Goal: Task Accomplishment & Management: Manage account settings

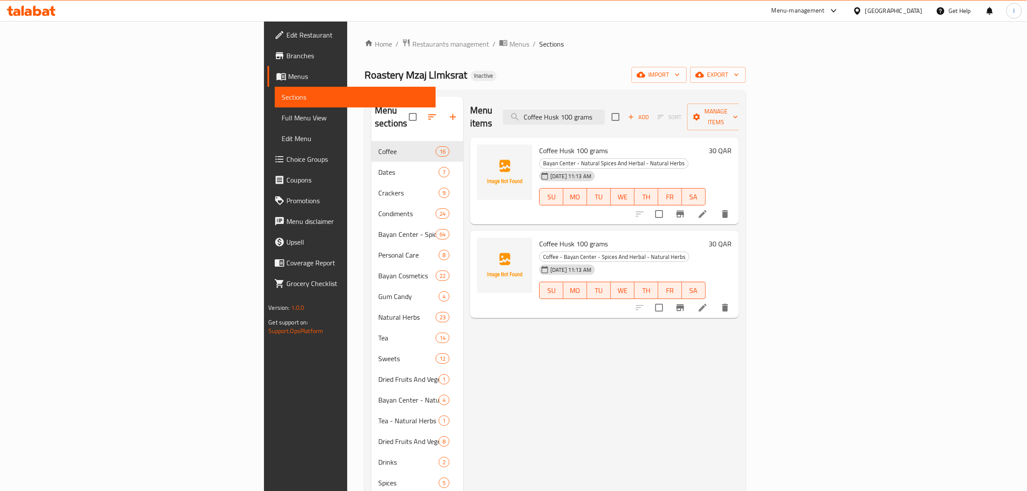
click at [728, 210] on icon "delete" at bounding box center [725, 214] width 6 height 8
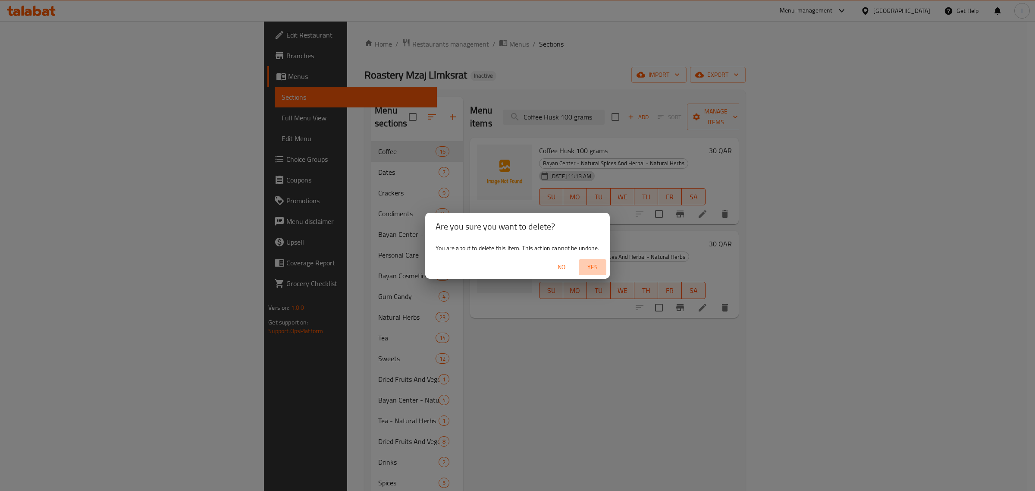
click at [593, 266] on span "Yes" at bounding box center [592, 267] width 21 height 11
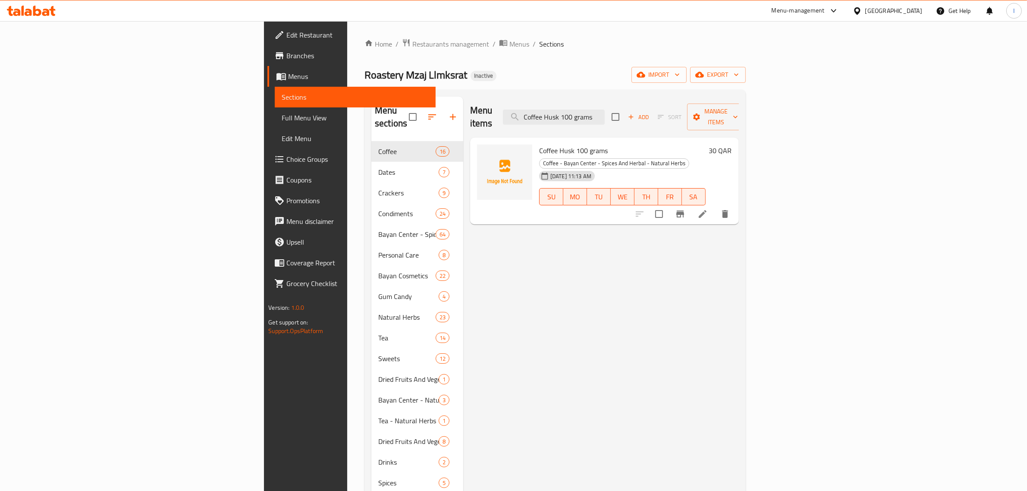
click at [642, 98] on div "Menu items Coffee Husk 100 grams Add Sort Manage items" at bounding box center [604, 117] width 269 height 41
click at [605, 110] on input "Coffee Husk 100 grams" at bounding box center [554, 117] width 102 height 15
paste input "Organic Apple Cider"
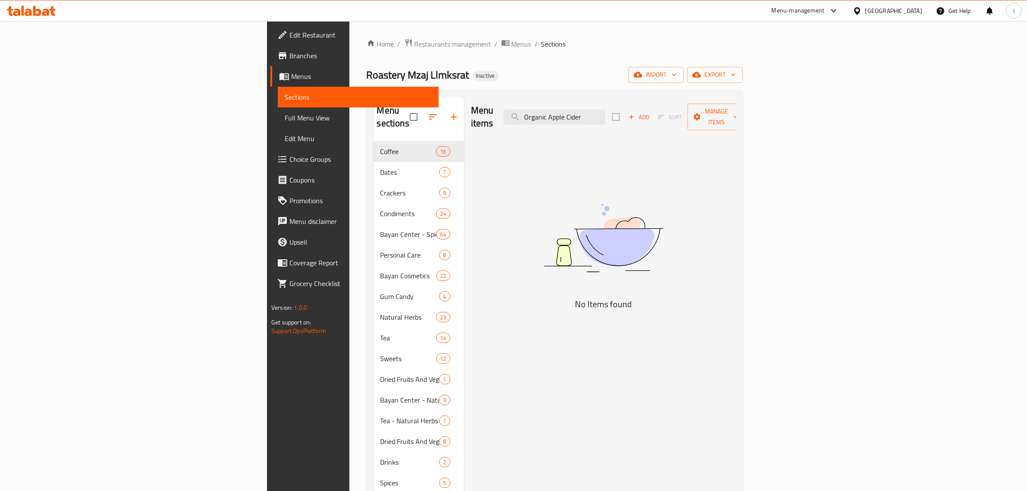
click at [690, 123] on div "Menu items Organic Apple Cider Add Sort Manage items" at bounding box center [603, 117] width 265 height 41
click at [605, 110] on input "Organic Apple Cider" at bounding box center [554, 117] width 102 height 15
paste input "Luxury Baghdad Tea 400 Grams"
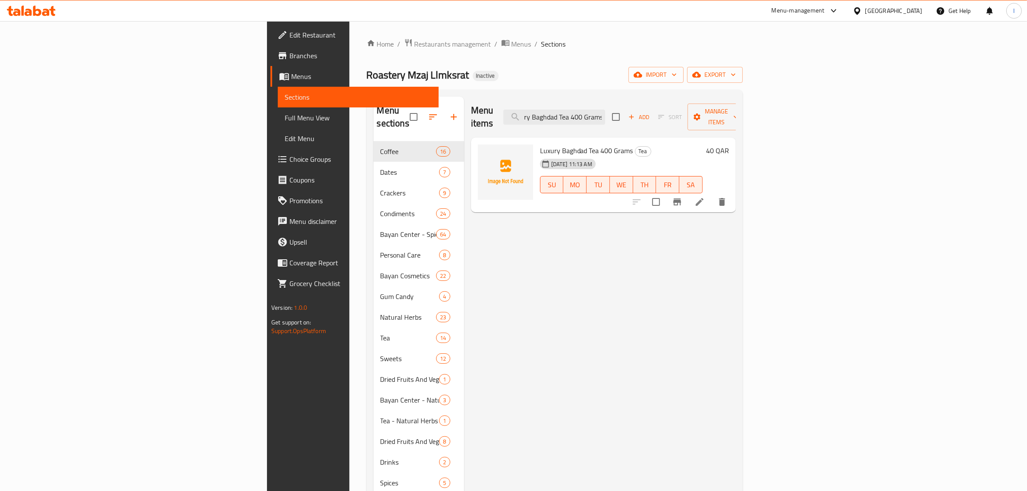
type input "Luxury Baghdad Tea 400 Grams"
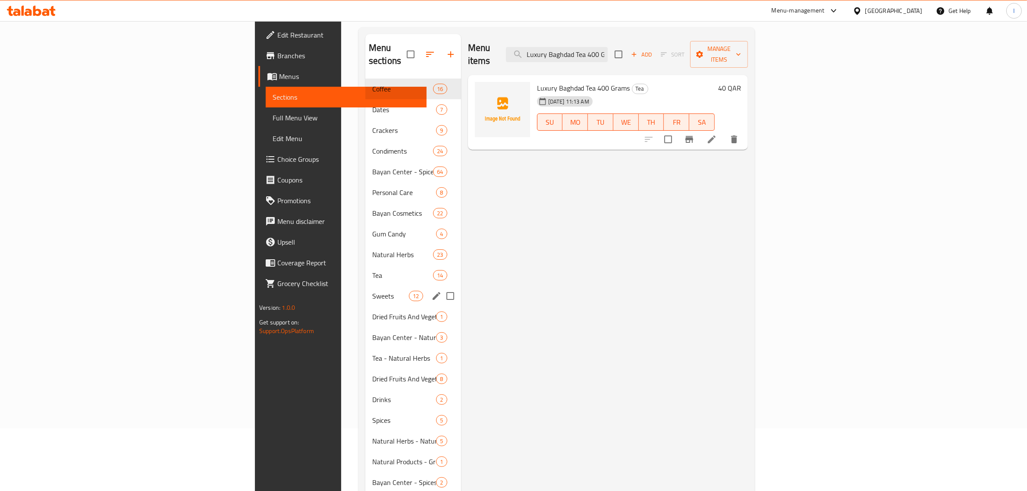
scroll to position [162, 0]
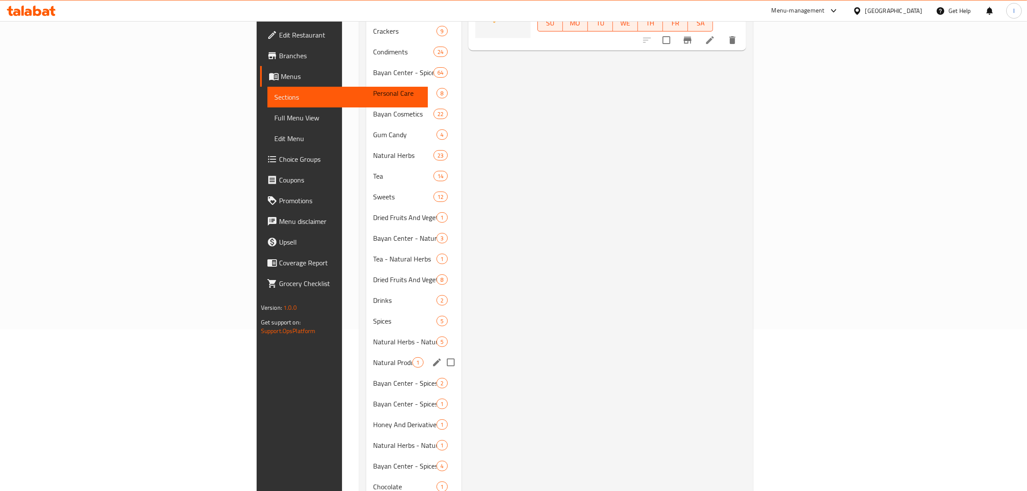
click at [373, 357] on span "Natural Products - Grocery" at bounding box center [392, 362] width 39 height 10
click at [373, 336] on span "Natural Herbs - Natural Products" at bounding box center [392, 341] width 39 height 10
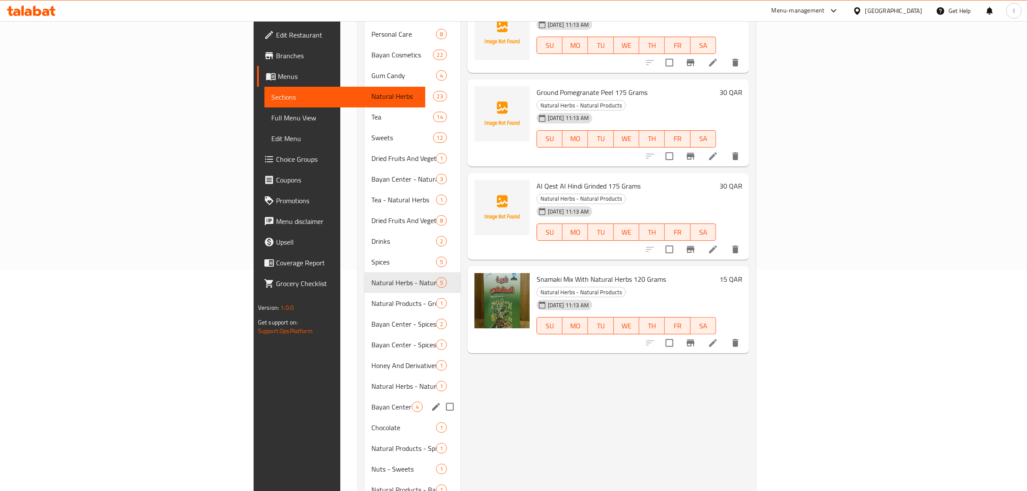
scroll to position [269, 0]
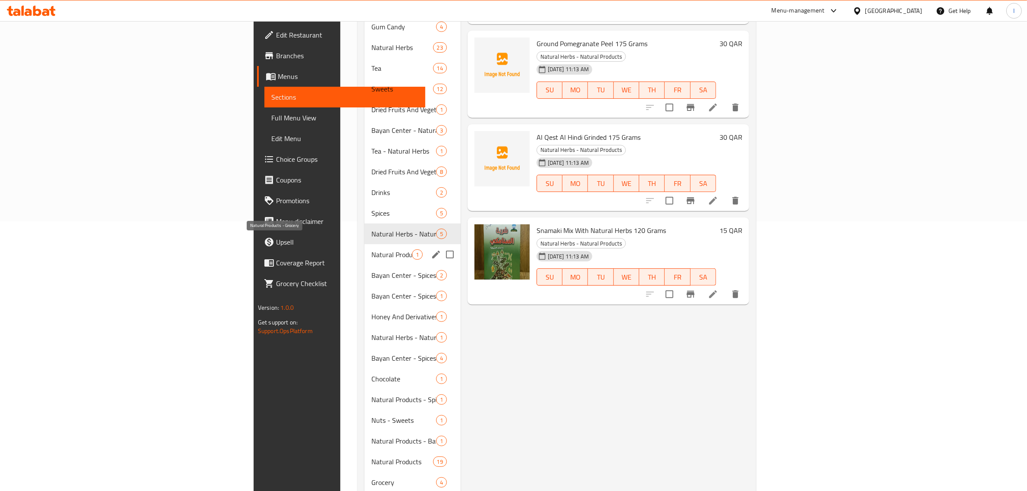
click at [371, 249] on span "Natural Products - Grocery" at bounding box center [391, 254] width 41 height 10
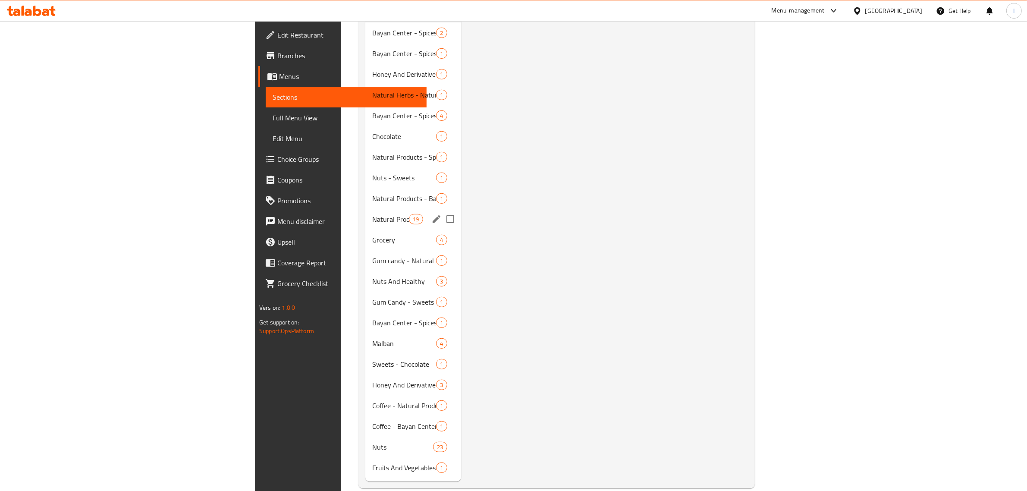
scroll to position [512, 0]
click at [372, 213] on span "Natural Products" at bounding box center [390, 218] width 37 height 10
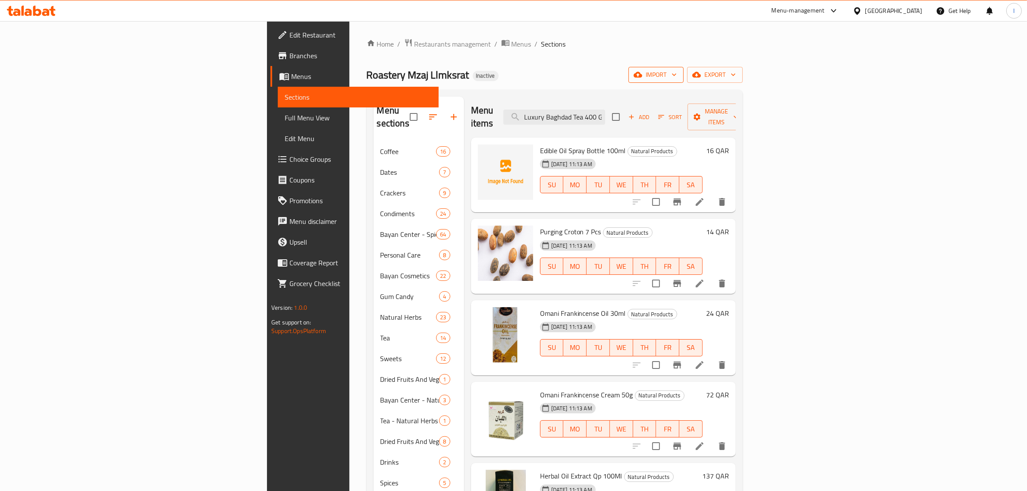
click at [677, 69] on span "import" at bounding box center [655, 74] width 41 height 11
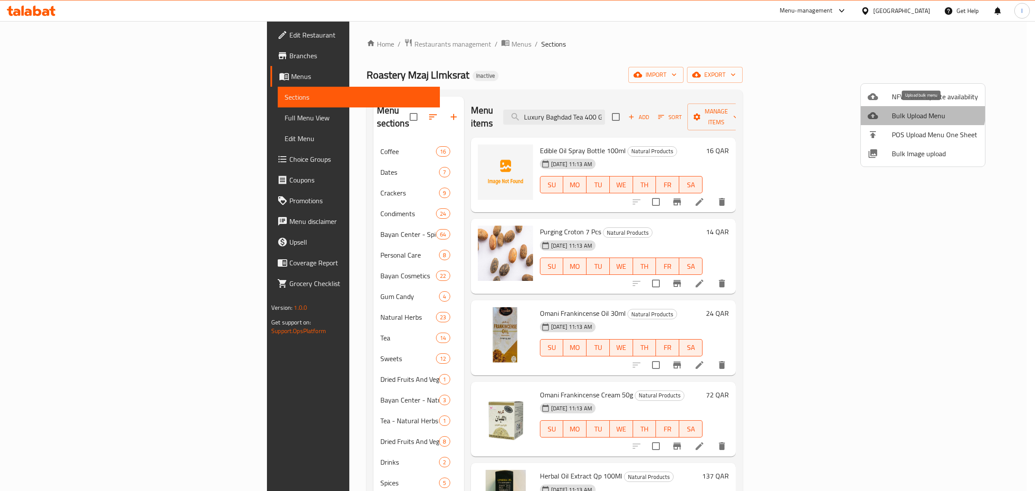
click at [916, 110] on span "Bulk Upload Menu" at bounding box center [935, 115] width 86 height 10
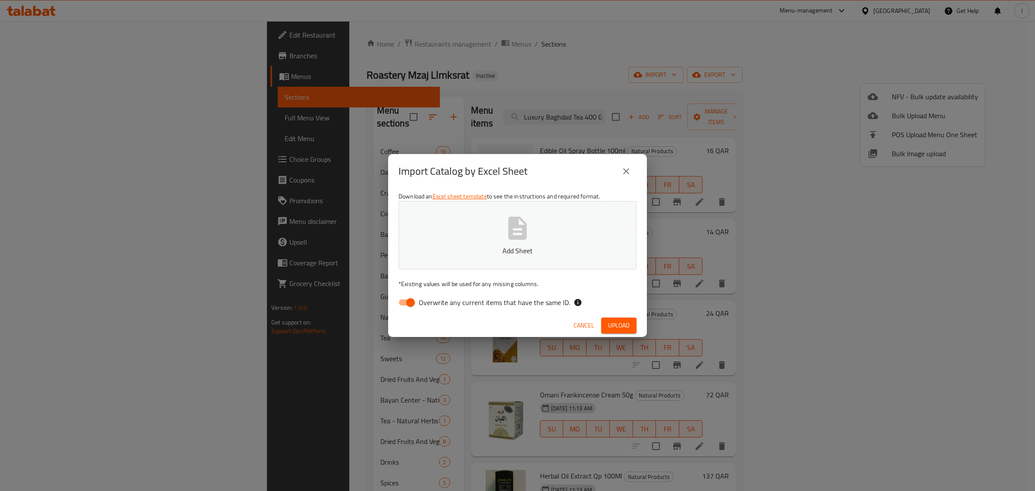
click at [409, 305] on input "Overwrite any current items that have the same ID." at bounding box center [410, 302] width 49 height 16
checkbox input "false"
click at [464, 242] on button "Add Sheet" at bounding box center [517, 235] width 238 height 68
click at [623, 324] on span "Upload" at bounding box center [619, 325] width 22 height 11
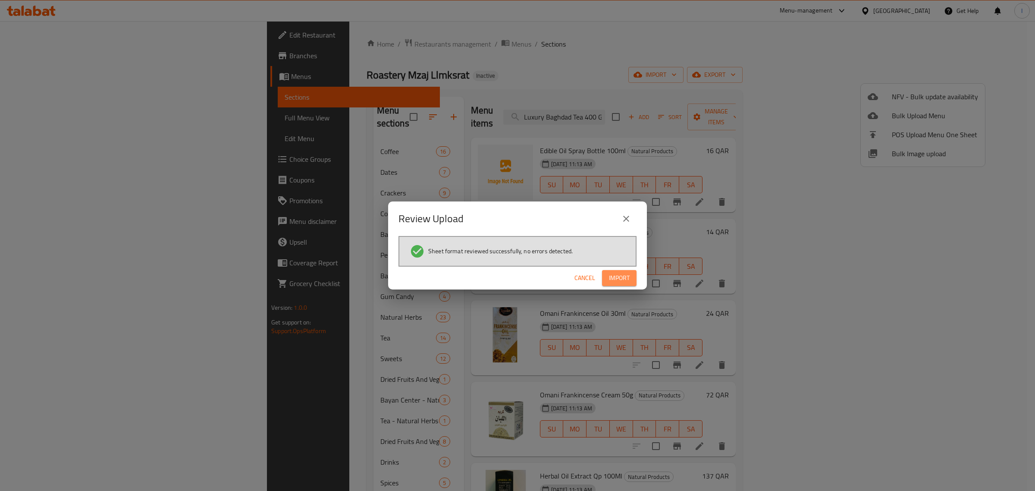
click at [620, 278] on span "Import" at bounding box center [619, 278] width 21 height 11
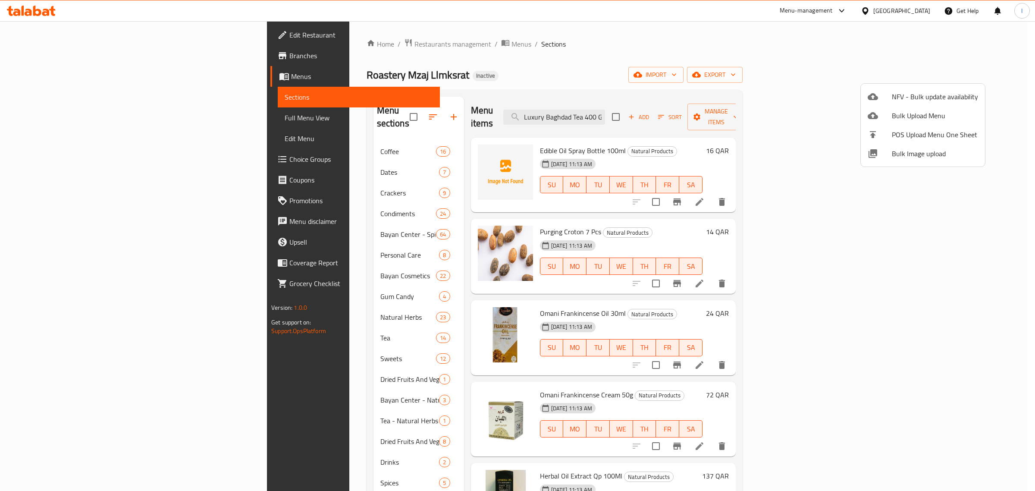
click at [229, 245] on div at bounding box center [517, 245] width 1035 height 491
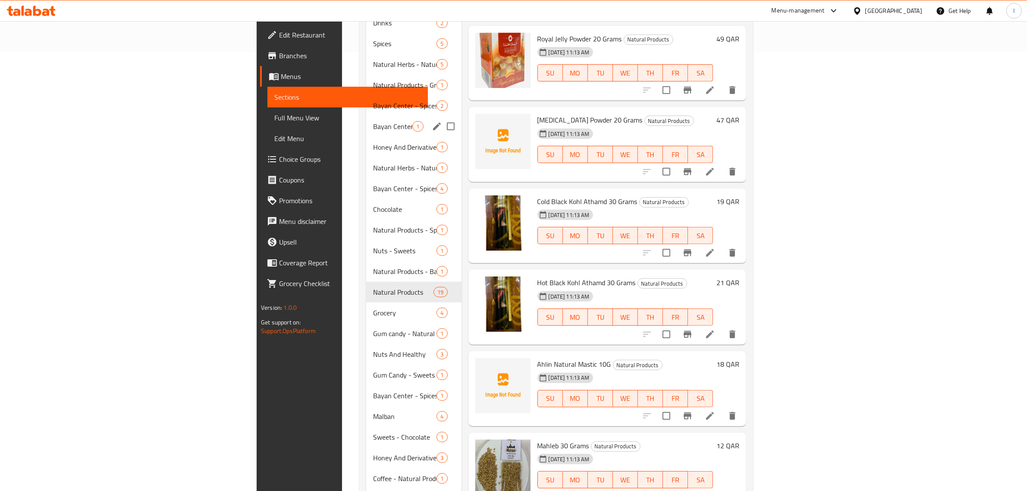
scroll to position [533, 0]
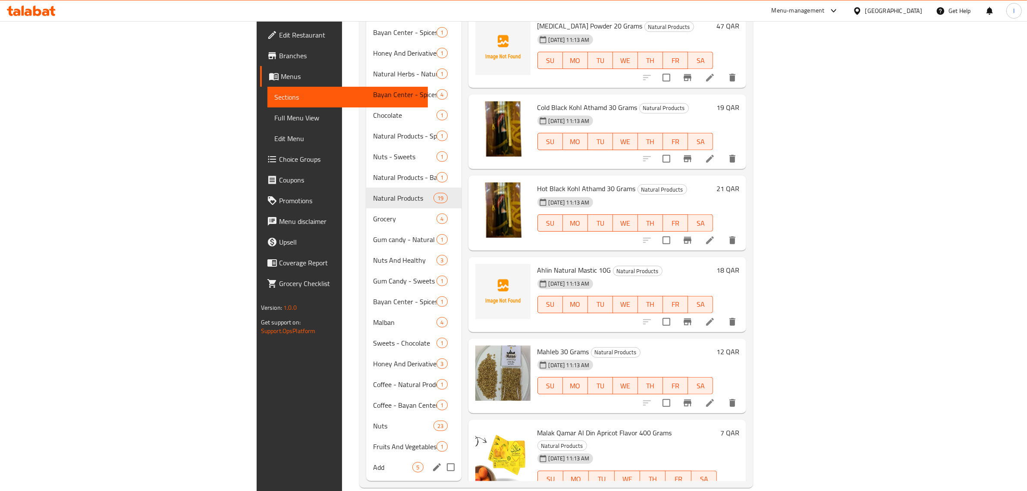
click at [366, 459] on div "Add 5" at bounding box center [413, 467] width 95 height 21
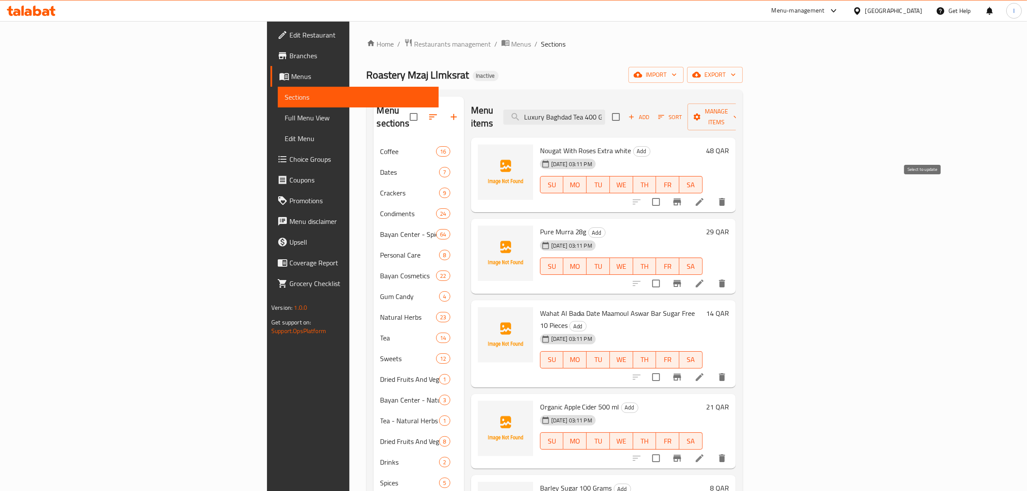
click at [665, 193] on input "checkbox" at bounding box center [656, 202] width 18 height 18
checkbox input "true"
click at [738, 110] on span "Manage items" at bounding box center [716, 117] width 44 height 22
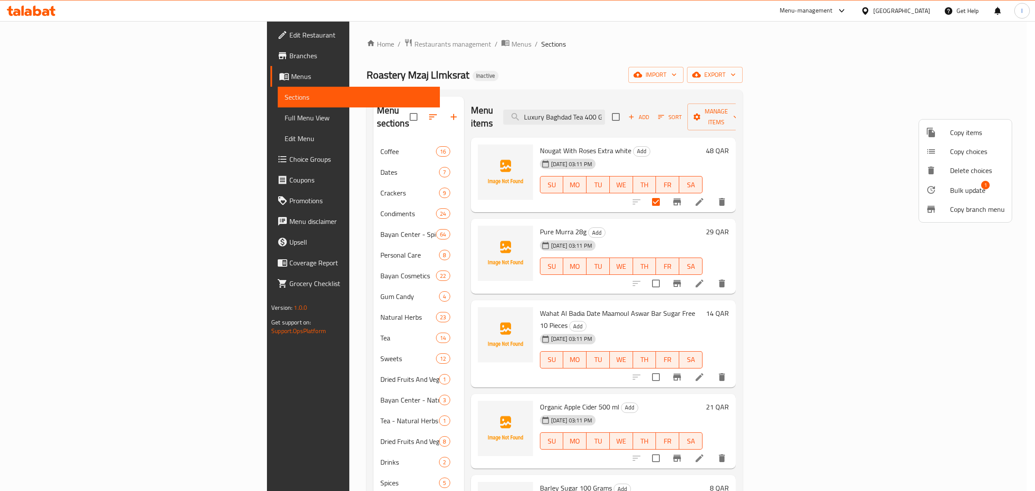
click at [967, 186] on span "Bulk update" at bounding box center [967, 190] width 35 height 10
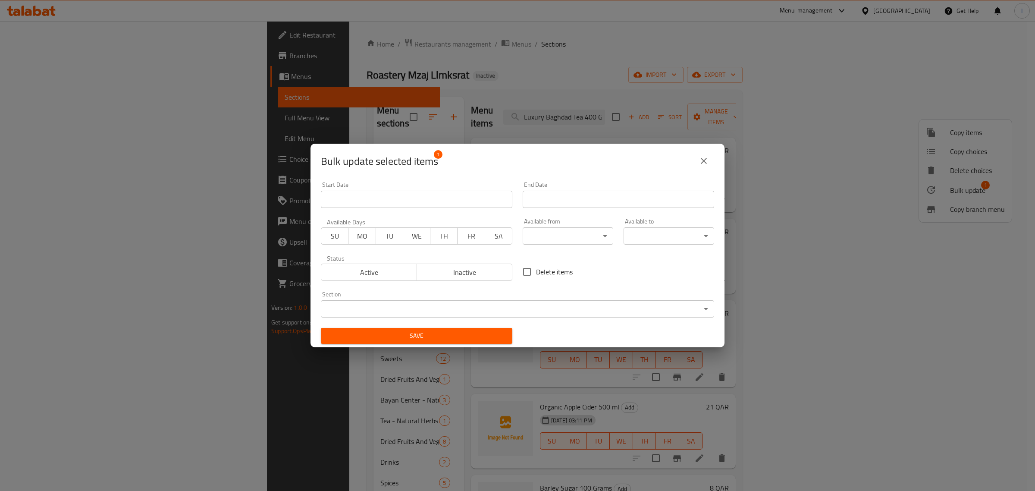
click at [399, 304] on body "​ Menu-management Qatar Get Help I Edit Restaurant Branches Menus Sections Full…" at bounding box center [517, 256] width 1035 height 470
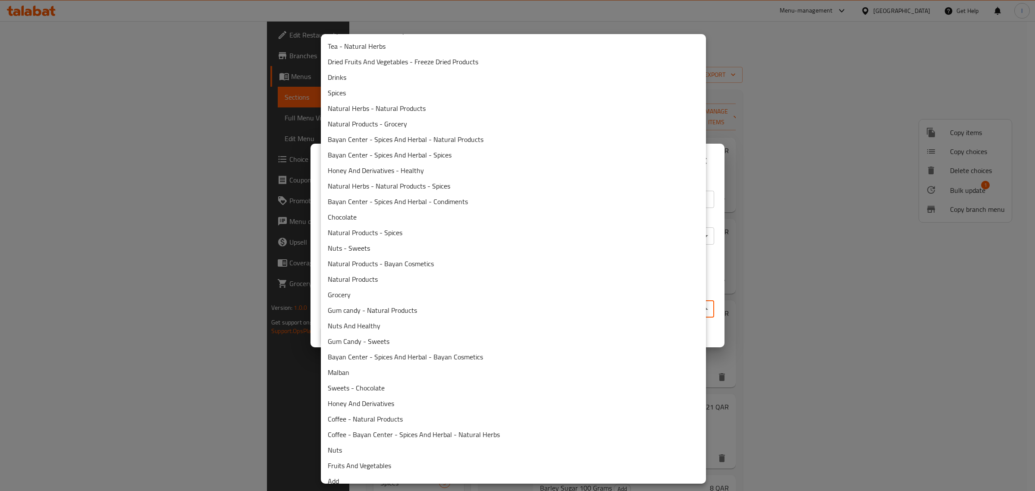
scroll to position [209, 0]
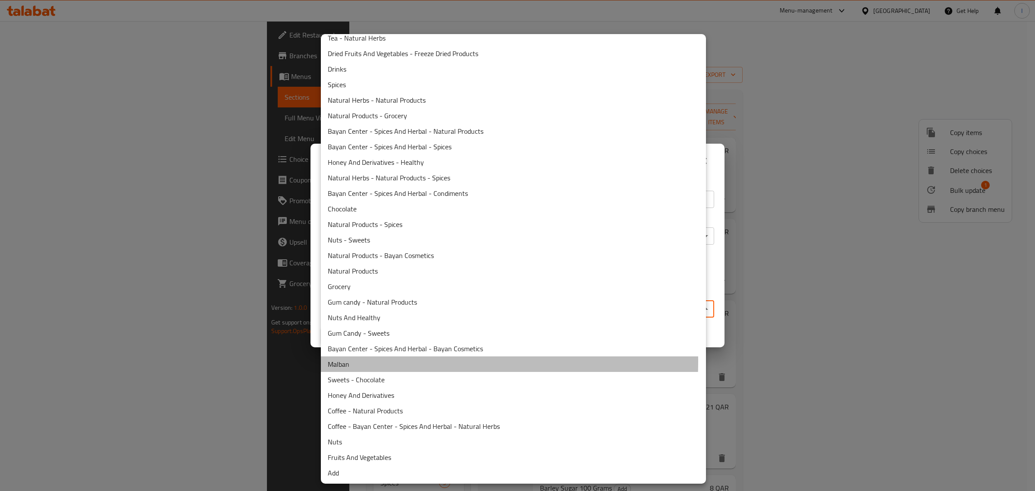
click at [344, 360] on li "Malban" at bounding box center [513, 364] width 385 height 16
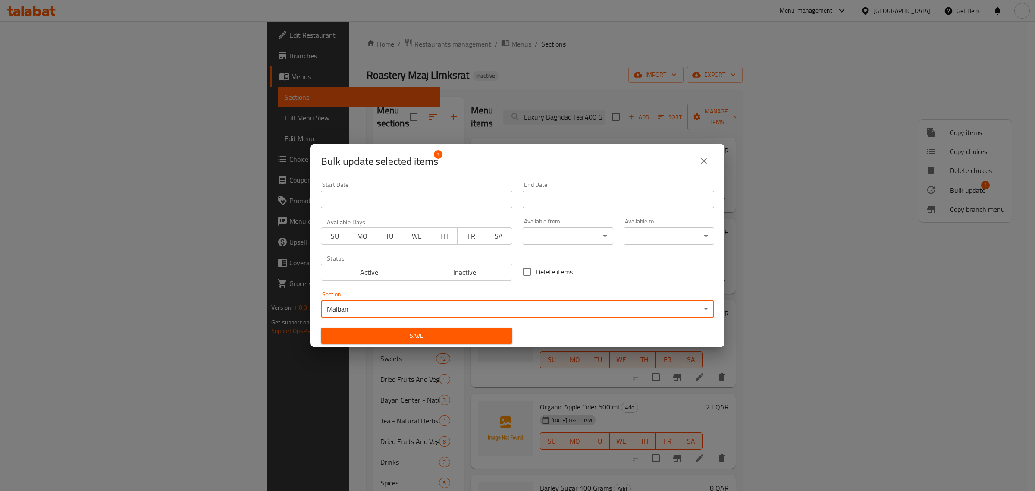
click at [426, 331] on span "Save" at bounding box center [417, 335] width 178 height 11
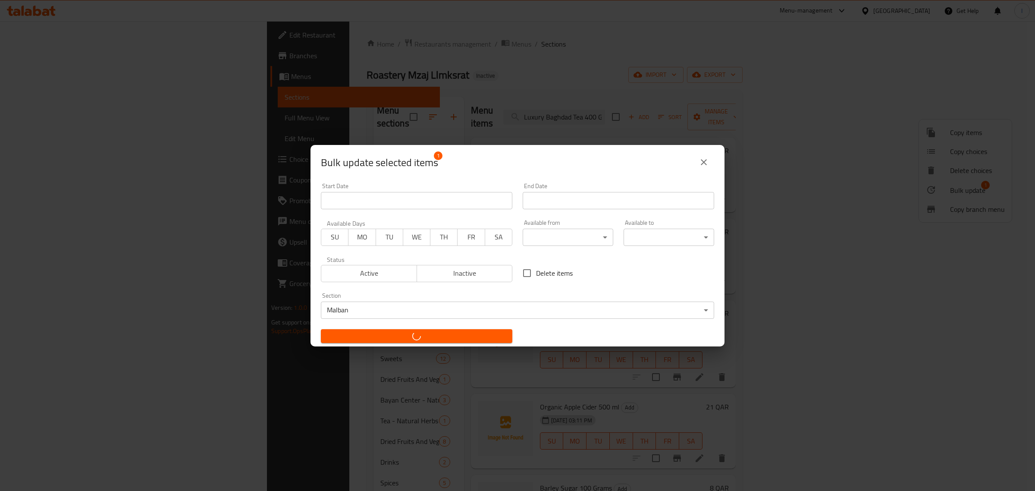
checkbox input "false"
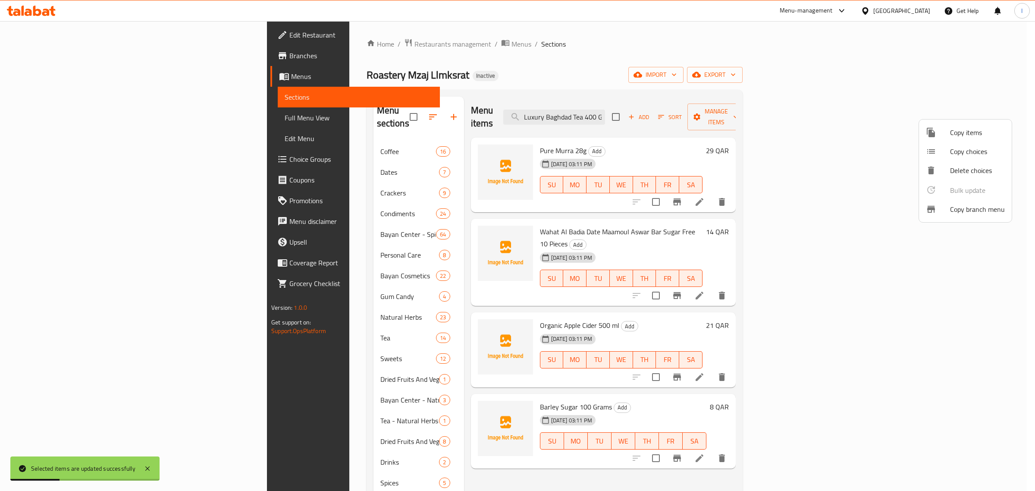
click at [518, 104] on div at bounding box center [517, 245] width 1035 height 491
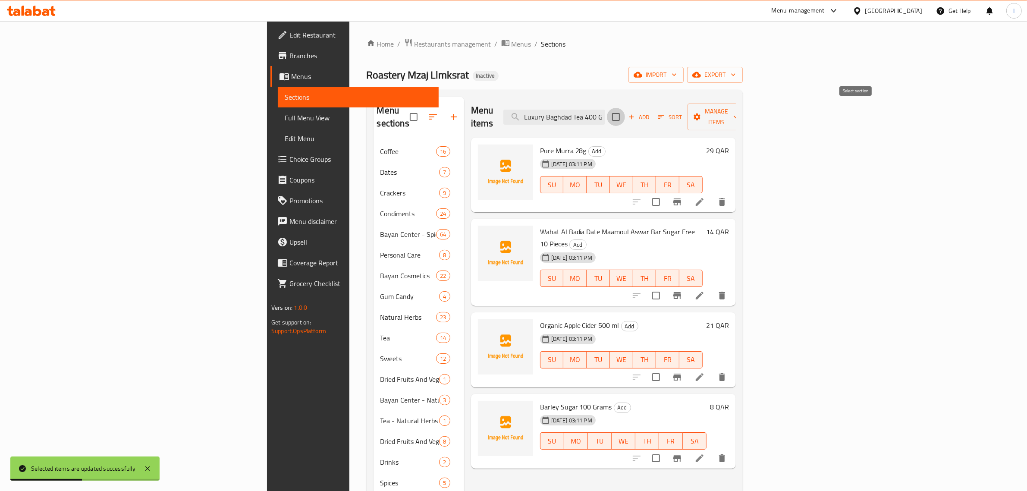
click at [625, 112] on input "checkbox" at bounding box center [616, 117] width 18 height 18
checkbox input "true"
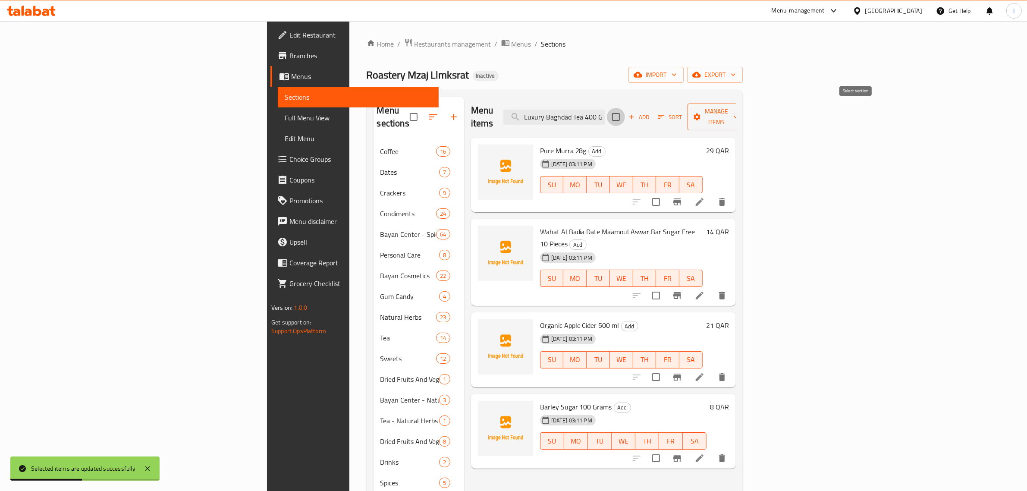
checkbox input "true"
click at [738, 110] on span "Manage items" at bounding box center [716, 117] width 44 height 22
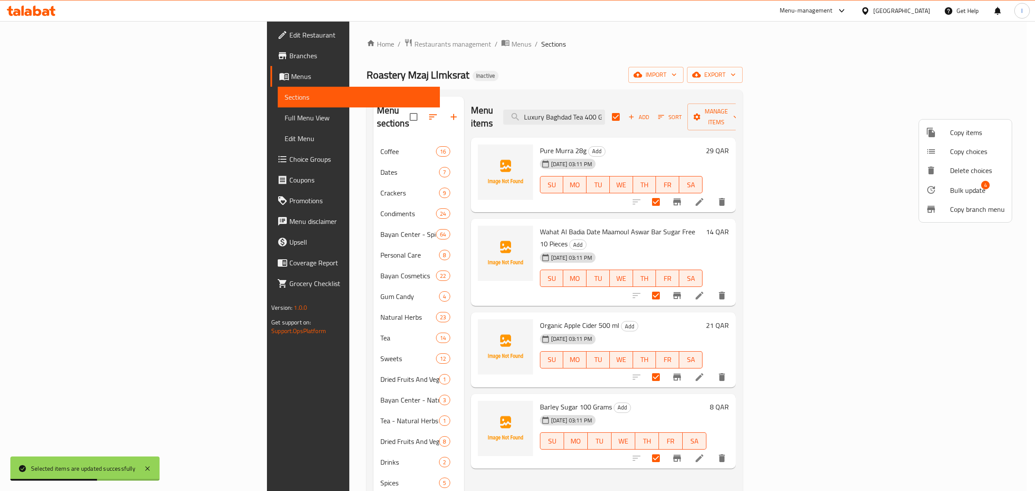
click at [963, 188] on span "Bulk update" at bounding box center [967, 190] width 35 height 10
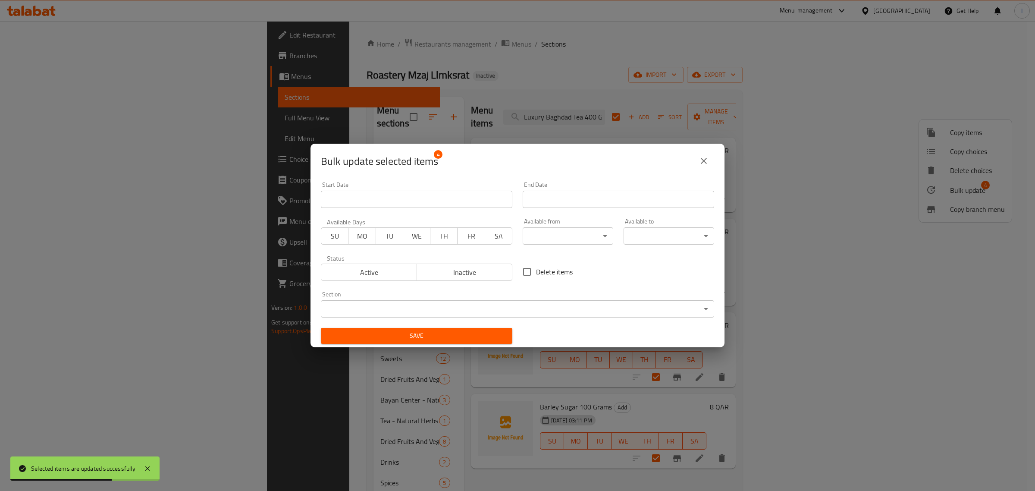
click at [390, 313] on body "Selected items are updated successfully ​ Menu-management Qatar Get Help I Edit…" at bounding box center [517, 256] width 1035 height 470
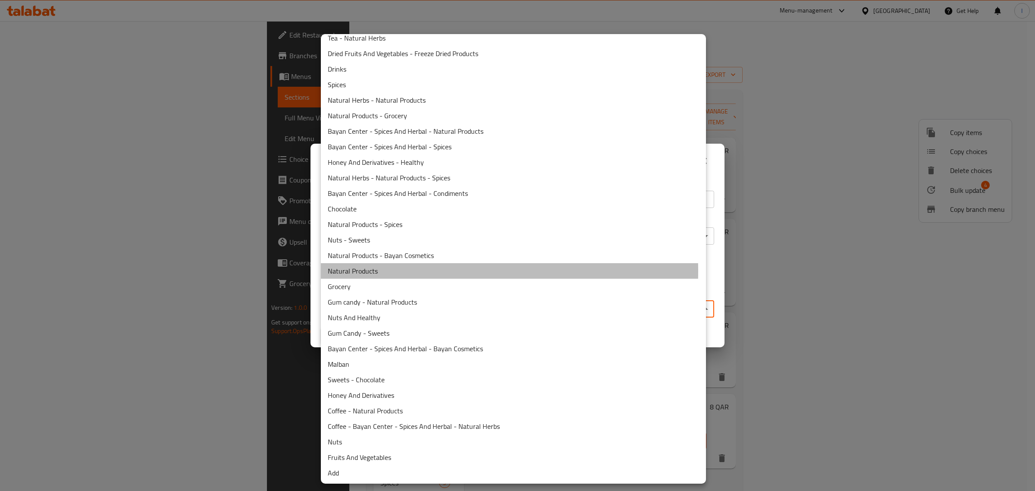
click at [358, 270] on li "Natural Products" at bounding box center [513, 271] width 385 height 16
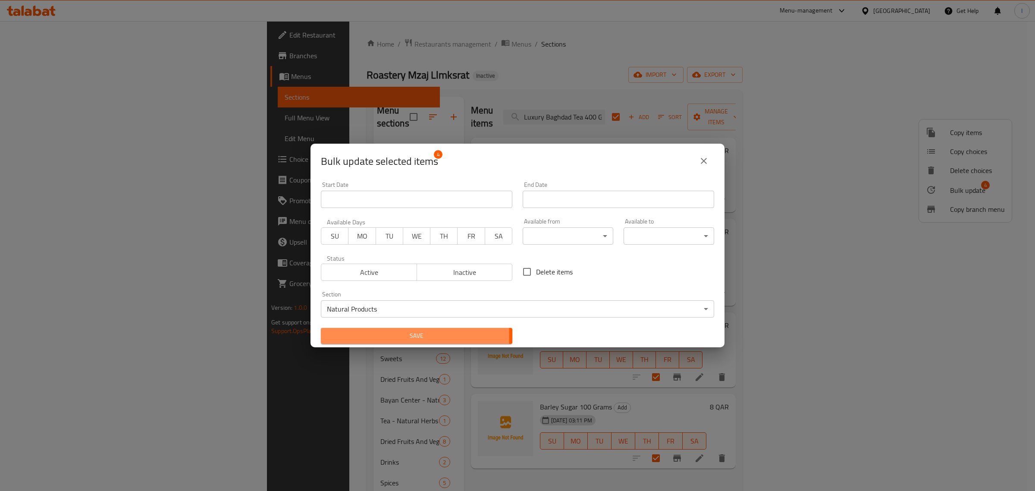
click at [369, 336] on span "Save" at bounding box center [417, 335] width 178 height 11
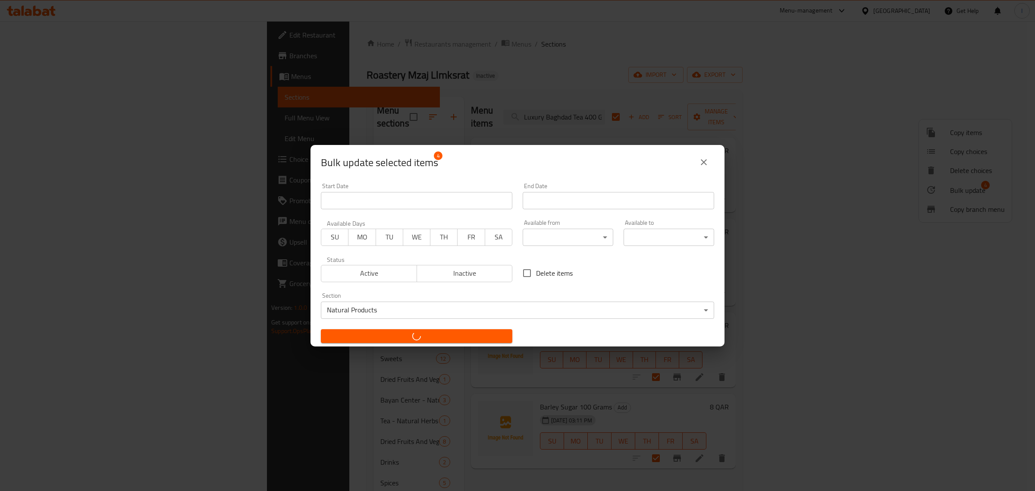
checkbox input "false"
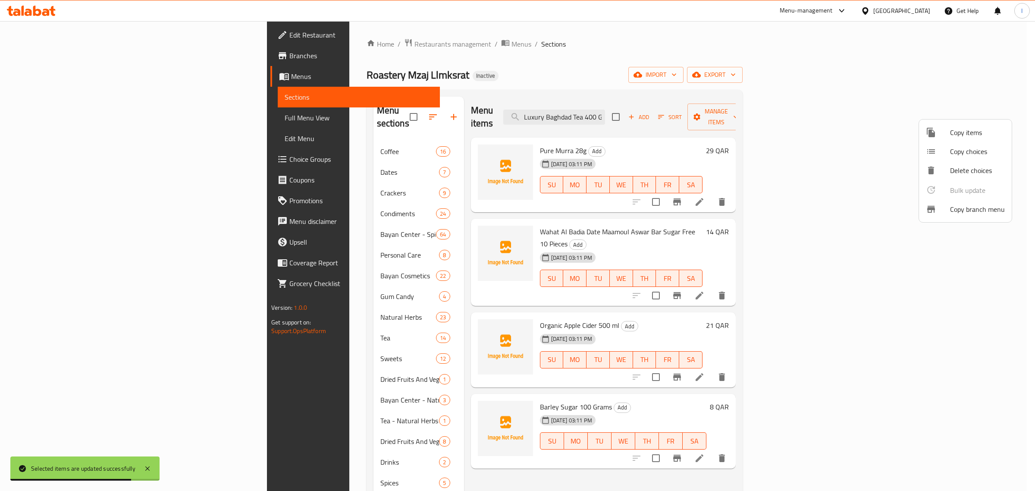
click at [730, 79] on div at bounding box center [517, 245] width 1035 height 491
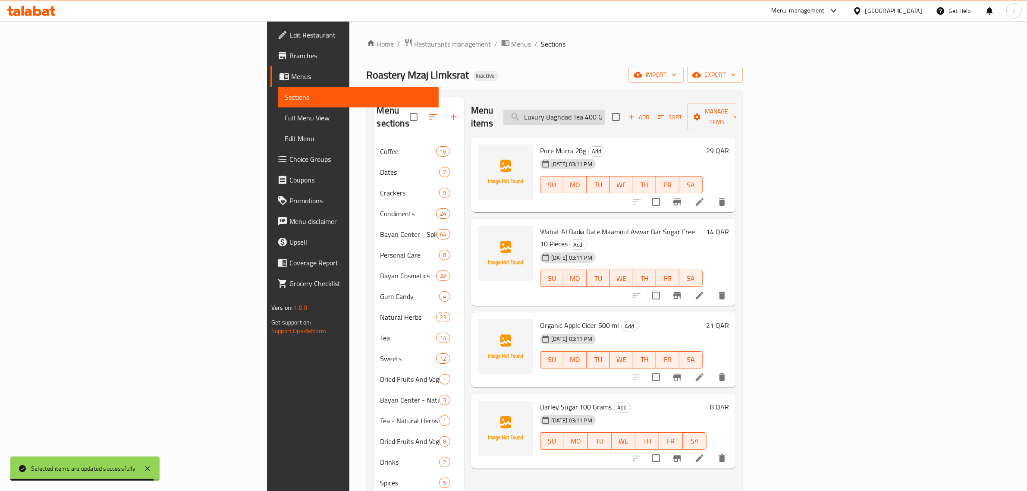
click at [605, 110] on input "Luxury Baghdad Tea 400 Grams" at bounding box center [554, 117] width 102 height 15
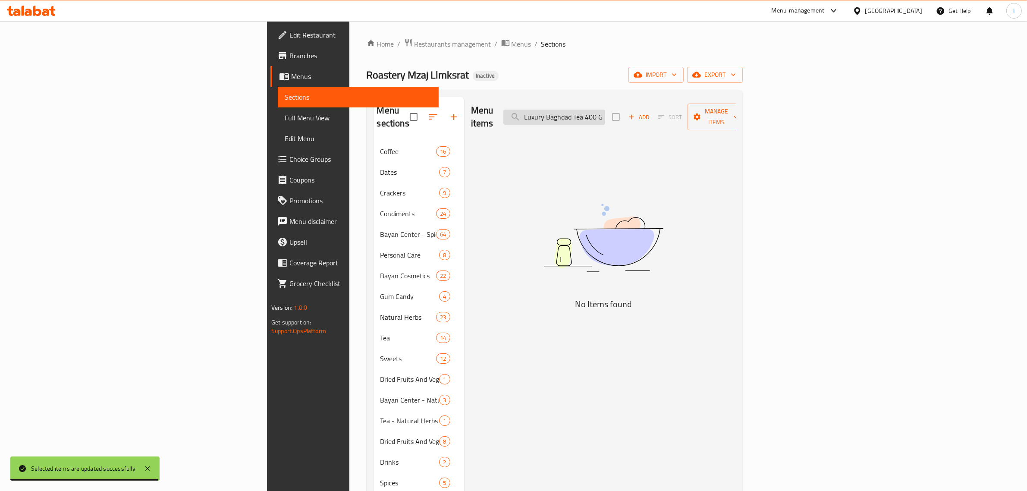
click at [605, 110] on input "Luxury Baghdad Tea 400 Grams" at bounding box center [554, 117] width 102 height 15
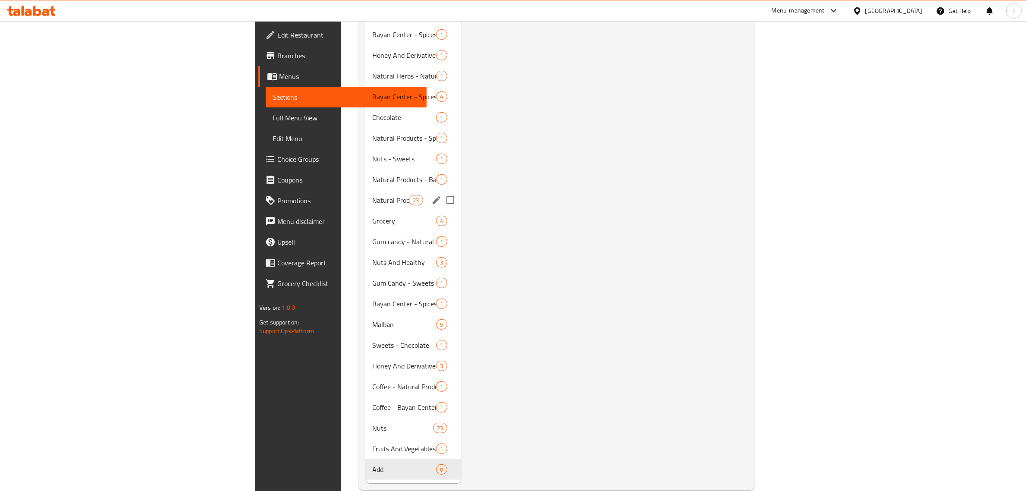
scroll to position [533, 0]
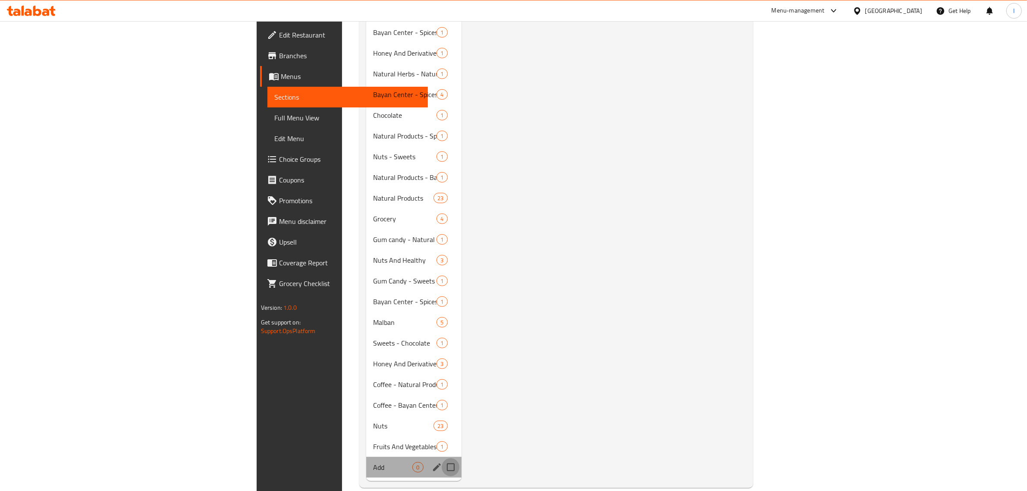
click at [442, 458] on input "Menu sections" at bounding box center [451, 467] width 18 height 18
checkbox input "true"
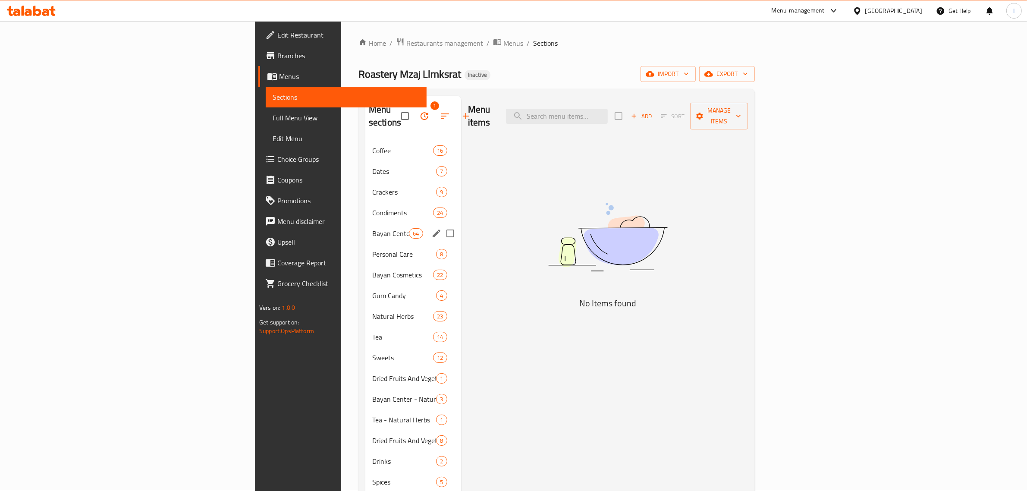
scroll to position [0, 0]
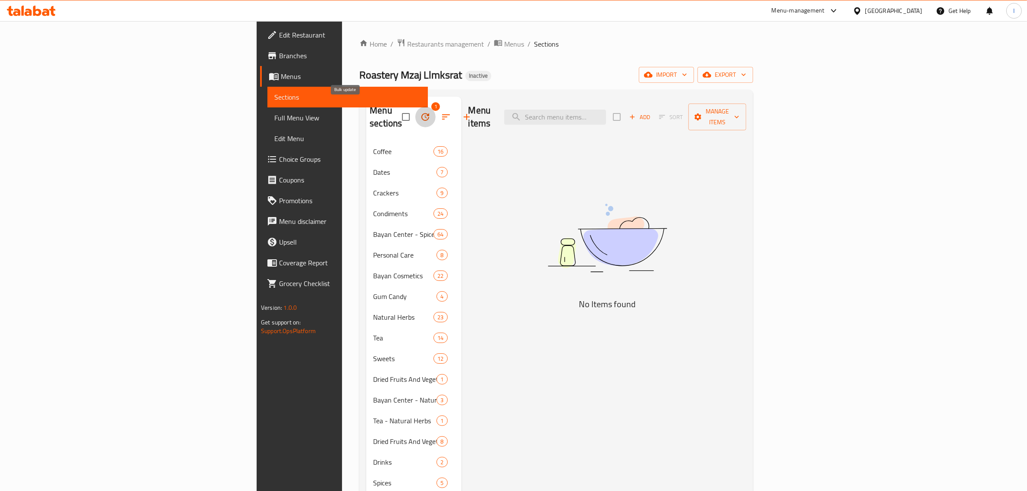
click at [415, 107] on button "button" at bounding box center [425, 117] width 21 height 21
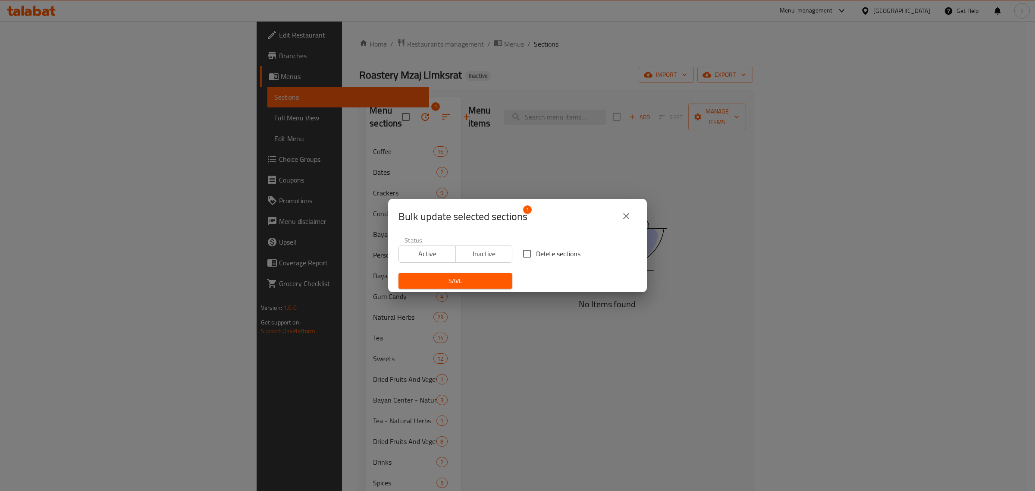
click at [528, 254] on input "Delete sections" at bounding box center [527, 253] width 18 height 18
checkbox input "true"
click at [468, 283] on span "Save" at bounding box center [455, 281] width 100 height 11
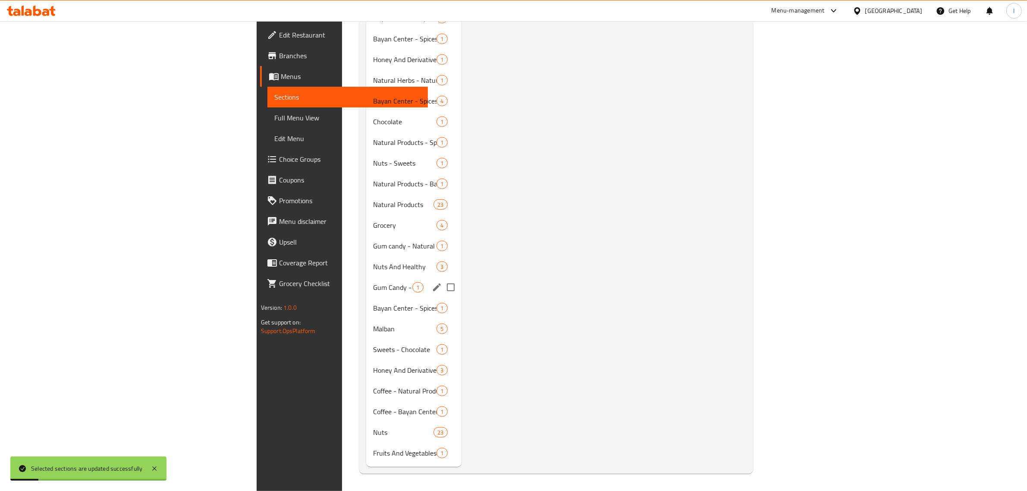
scroll to position [512, 0]
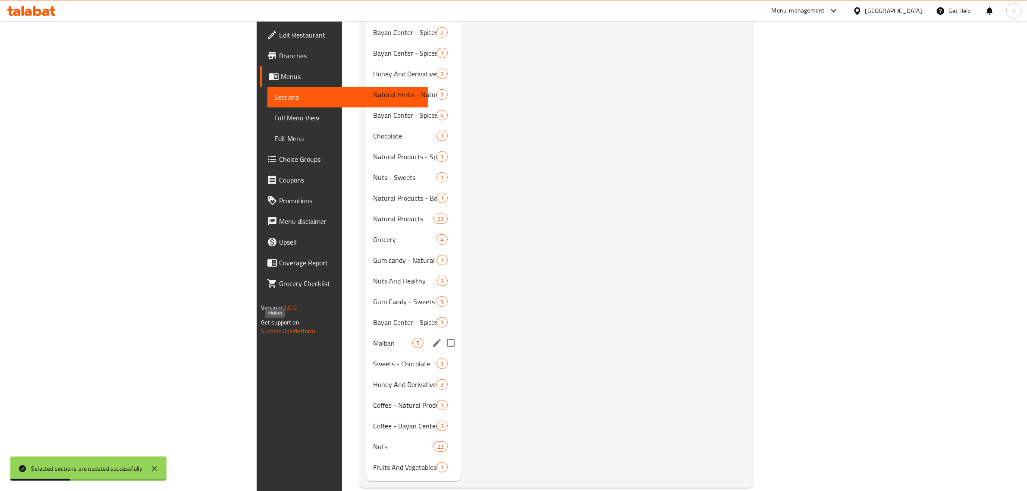
click at [373, 338] on span "Malban" at bounding box center [392, 343] width 39 height 10
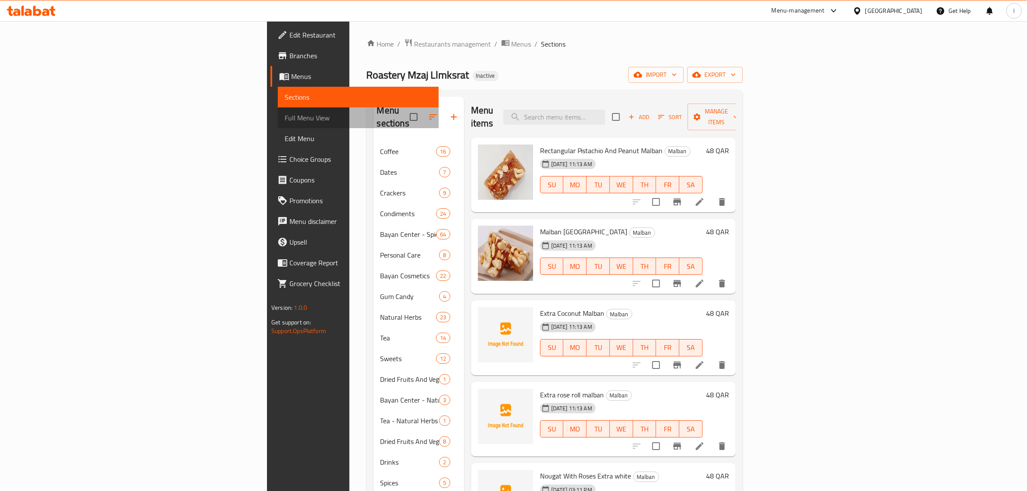
drag, startPoint x: 35, startPoint y: 111, endPoint x: 68, endPoint y: 104, distance: 33.6
click at [285, 113] on span "Full Menu View" at bounding box center [358, 118] width 147 height 10
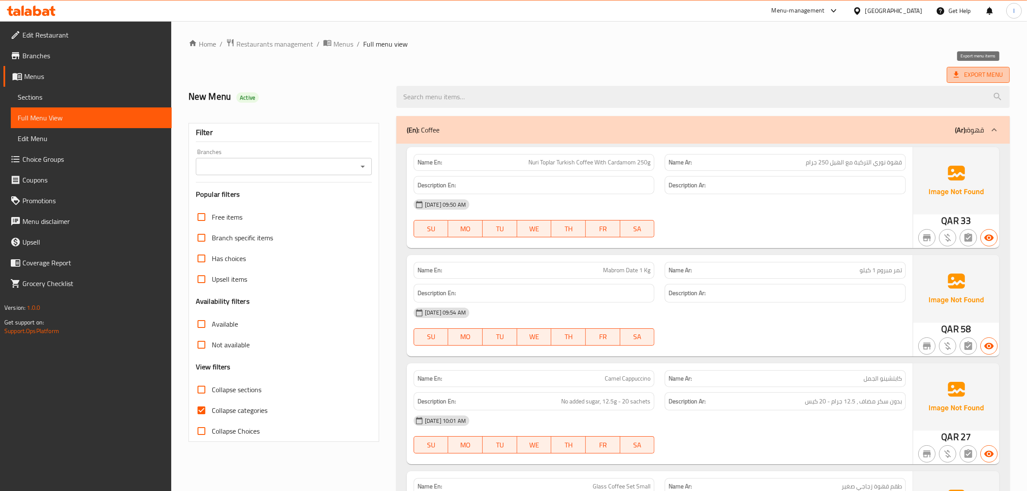
click at [989, 69] on span "Export Menu" at bounding box center [977, 74] width 49 height 11
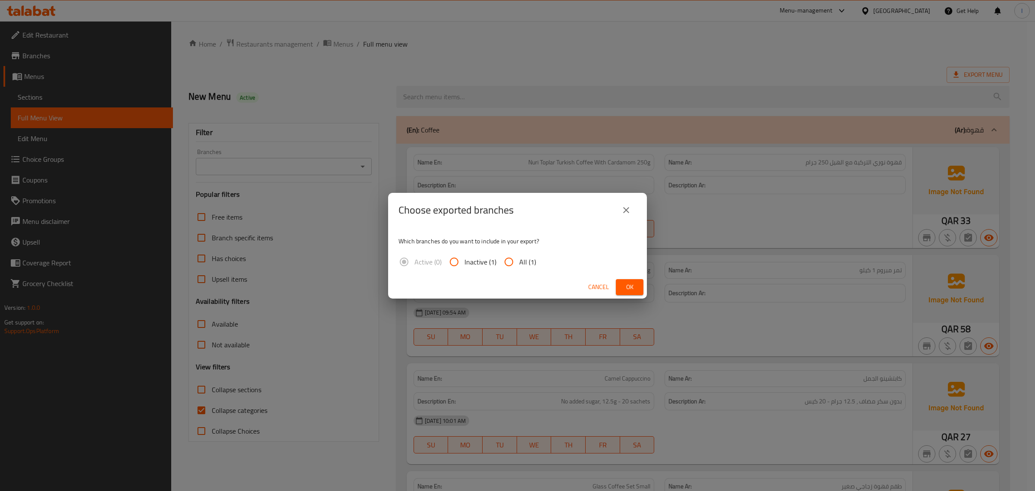
click at [513, 259] on input "All (1)" at bounding box center [508, 261] width 21 height 21
radio input "true"
click at [630, 285] on span "Ok" at bounding box center [630, 287] width 14 height 11
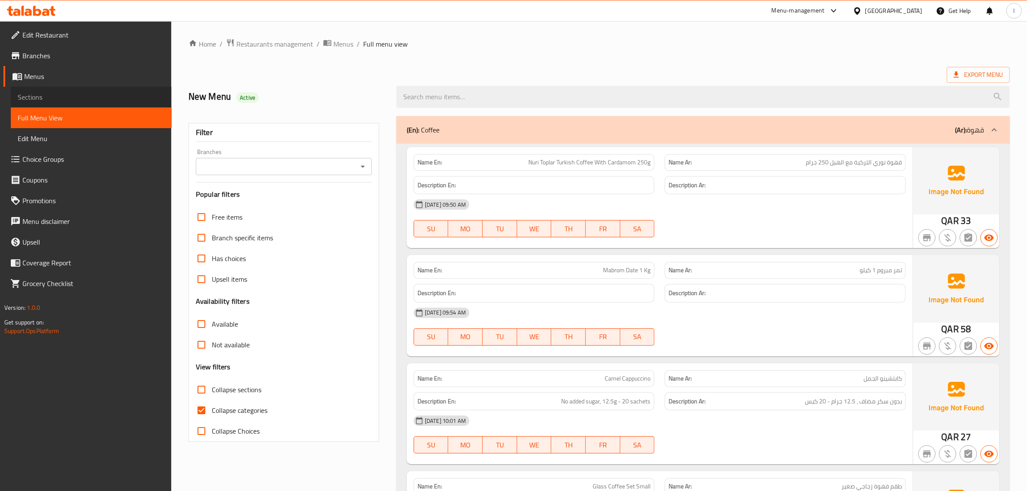
click at [40, 98] on span "Sections" at bounding box center [91, 97] width 147 height 10
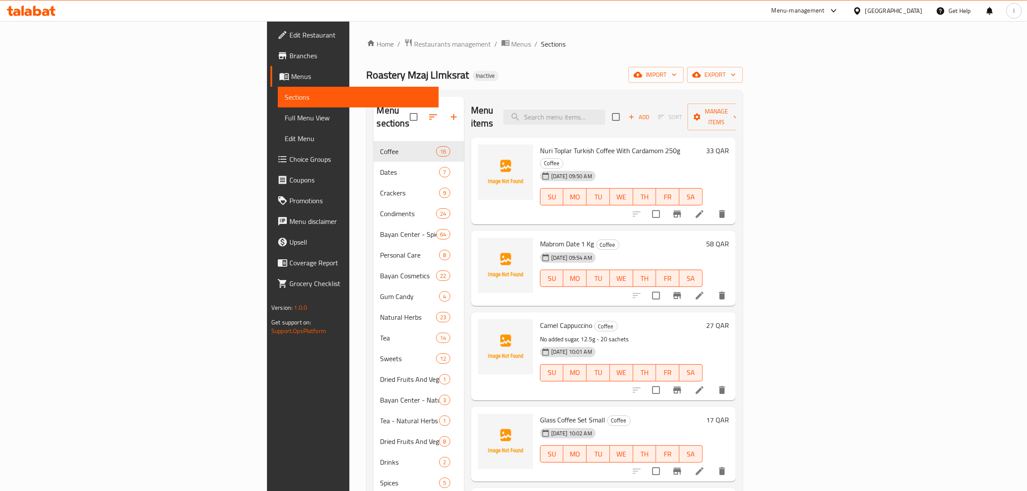
drag, startPoint x: 566, startPoint y: 89, endPoint x: 605, endPoint y: 97, distance: 39.7
click at [605, 111] on input "search" at bounding box center [554, 117] width 102 height 15
paste input "Nougat With Roses Extra white"
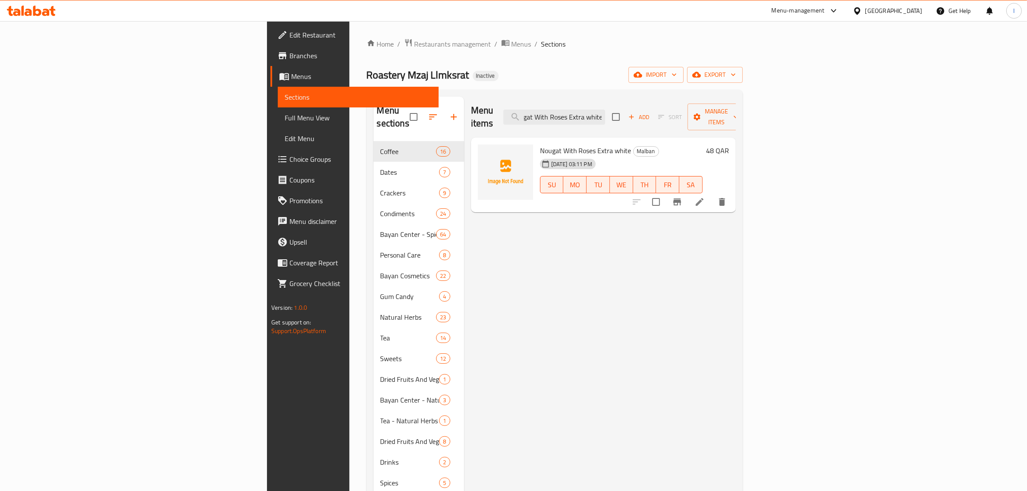
type input "Nougat With Roses Extra white"
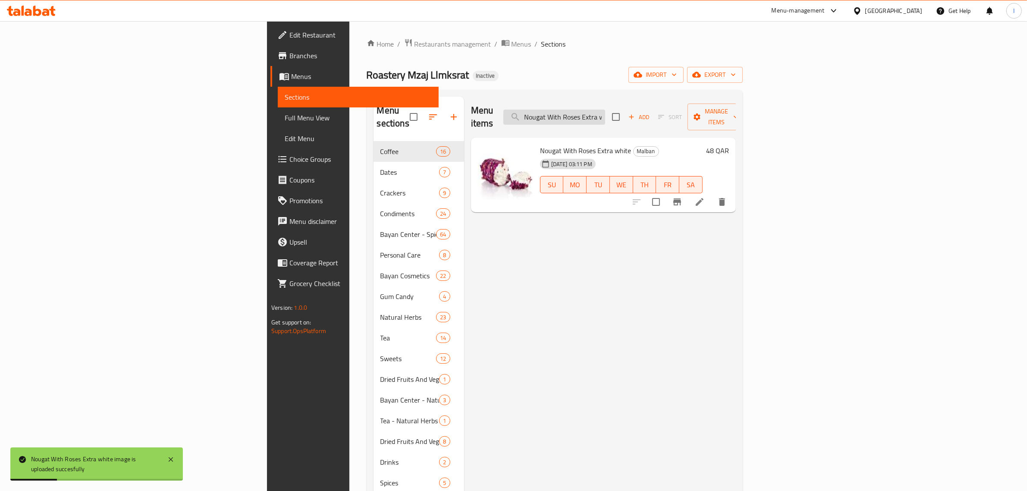
click at [605, 110] on input "Nougat With Roses Extra white" at bounding box center [554, 117] width 102 height 15
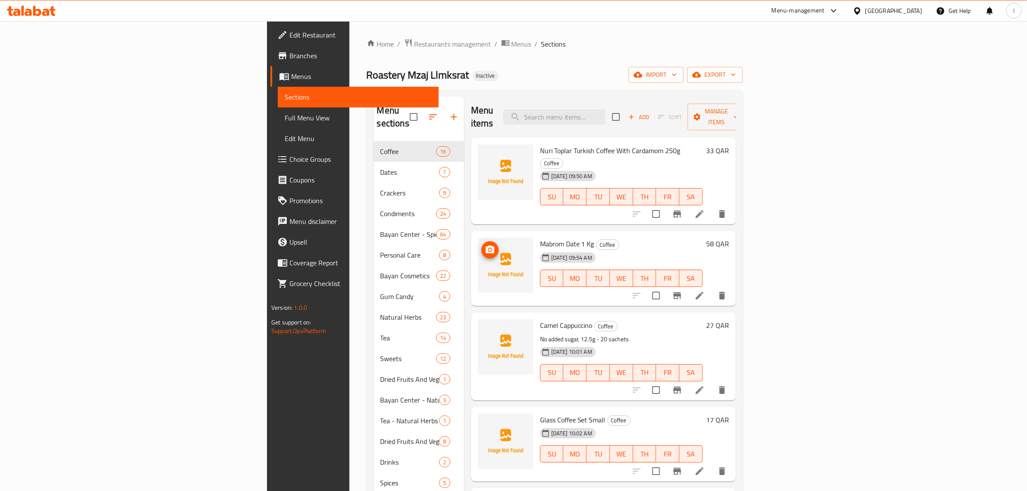
paste input "Pure [PERSON_NAME] 28g"
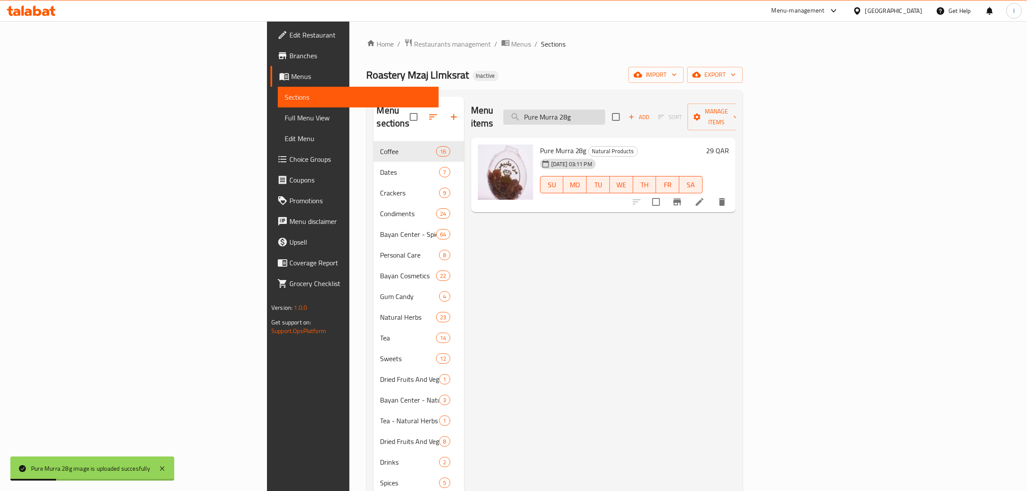
click at [605, 110] on input "Pure [PERSON_NAME] 28g" at bounding box center [554, 117] width 102 height 15
paste input "Wahat [PERSON_NAME] Date Maamoul Aswar Bar Sugar Free 10 Pieces"
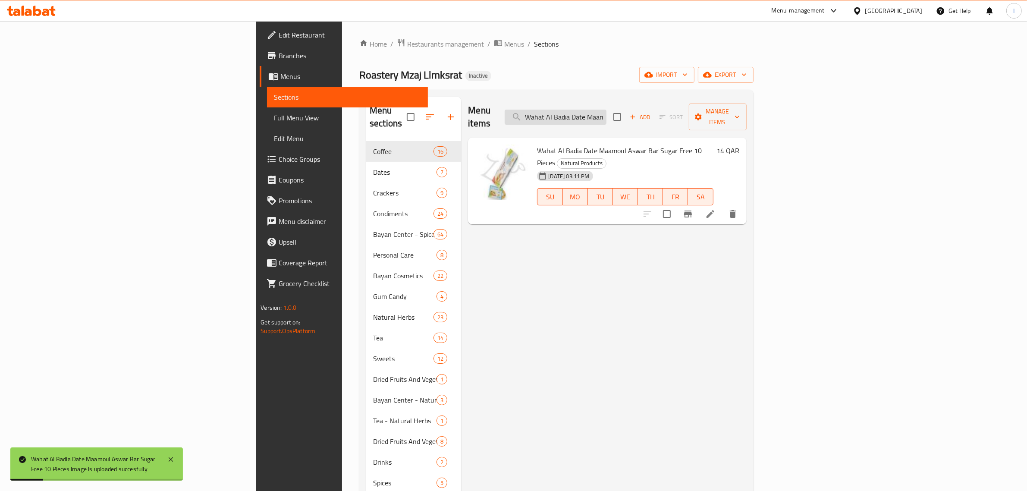
click at [606, 110] on input "Wahat [PERSON_NAME] Date Maamoul Aswar Bar Sugar Free 10 Pieces" at bounding box center [555, 117] width 102 height 15
paste input "Organic Apple Cider 500 ml"
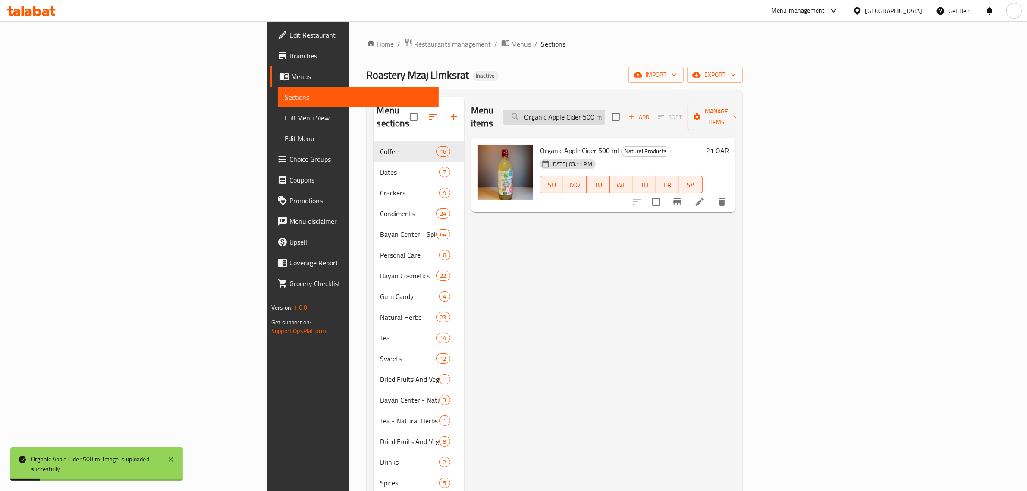
click at [605, 115] on input "Organic Apple Cider 500 ml" at bounding box center [554, 117] width 102 height 15
paste input "Barley Sugar 100 Grams"
type input "Barley Sugar 100 Grams"
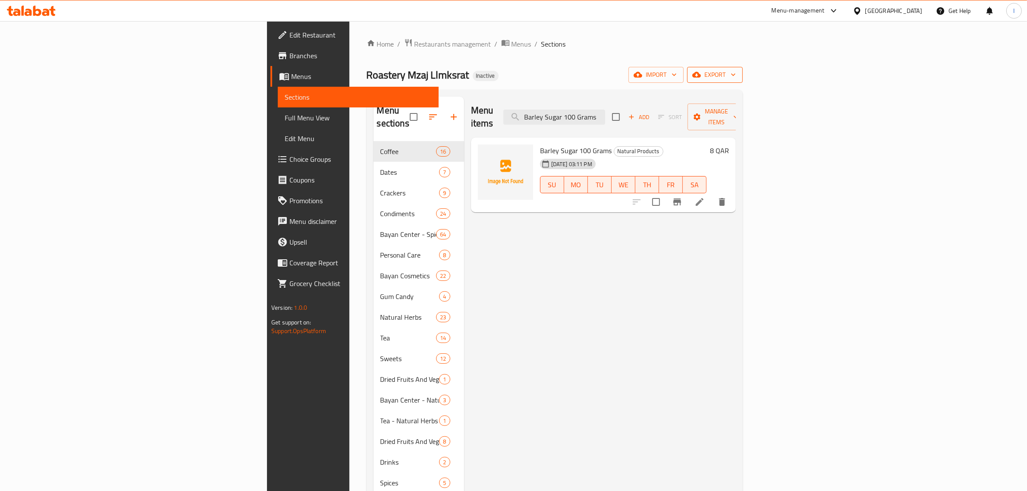
click at [736, 77] on span "export" at bounding box center [715, 74] width 42 height 11
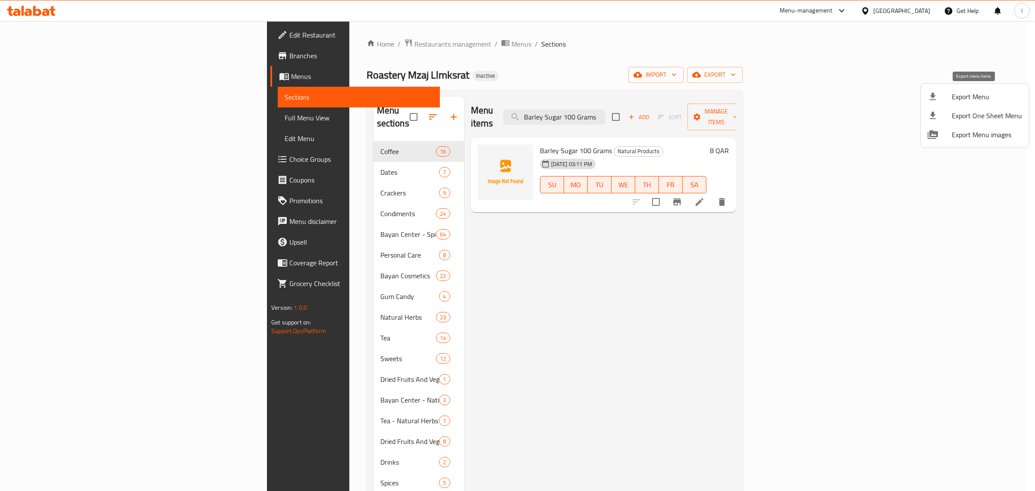
click at [962, 98] on span "Export Menu" at bounding box center [987, 96] width 70 height 10
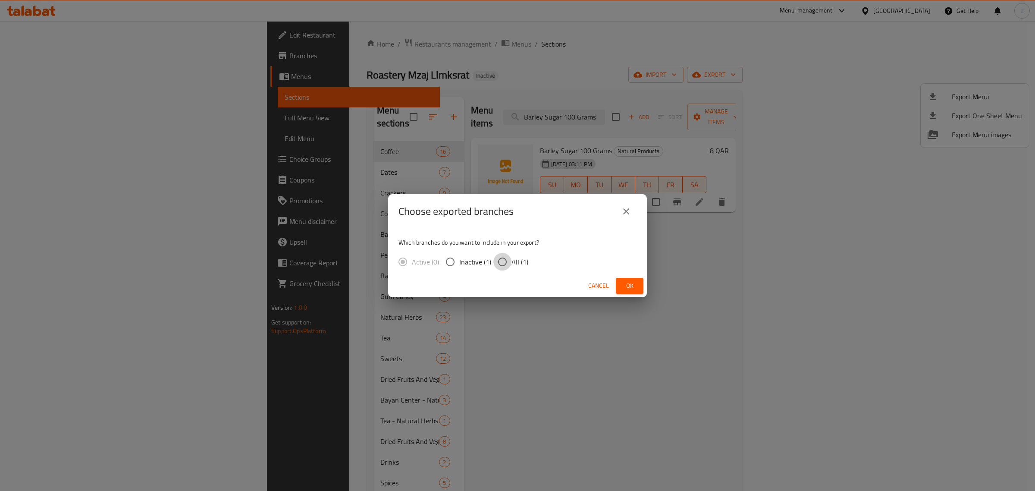
click at [509, 262] on input "All (1)" at bounding box center [502, 262] width 18 height 18
radio input "true"
click at [625, 286] on span "Ok" at bounding box center [630, 285] width 14 height 11
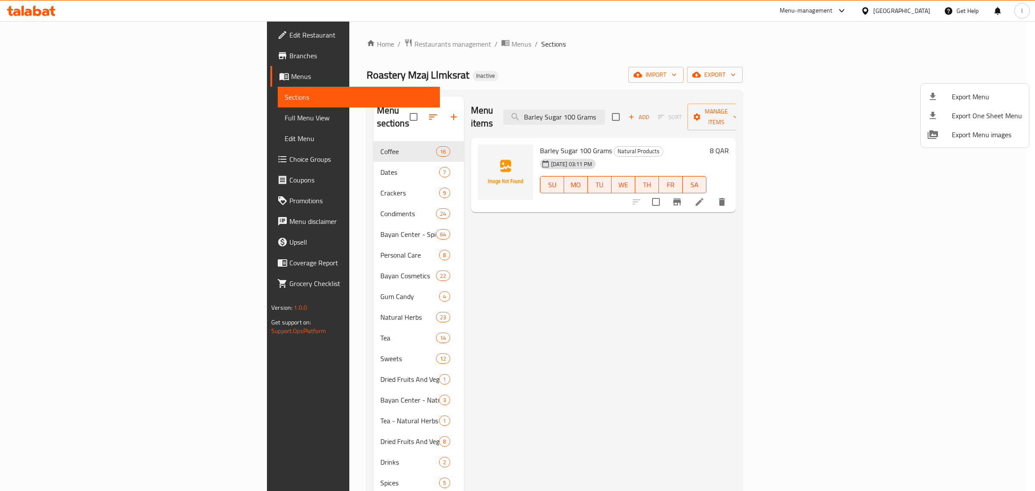
click at [18, 55] on div at bounding box center [517, 245] width 1035 height 491
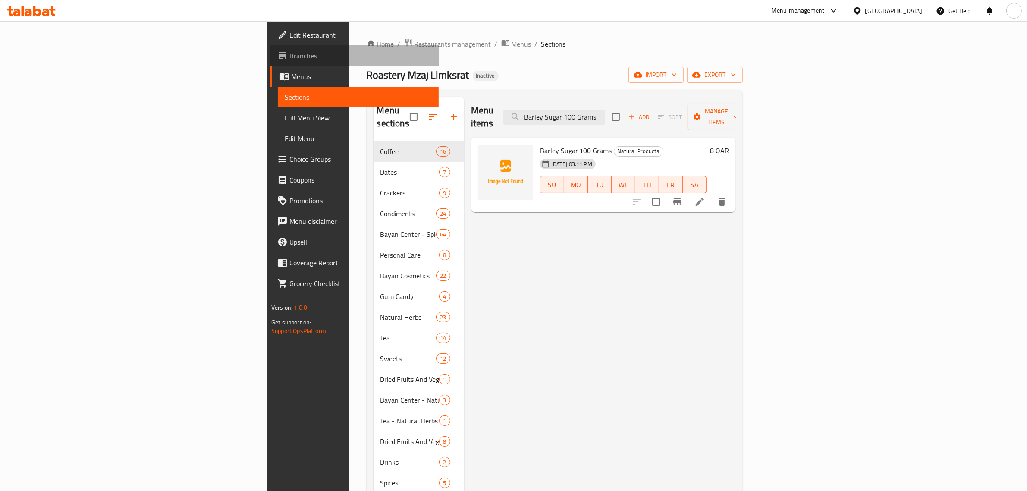
click at [289, 57] on span "Branches" at bounding box center [360, 55] width 142 height 10
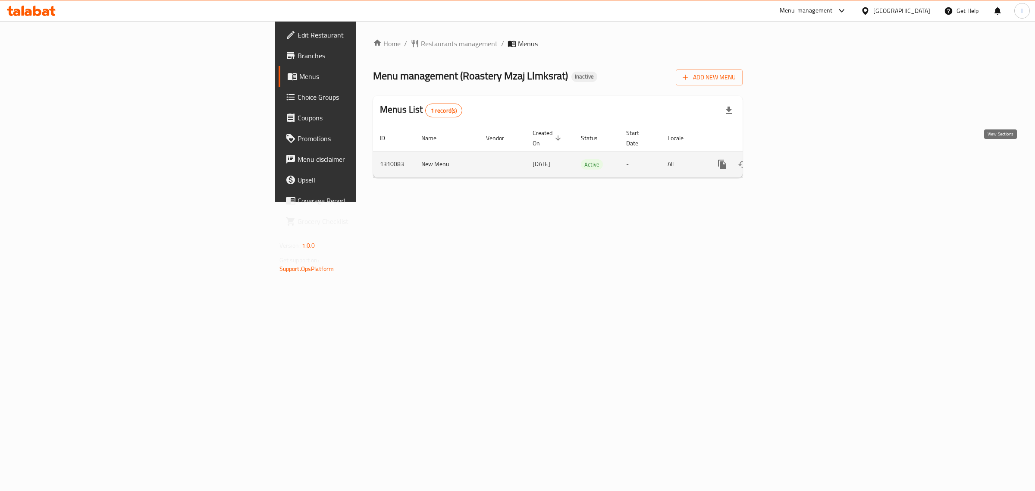
click at [790, 159] on icon "enhanced table" at bounding box center [784, 164] width 10 height 10
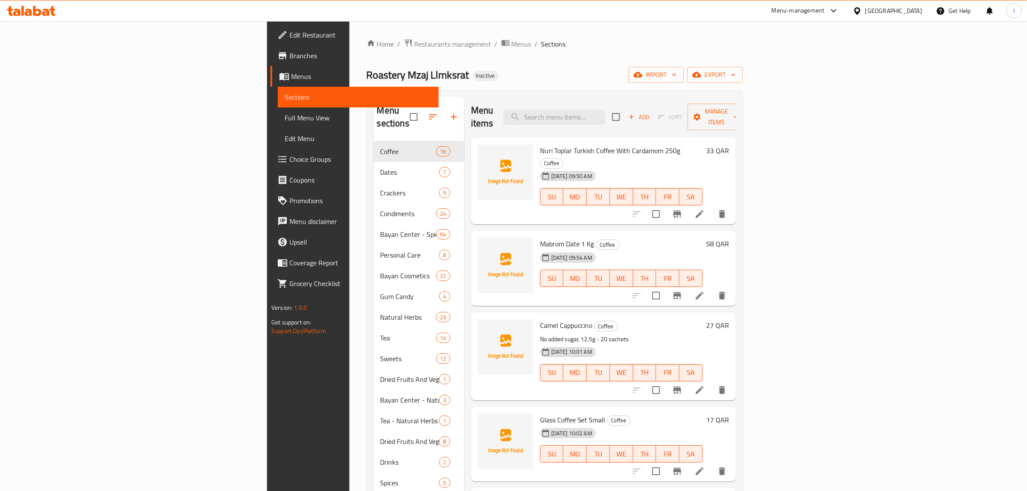
click at [540, 144] on span "Nuri Toplar Turkish Coffee With Cardamom 250g" at bounding box center [610, 150] width 141 height 13
copy h6 "Nuri Toplar Turkish Coffee With Cardamom 250g"
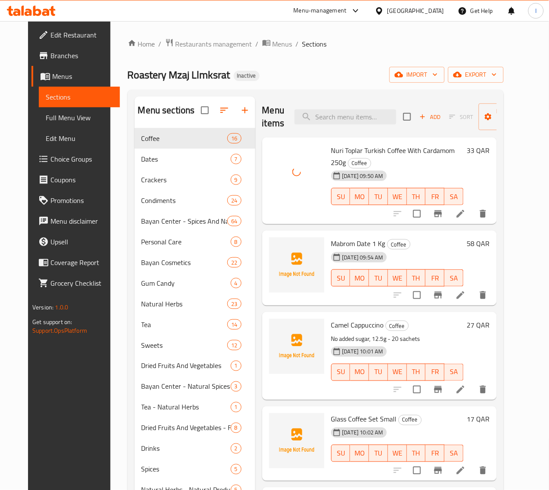
click at [331, 237] on span "Mabrom Date 1 Kg" at bounding box center [358, 243] width 54 height 13
copy h6 "Mabrom Date 1 Kg"
click at [333, 122] on input "search" at bounding box center [346, 117] width 102 height 15
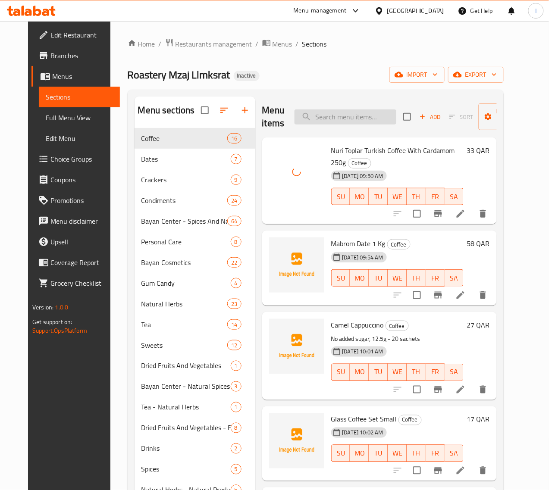
paste input "Mabrom Date 1 Kg"
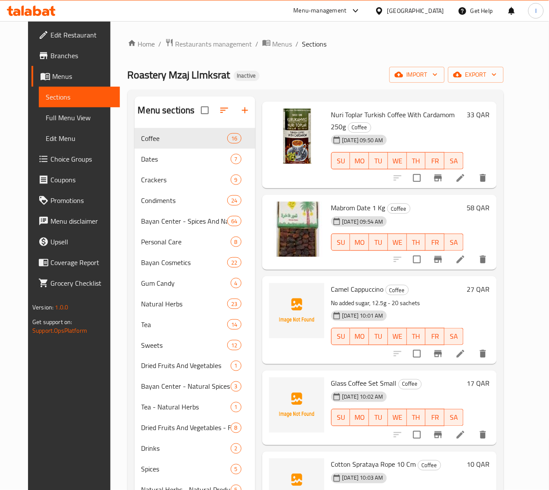
scroll to position [54, 0]
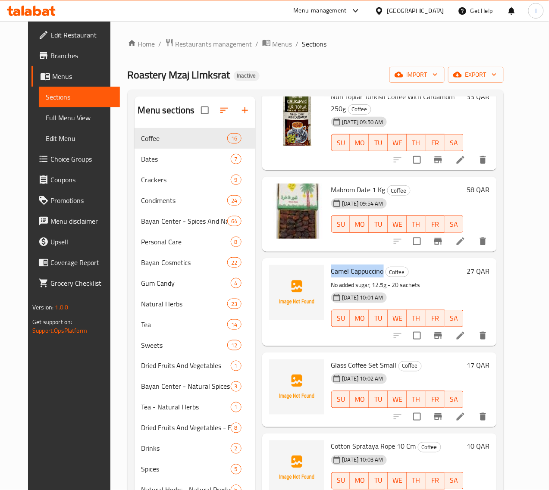
drag, startPoint x: 346, startPoint y: 257, endPoint x: 295, endPoint y: 257, distance: 51.7
click at [331, 265] on span "Camel Cappuccino" at bounding box center [357, 271] width 53 height 13
copy span "Camel Cappuccino"
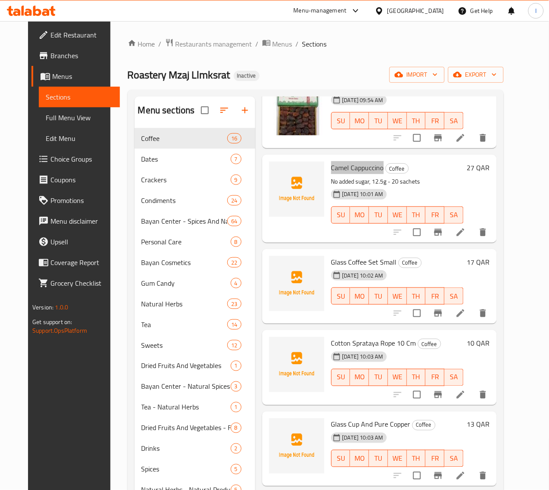
scroll to position [162, 0]
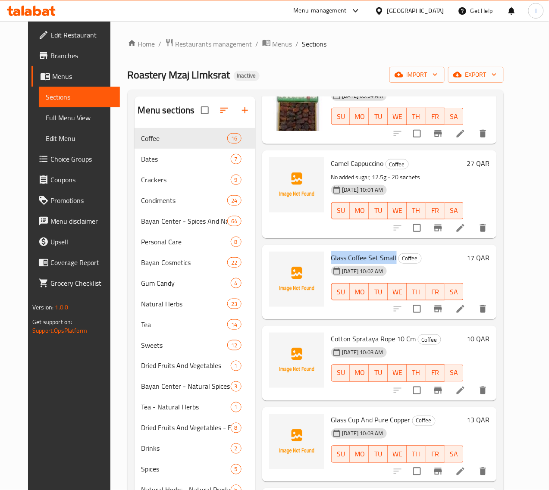
drag, startPoint x: 359, startPoint y: 244, endPoint x: 290, endPoint y: 240, distance: 69.1
click at [328, 248] on div "Glass Coffee Set Small Coffee [DATE] 10:02 AM SU MO TU WE TH FR SA" at bounding box center [397, 282] width 139 height 68
copy span "Glass Coffee Set Small"
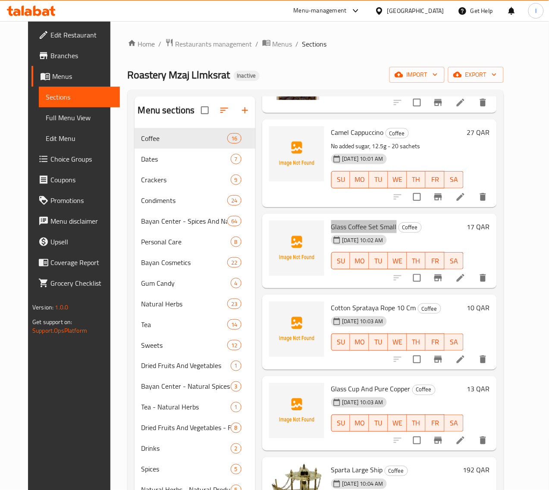
scroll to position [216, 0]
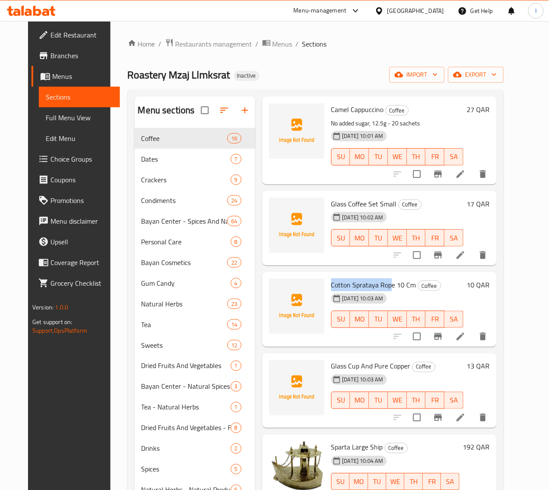
drag, startPoint x: 354, startPoint y: 274, endPoint x: 291, endPoint y: 273, distance: 63.0
click at [328, 276] on div "Cotton Sprataya Rope 10 Cm Coffee [DATE] 10:03 AM SU MO TU WE TH FR SA" at bounding box center [397, 310] width 139 height 68
copy span "Cotton Sprataya Rop"
click at [337, 360] on span "Glass Cup And Pure Copper" at bounding box center [370, 366] width 79 height 13
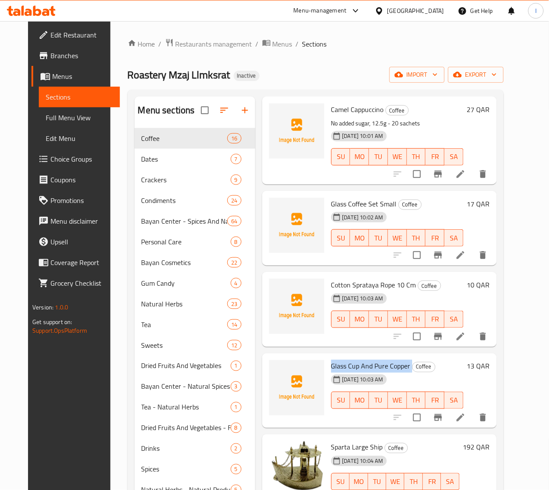
click at [337, 360] on span "Glass Cup And Pure Copper" at bounding box center [370, 366] width 79 height 13
click at [331, 279] on span "Cotton Sprataya Rope 10 Cm" at bounding box center [373, 285] width 85 height 13
copy span "Cotton"
click at [331, 360] on span "Glass Cup And Pure Copper" at bounding box center [370, 366] width 79 height 13
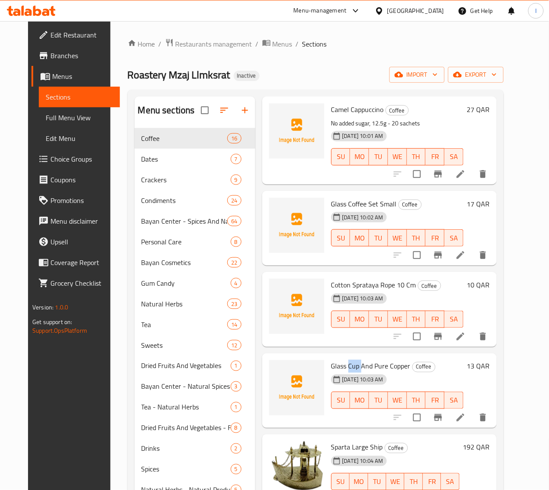
click at [331, 360] on span "Glass Cup And Pure Copper" at bounding box center [370, 366] width 79 height 13
copy h6 "Glass Cup And Pure Copper"
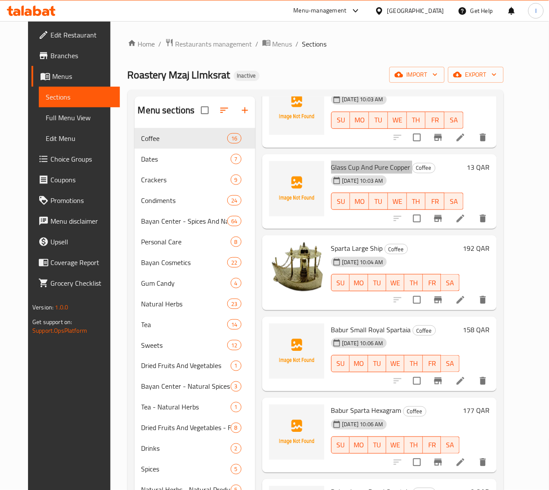
scroll to position [453, 0]
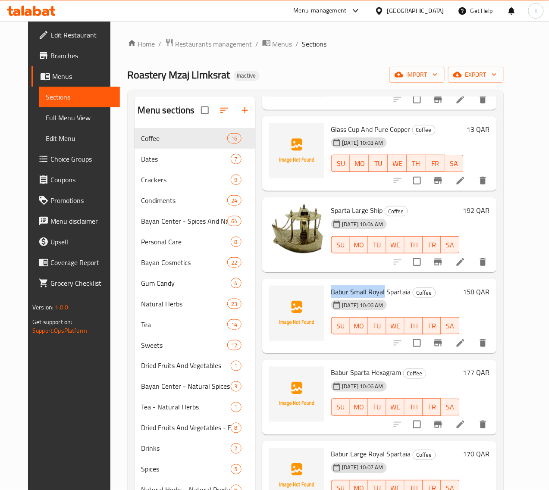
drag, startPoint x: 295, startPoint y: 281, endPoint x: 347, endPoint y: 277, distance: 51.9
click at [347, 285] on span "Babur Small Royal Spartaia" at bounding box center [371, 291] width 80 height 13
copy span "Babur Small Royal"
drag, startPoint x: 294, startPoint y: 362, endPoint x: 332, endPoint y: 362, distance: 37.9
click at [332, 367] on span "Babur Sparta Hexagram" at bounding box center [366, 373] width 70 height 13
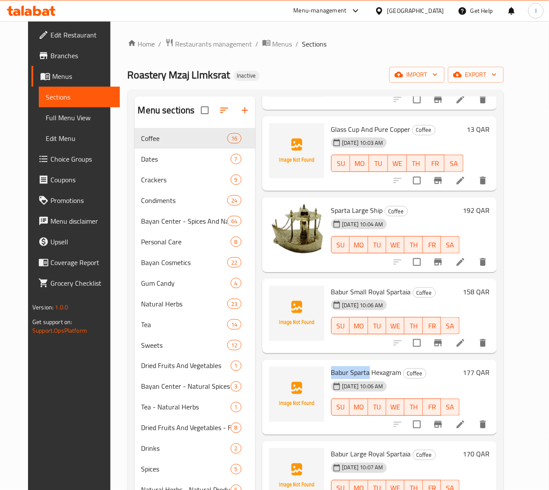
copy span "Babur Sparta"
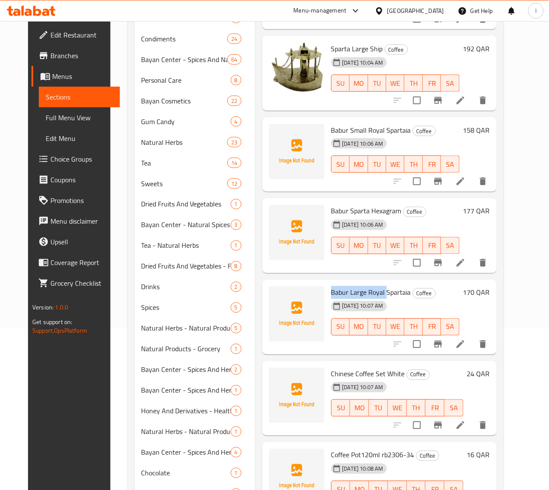
drag, startPoint x: 291, startPoint y: 285, endPoint x: 348, endPoint y: 280, distance: 56.6
click at [348, 283] on div "Babur Large Royal Spartaia Coffee [DATE] 10:07 AM SU MO TU WE TH FR SA" at bounding box center [395, 317] width 135 height 68
copy span "Babur Large Royal"
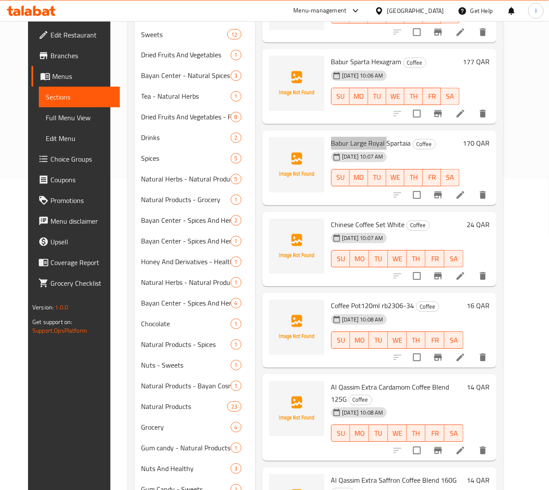
scroll to position [323, 0]
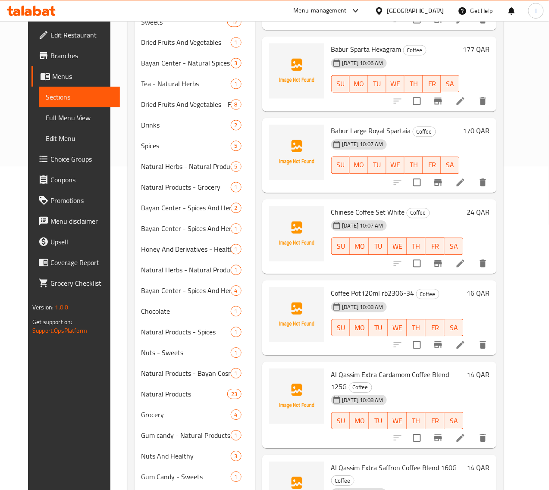
click at [328, 217] on div "[DATE] 10:07 AM" at bounding box center [345, 225] width 35 height 17
click at [349, 206] on span "Chinese Coffee Set White" at bounding box center [368, 212] width 74 height 13
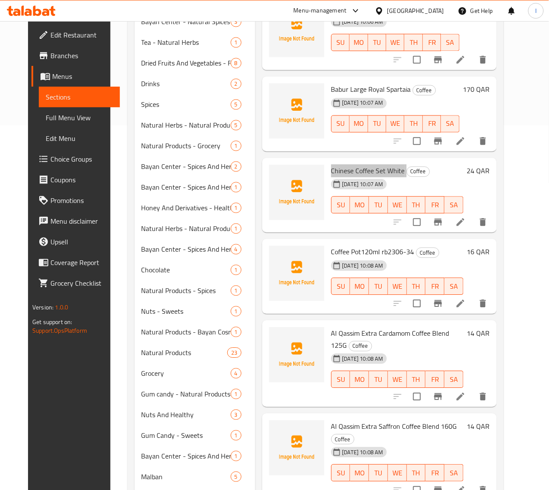
scroll to position [431, 0]
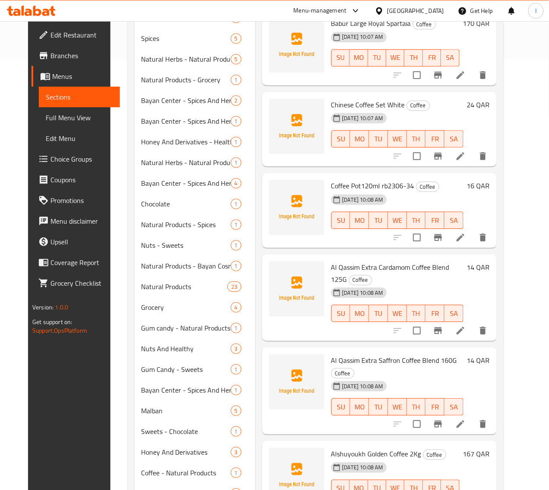
click at [331, 261] on span "Al Qassim Extra Cardamom Coffee Blend 125G" at bounding box center [390, 273] width 118 height 25
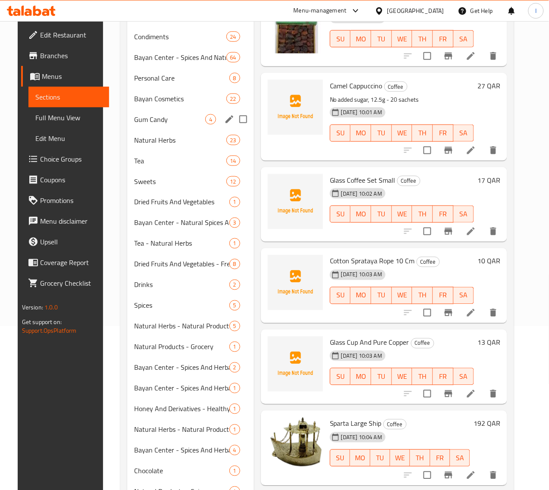
scroll to position [0, 0]
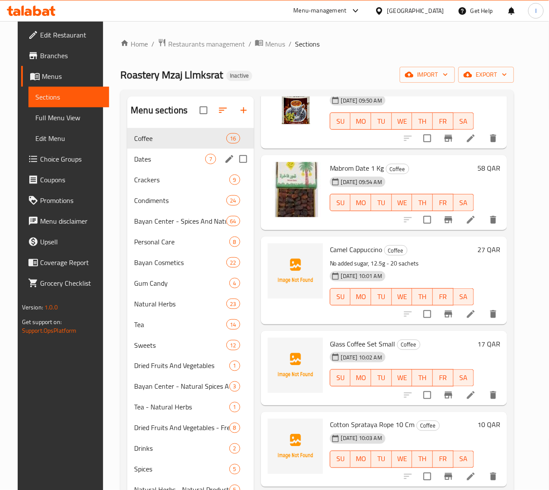
drag, startPoint x: 130, startPoint y: 166, endPoint x: 208, endPoint y: 177, distance: 78.7
click at [130, 166] on div "Dates 7" at bounding box center [190, 159] width 127 height 21
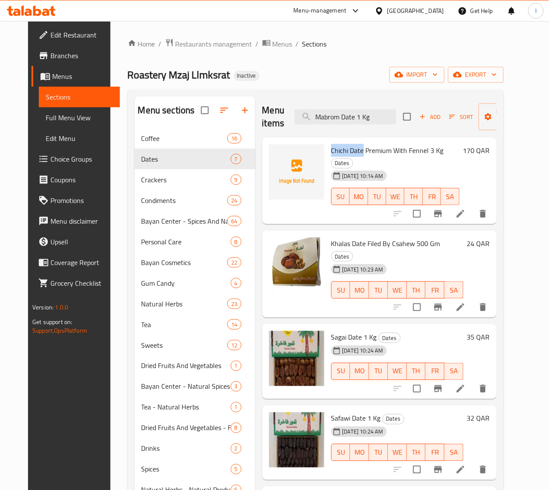
drag, startPoint x: 295, startPoint y: 148, endPoint x: 325, endPoint y: 150, distance: 30.3
click at [331, 150] on span "Chichi Date Premium With Fennel 3 Kg" at bounding box center [387, 150] width 113 height 13
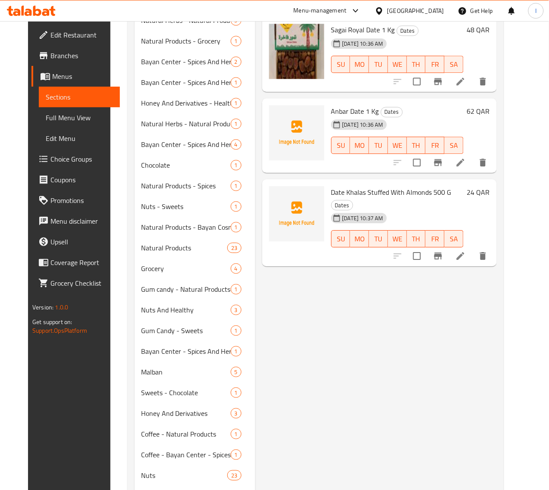
scroll to position [418, 0]
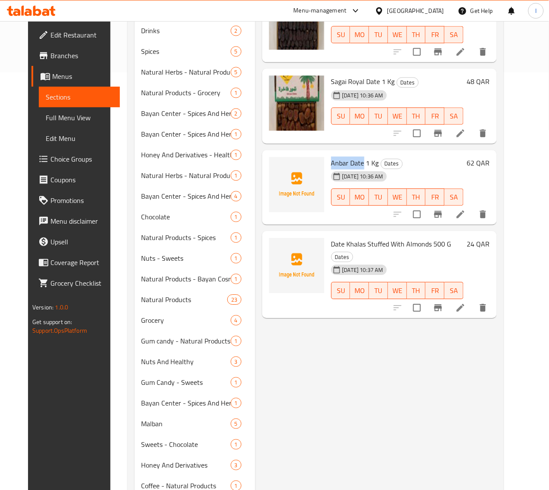
drag, startPoint x: 294, startPoint y: 139, endPoint x: 326, endPoint y: 138, distance: 32.4
click at [331, 157] on span "Anbar Date 1 Kg" at bounding box center [355, 163] width 48 height 13
drag, startPoint x: 296, startPoint y: 219, endPoint x: 336, endPoint y: 220, distance: 40.5
click at [336, 238] on span "Date Khalas Stuffed With Almonds 500 G" at bounding box center [391, 244] width 120 height 13
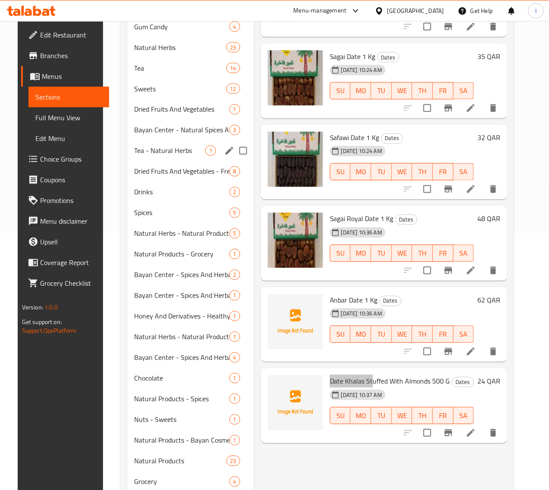
scroll to position [41, 0]
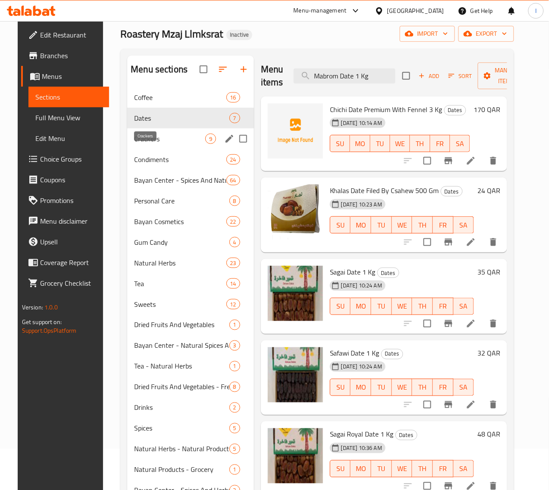
click at [141, 144] on span "Crackers" at bounding box center [169, 139] width 71 height 10
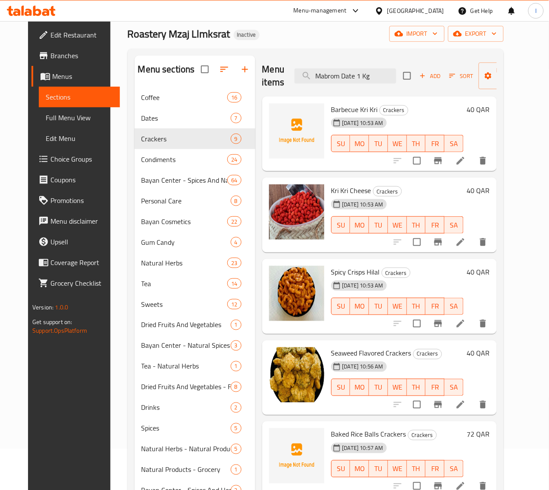
click at [331, 108] on span "Barbecue Kri Kri" at bounding box center [354, 109] width 47 height 13
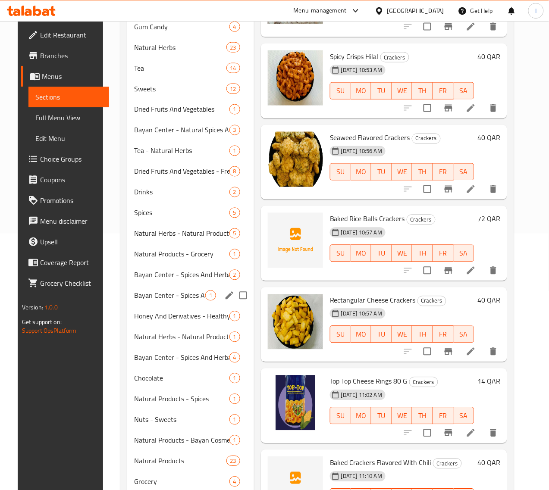
scroll to position [95, 0]
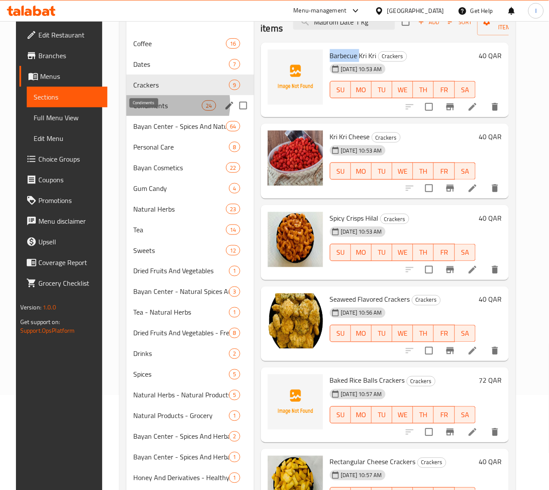
click at [151, 111] on span "Condiments" at bounding box center [167, 105] width 69 height 10
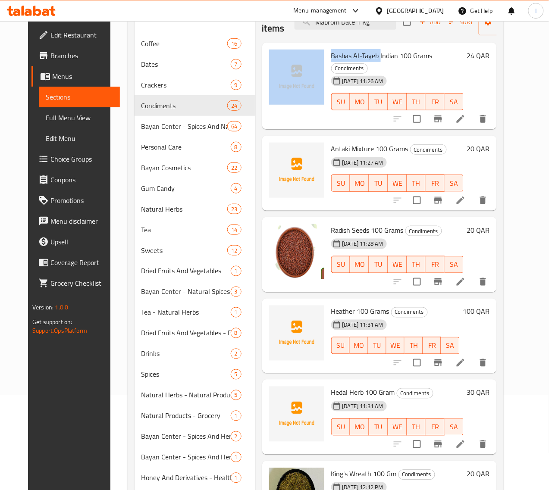
drag, startPoint x: 289, startPoint y: 55, endPoint x: 343, endPoint y: 55, distance: 53.9
click at [343, 55] on div "Basbas Al-Tayeb Indian 100 Grams Condiments [DATE] 11:26 AM SU MO TU WE TH FR S…" at bounding box center [380, 86] width 228 height 80
click at [331, 59] on span "Basbas Al-Tayeb Indian 100 Grams" at bounding box center [381, 55] width 101 height 13
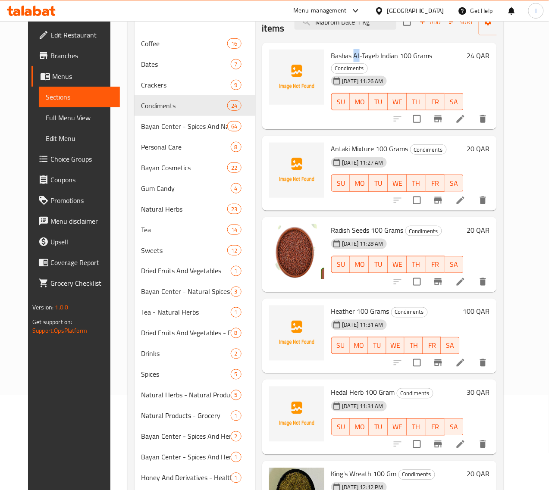
click at [331, 59] on span "Basbas Al-Tayeb Indian 100 Grams" at bounding box center [381, 55] width 101 height 13
drag, startPoint x: 343, startPoint y: 54, endPoint x: 294, endPoint y: 60, distance: 49.4
click at [331, 60] on span "Basbas Al-Tayeb Indian 100 Grams" at bounding box center [381, 55] width 101 height 13
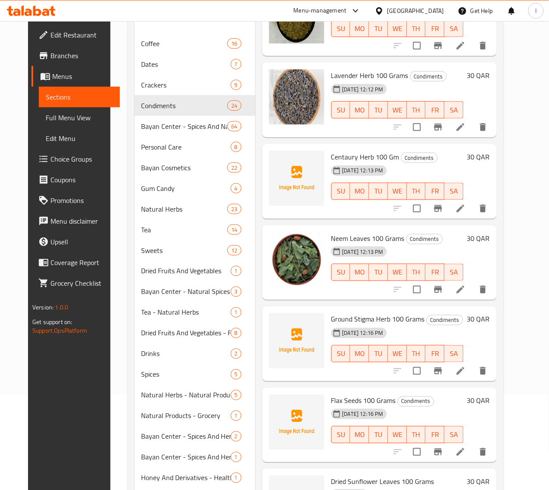
scroll to position [593, 0]
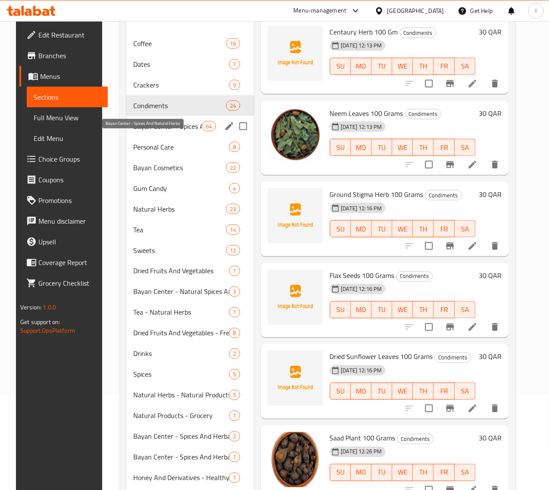
click at [155, 132] on span "Bayan Center - Spices And Natural Herbs" at bounding box center [167, 126] width 69 height 10
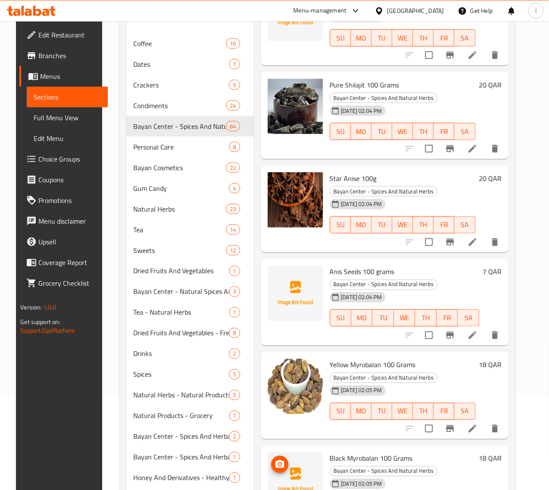
scroll to position [1940, 0]
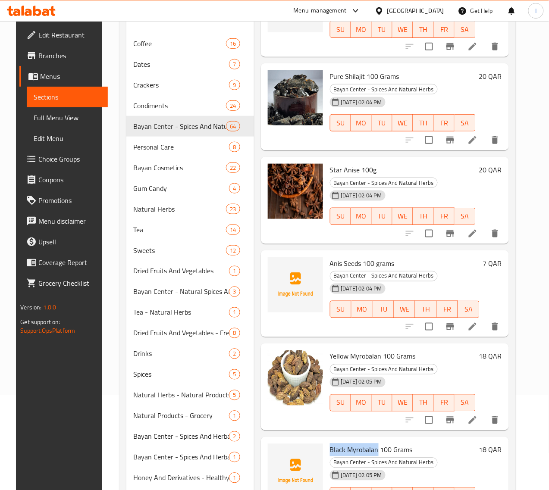
drag, startPoint x: 294, startPoint y: 220, endPoint x: 341, endPoint y: 220, distance: 47.0
click at [341, 444] on span "Black Myrobalan 100 Grams" at bounding box center [371, 450] width 83 height 13
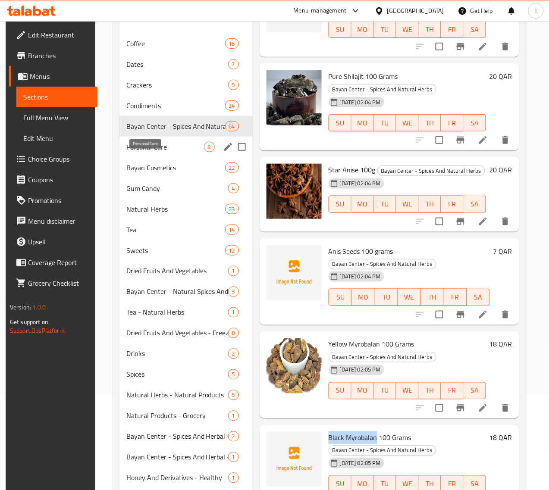
click at [152, 152] on span "Personal Care" at bounding box center [165, 147] width 78 height 10
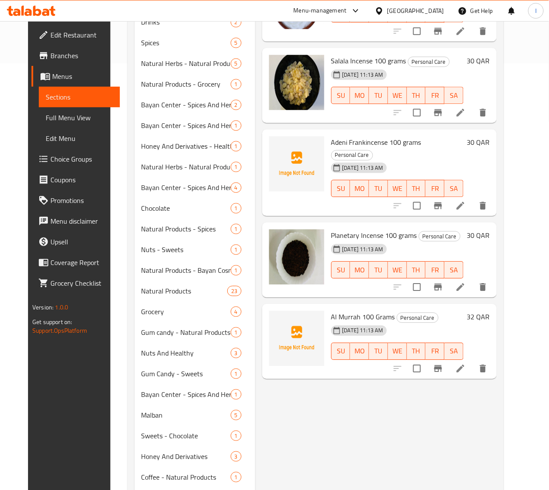
scroll to position [377, 0]
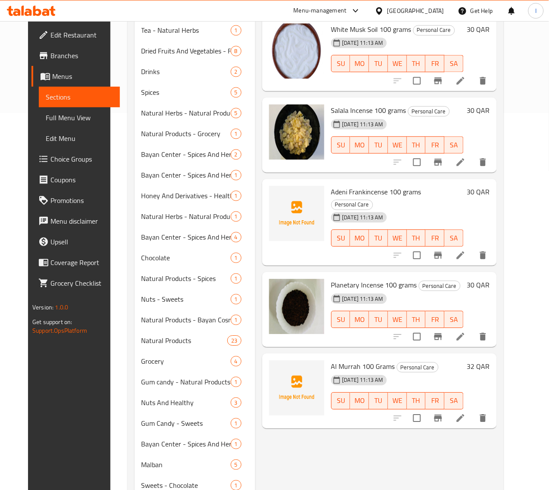
click at [331, 185] on span "Adeni Frankincense 100 grams" at bounding box center [376, 191] width 90 height 13
click at [331, 360] on span "Al Murrah 100 Grams" at bounding box center [363, 366] width 64 height 13
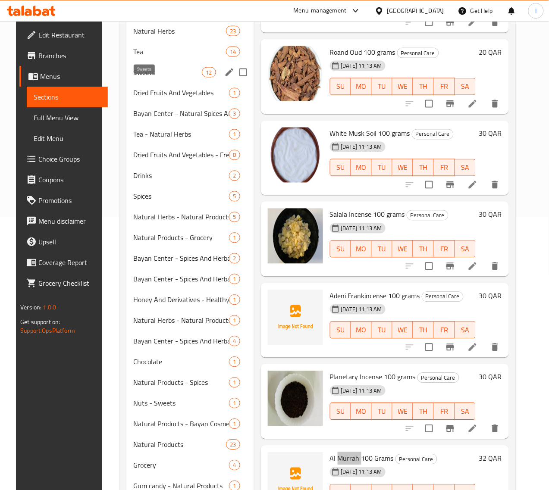
scroll to position [162, 0]
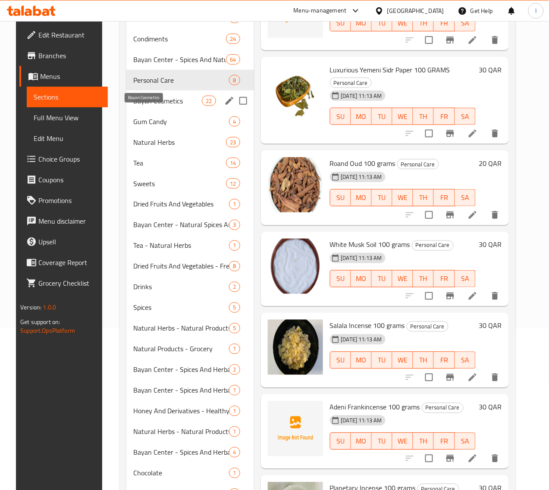
click at [150, 106] on span "Bayan Cosmetics" at bounding box center [167, 101] width 69 height 10
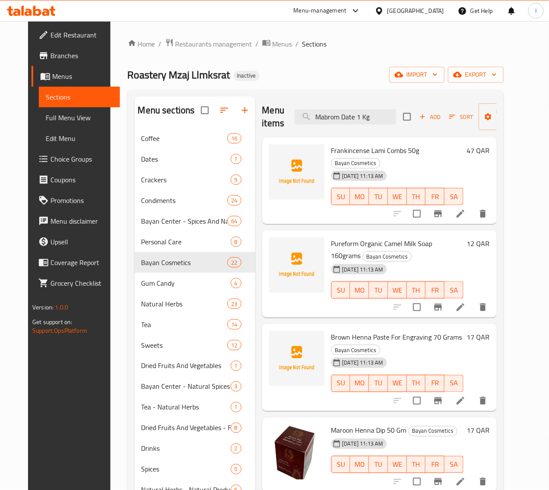
click at [331, 152] on span "Frankincense Lami Combs 50g" at bounding box center [375, 150] width 88 height 13
click at [331, 116] on input "Mabrom Date 1 Kg" at bounding box center [346, 117] width 102 height 15
paste input "Frankincense"
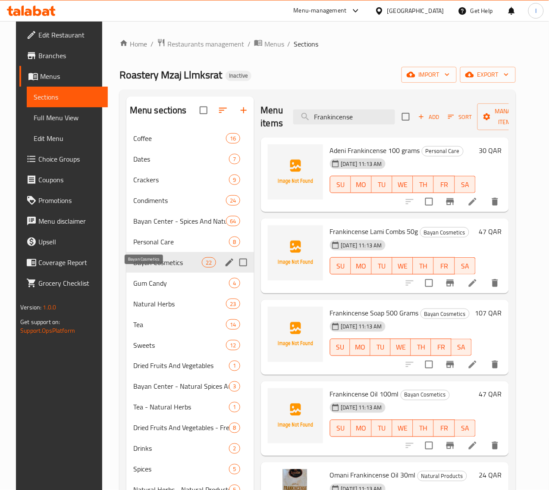
type input "Frankincense"
click at [141, 268] on span "Bayan Cosmetics" at bounding box center [167, 262] width 69 height 10
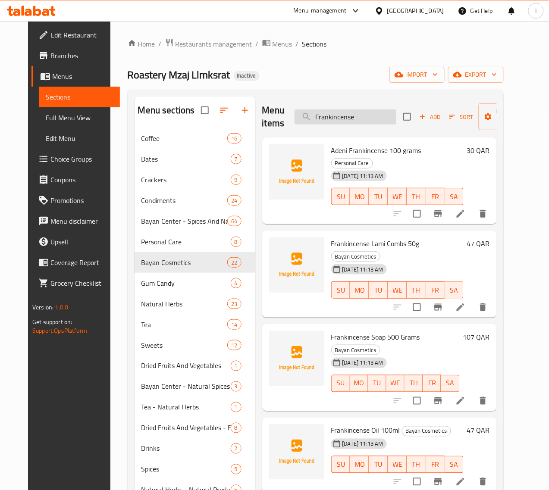
click at [348, 113] on input "Frankincense" at bounding box center [346, 117] width 102 height 15
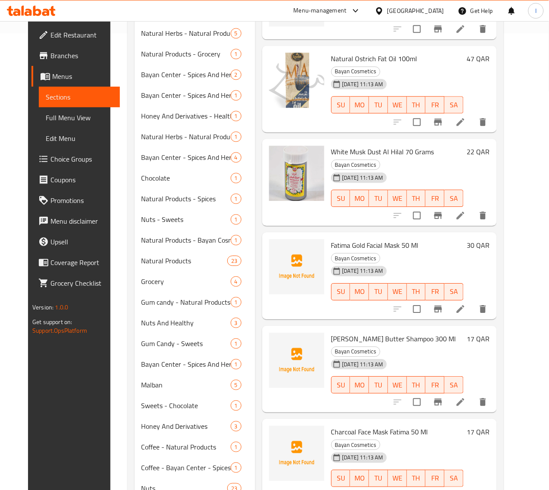
scroll to position [526, 0]
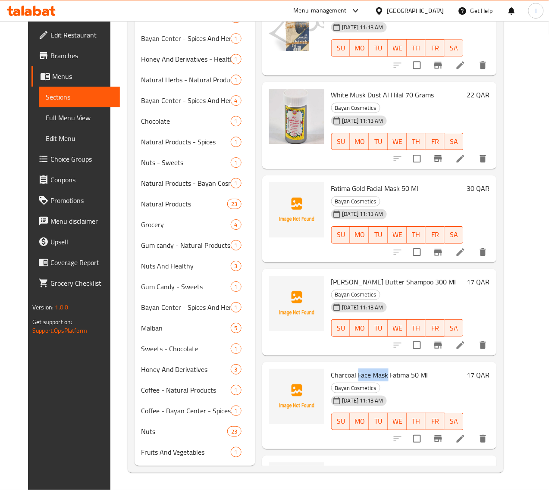
drag, startPoint x: 349, startPoint y: 244, endPoint x: 319, endPoint y: 241, distance: 30.4
click at [331, 369] on span "Charcoal Face Mask Fatima 50 Ml" at bounding box center [379, 375] width 97 height 13
click at [331, 462] on span "[PERSON_NAME] Almond Castor Hair Oil 110 Ml" at bounding box center [391, 474] width 121 height 25
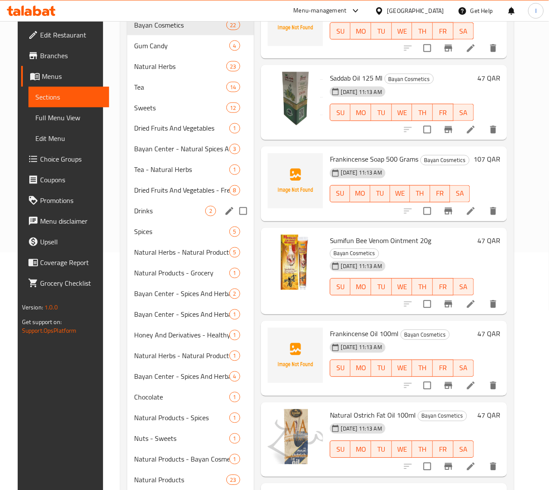
scroll to position [149, 0]
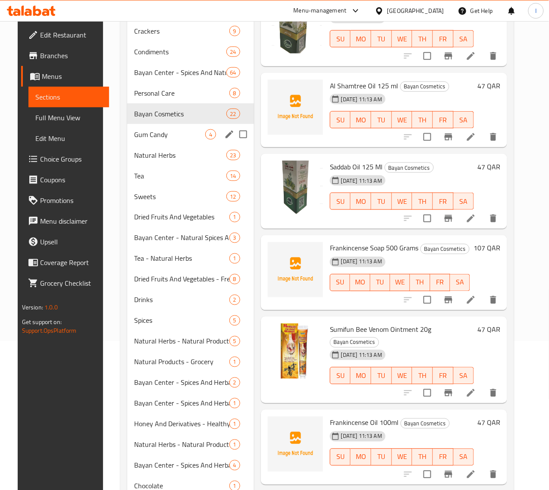
click at [147, 145] on div "Gum Candy 4" at bounding box center [190, 134] width 127 height 21
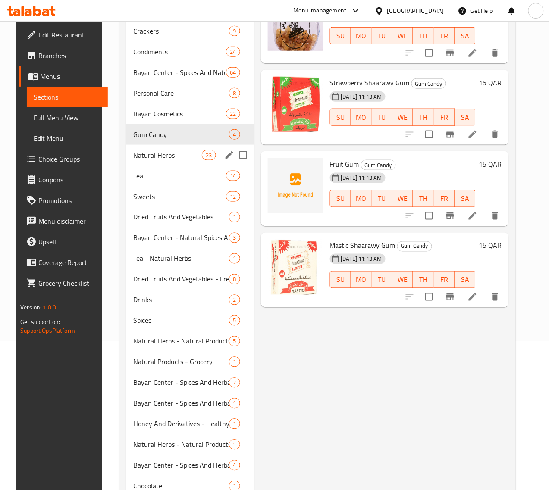
click at [140, 160] on span "Natural Herbs" at bounding box center [167, 155] width 69 height 10
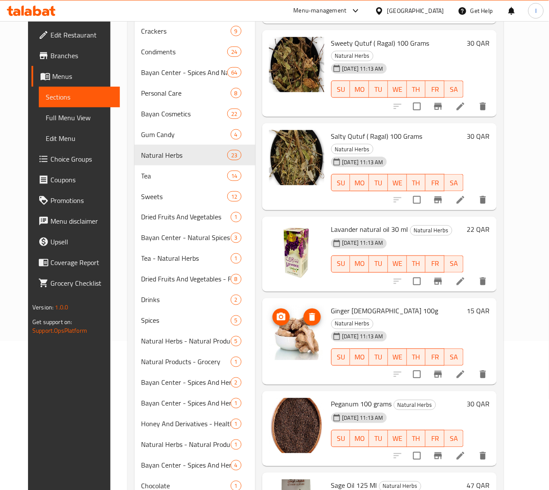
scroll to position [485, 0]
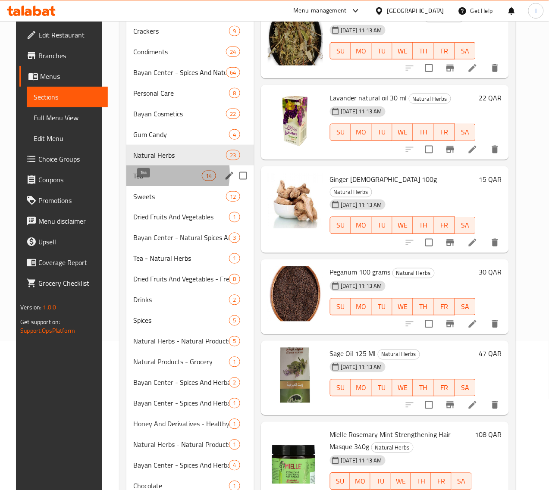
click at [135, 181] on span "Tea" at bounding box center [167, 176] width 69 height 10
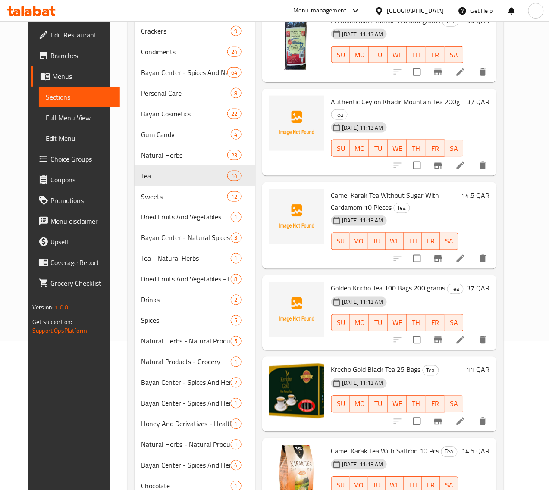
scroll to position [162, 0]
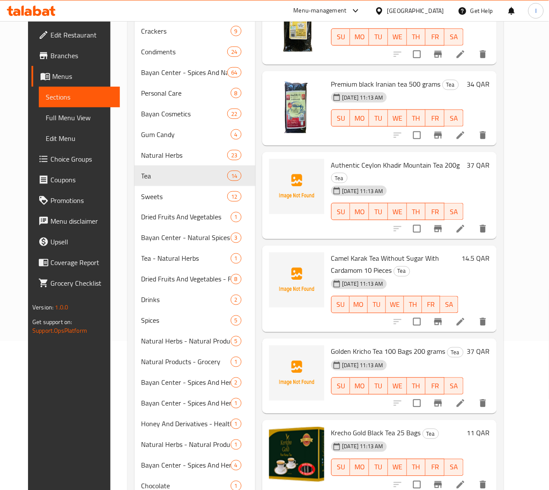
click at [331, 165] on span "Authentic Ceylon Khadir Mountain Tea 200g" at bounding box center [395, 165] width 129 height 13
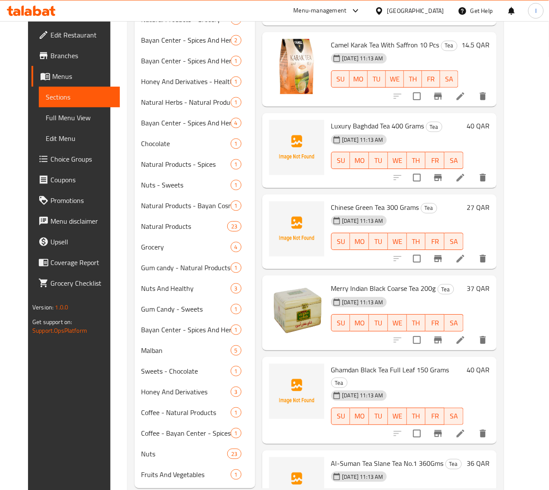
scroll to position [472, 0]
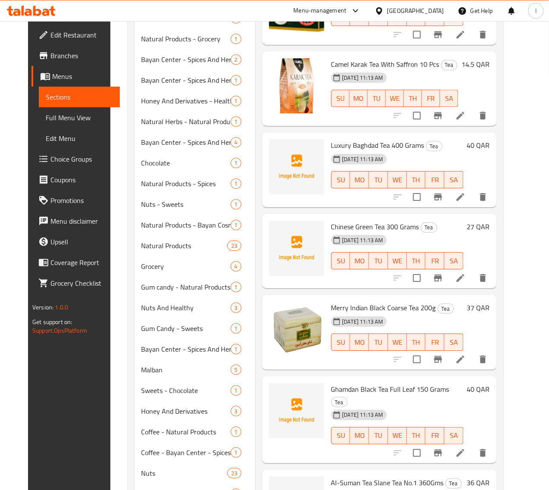
click at [331, 383] on span "Ghamdan Black Tea Full Leaf 150 Grams" at bounding box center [390, 389] width 118 height 13
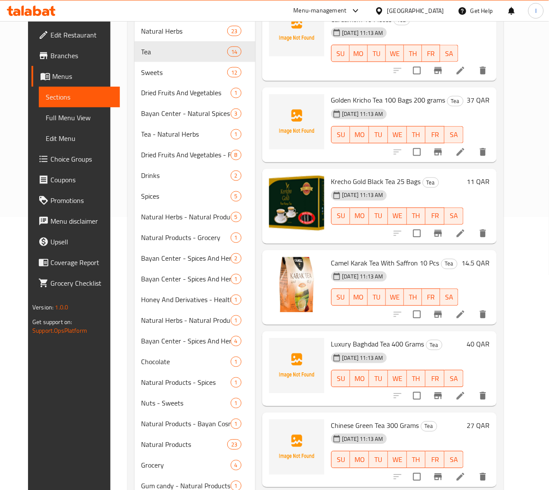
scroll to position [257, 0]
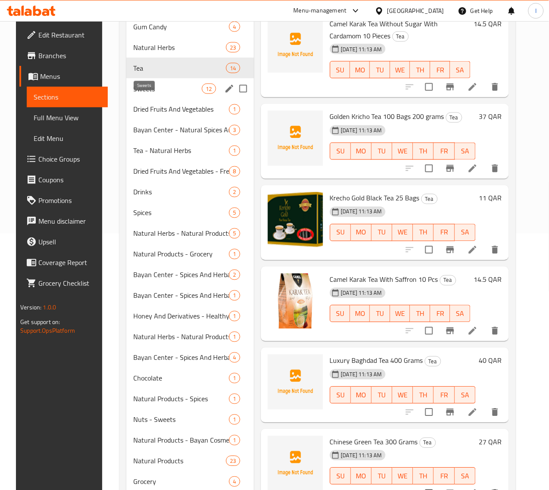
click at [148, 94] on span "Sweets" at bounding box center [167, 89] width 69 height 10
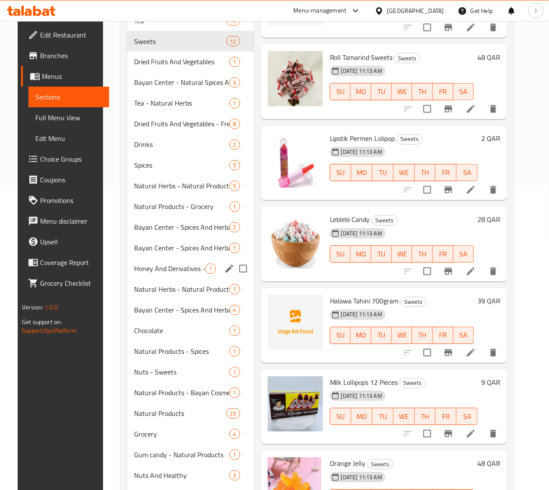
scroll to position [310, 0]
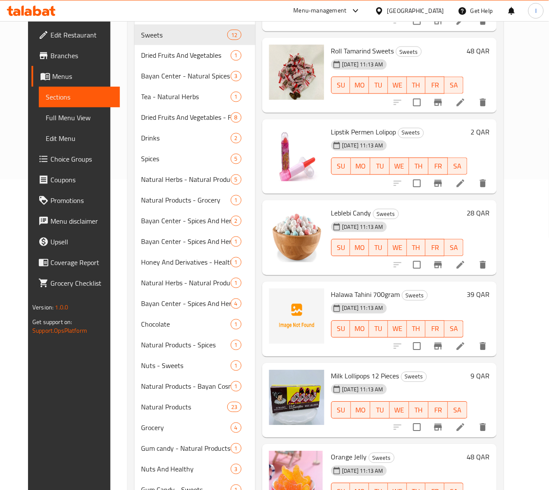
click at [331, 290] on span "Halawa Tahini 700gram" at bounding box center [365, 294] width 69 height 13
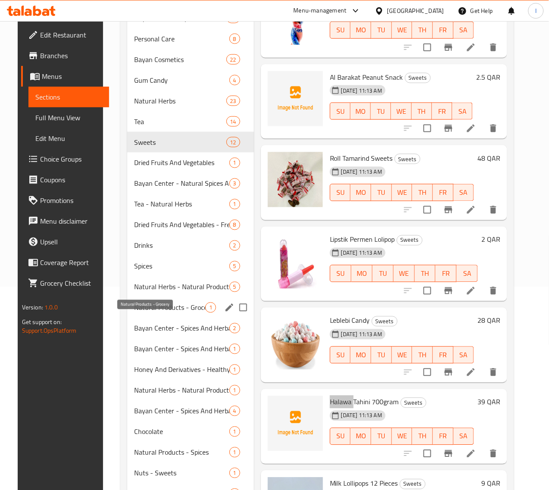
scroll to position [203, 0]
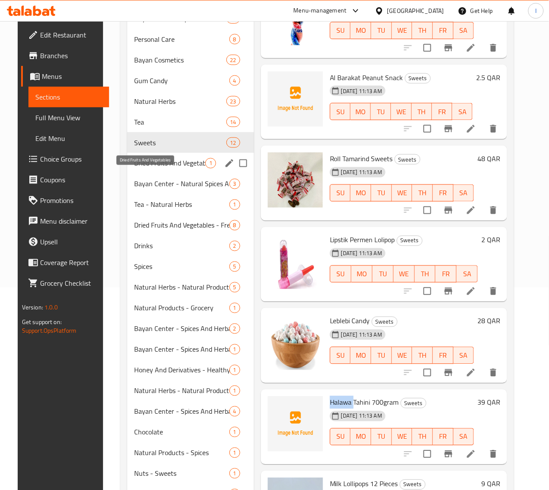
click at [147, 169] on span "Dried Fruits And Vegetables" at bounding box center [169, 163] width 71 height 10
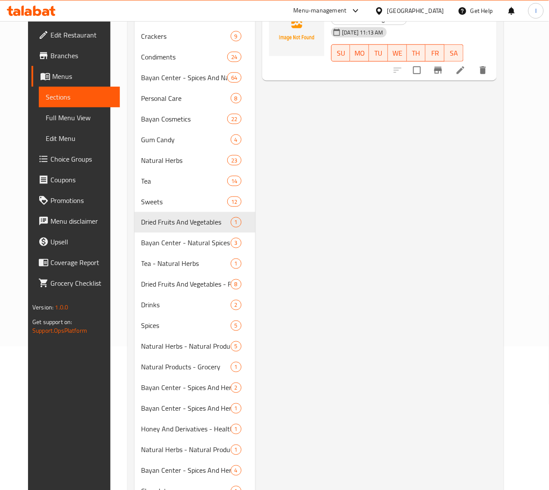
scroll to position [41, 0]
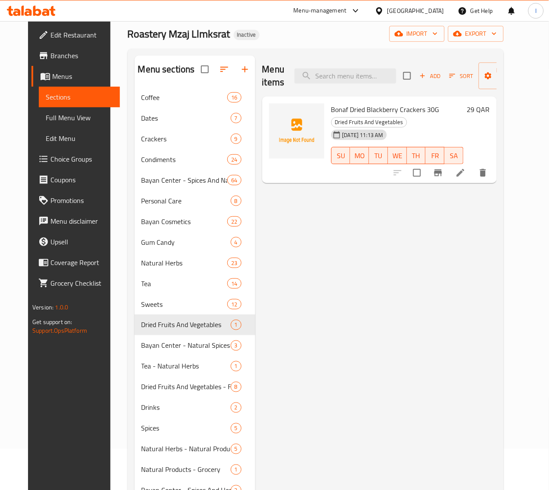
click at [331, 111] on span "Bonaf Dried Blackberry Crackers 30G" at bounding box center [385, 109] width 108 height 13
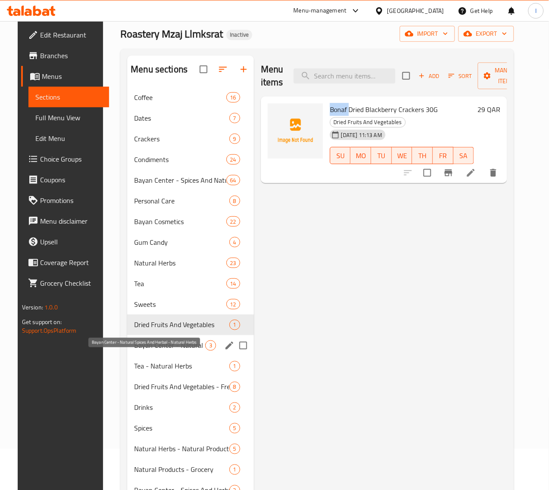
click at [146, 351] on span "Bayan Center - Natural Spices And Herbal - Natural Herbs" at bounding box center [169, 346] width 71 height 10
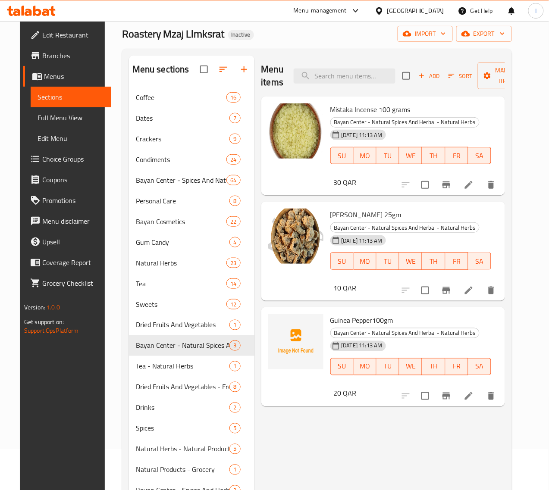
click at [330, 314] on span "Guinea Pepper100gm" at bounding box center [361, 320] width 63 height 13
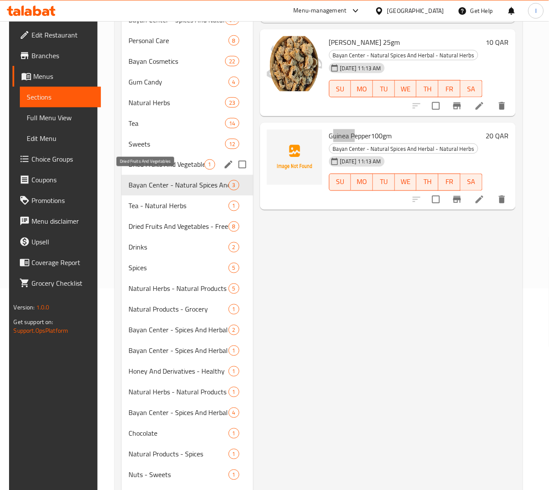
scroll to position [203, 0]
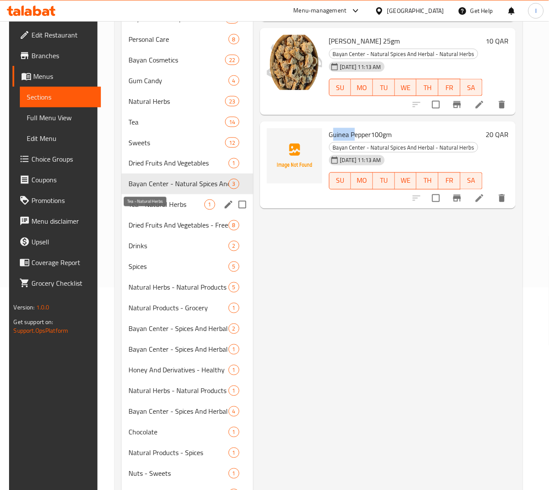
click at [144, 210] on span "Tea - Natural Herbs" at bounding box center [165, 205] width 75 height 10
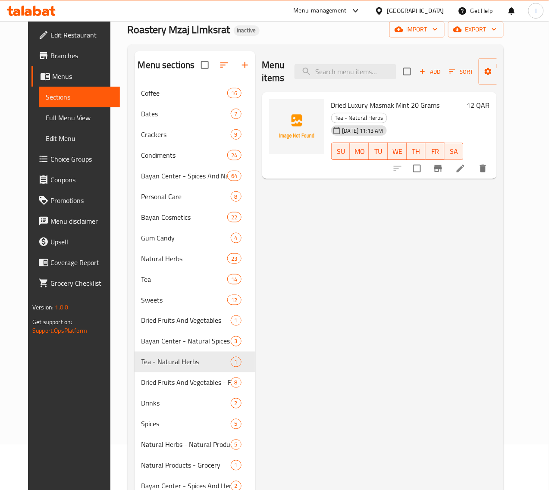
scroll to position [41, 0]
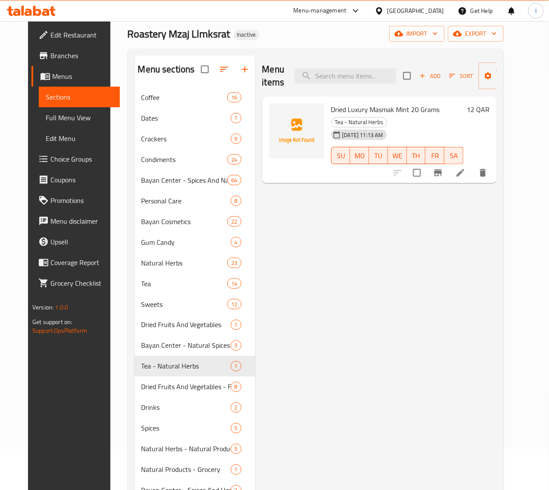
click at [331, 109] on span "Dried Luxury Masmak Mint 20 Grams" at bounding box center [385, 109] width 109 height 13
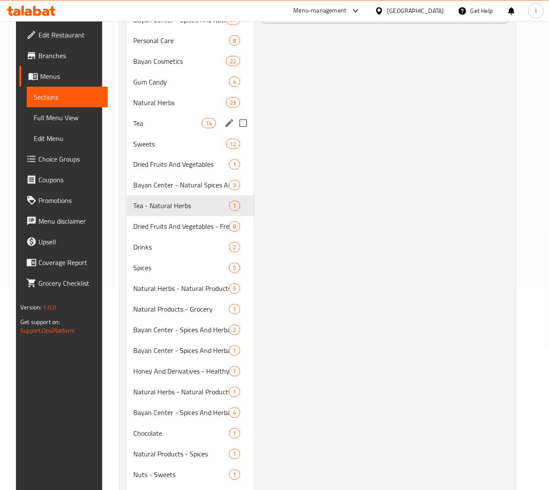
scroll to position [203, 0]
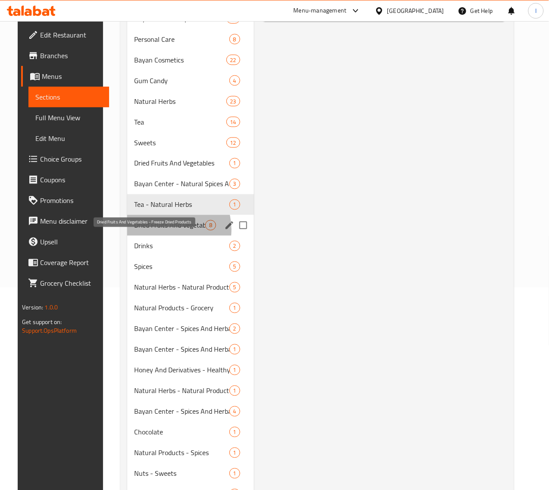
click at [154, 231] on span "Dried Fruits And Vegetables - Freeze Dried Products" at bounding box center [169, 225] width 71 height 10
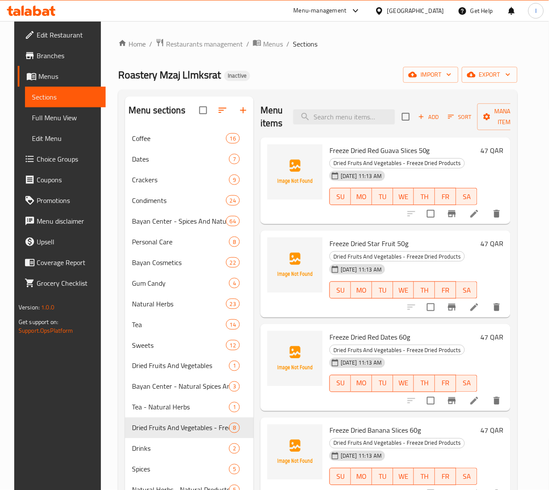
click at [329, 151] on span "Freeze Dried Red Guava Slices 50g" at bounding box center [379, 150] width 100 height 13
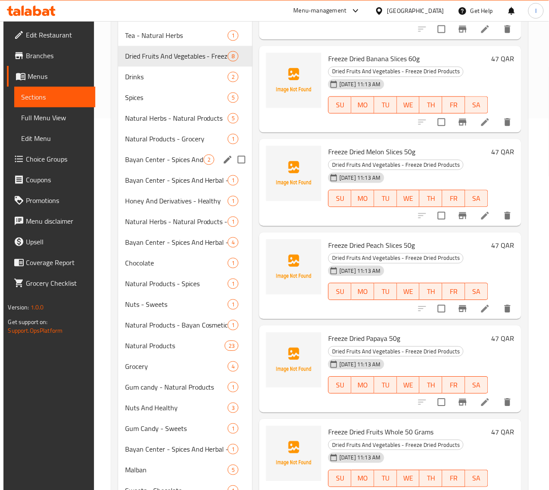
scroll to position [310, 0]
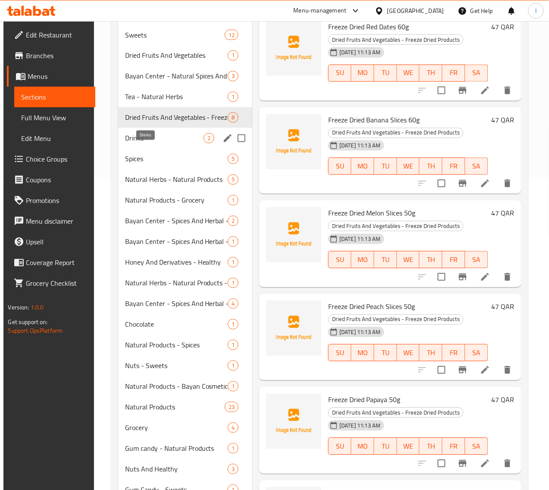
click at [143, 144] on span "Drinks" at bounding box center [164, 138] width 78 height 10
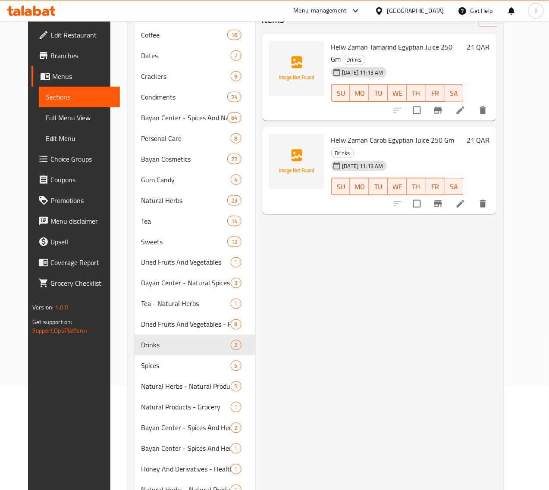
scroll to position [41, 0]
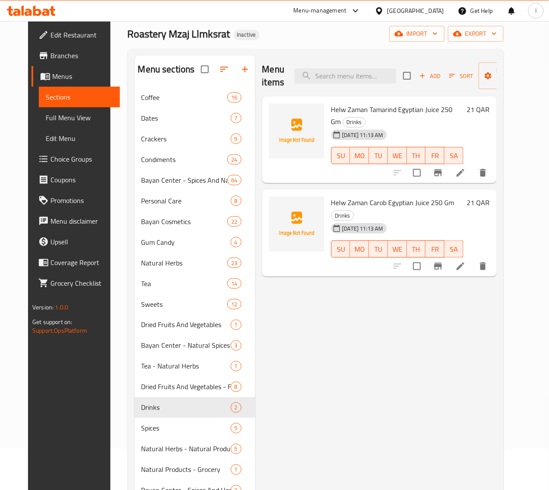
click at [331, 109] on span "Helw Zaman Tamarind Egyptian Juice 250 Gm" at bounding box center [392, 115] width 122 height 25
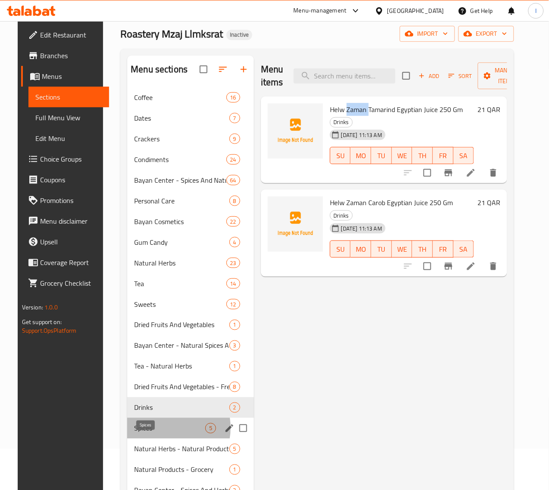
click at [151, 434] on span "Spices" at bounding box center [169, 428] width 71 height 10
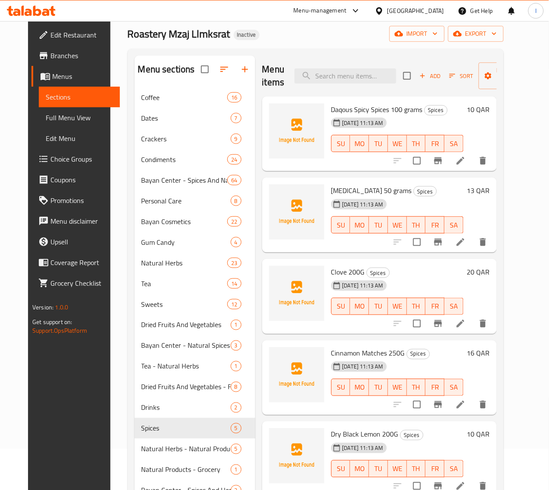
click at [331, 112] on span "Daqous Spicy Spices 100 grams" at bounding box center [376, 109] width 91 height 13
click at [331, 268] on span "Clove 200G" at bounding box center [348, 272] width 34 height 13
drag, startPoint x: 322, startPoint y: 352, endPoint x: 295, endPoint y: 350, distance: 27.3
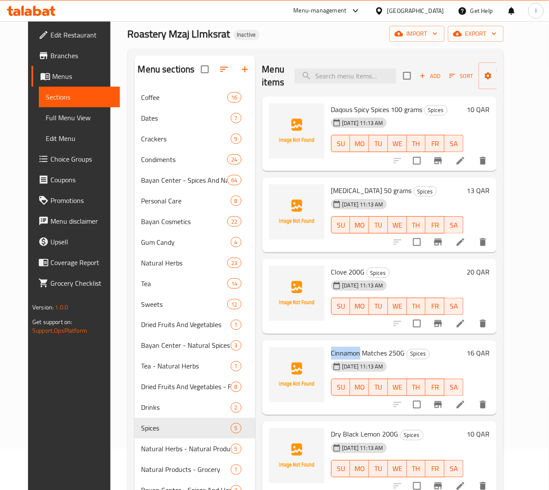
click at [331, 350] on span "Cinnamon Matches 250G" at bounding box center [368, 353] width 74 height 13
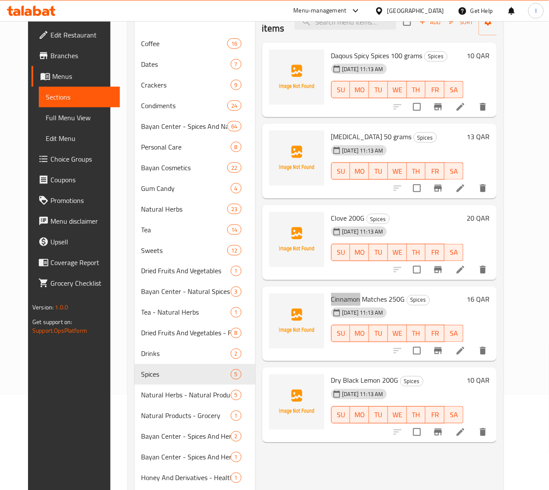
scroll to position [203, 0]
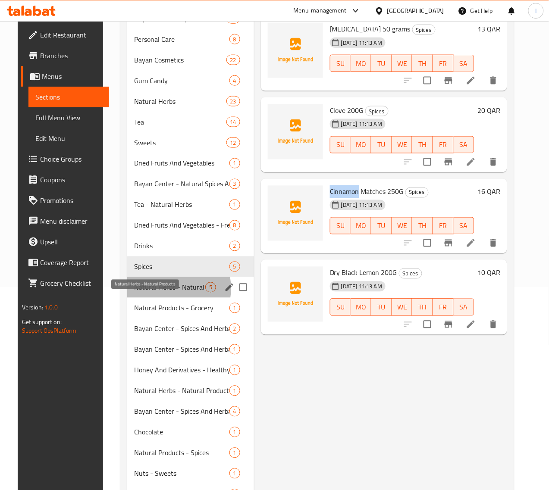
click at [150, 293] on span "Natural Herbs - Natural Products" at bounding box center [169, 287] width 71 height 10
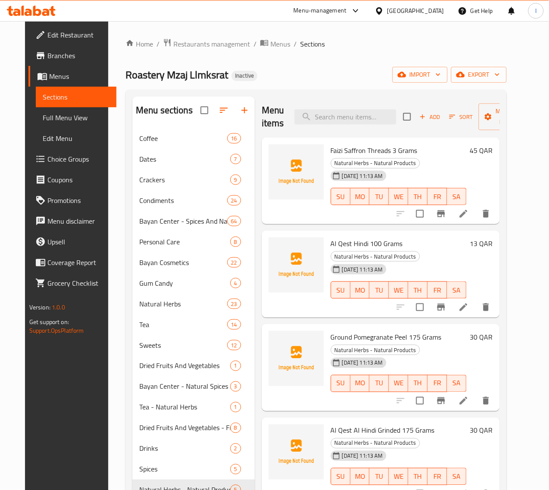
click at [331, 152] on span "Faizi Saffron Threads 3 Grams" at bounding box center [374, 150] width 87 height 13
click at [331, 237] on span "Al Qest Hindi 100 Grams" at bounding box center [367, 243] width 72 height 13
click at [332, 331] on span "Ground Pomegranate Peel 175 Grams" at bounding box center [386, 337] width 111 height 13
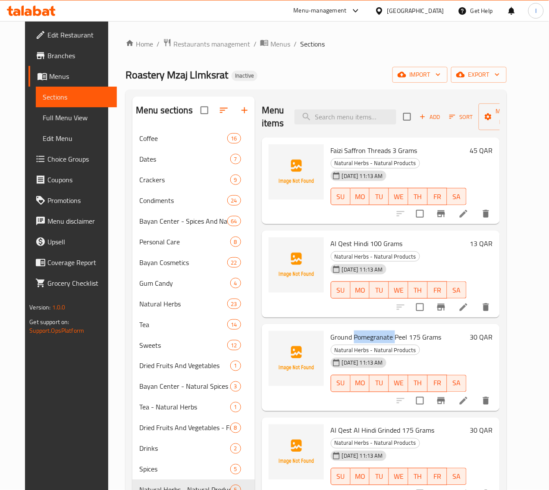
click at [332, 331] on span "Ground Pomegranate Peel 175 Grams" at bounding box center [386, 337] width 111 height 13
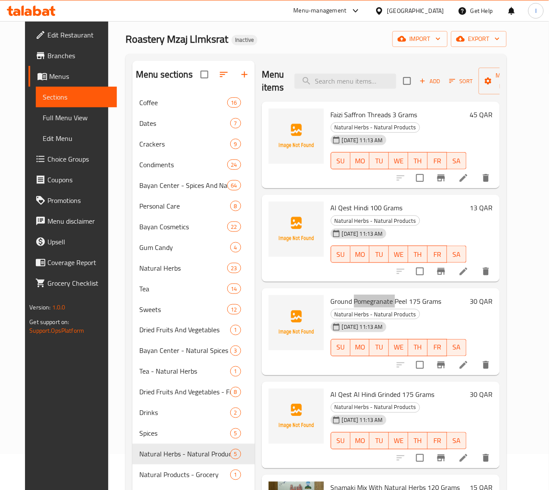
scroll to position [54, 0]
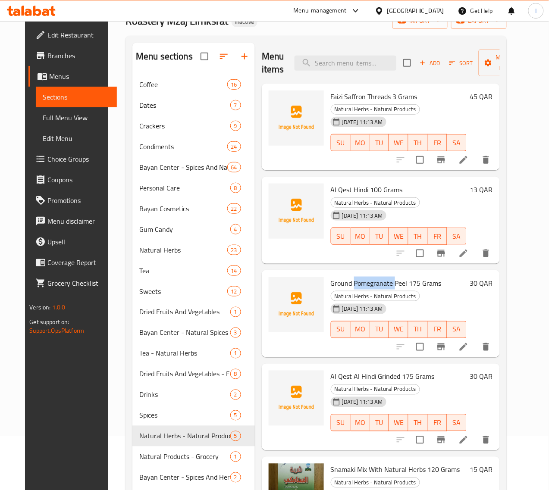
click at [342, 277] on span "Ground Pomegranate Peel 175 Grams" at bounding box center [386, 283] width 111 height 13
drag, startPoint x: 356, startPoint y: 257, endPoint x: 318, endPoint y: 262, distance: 38.7
click at [331, 277] on span "Ground Pomegranate Peel 175 Grams" at bounding box center [386, 283] width 111 height 13
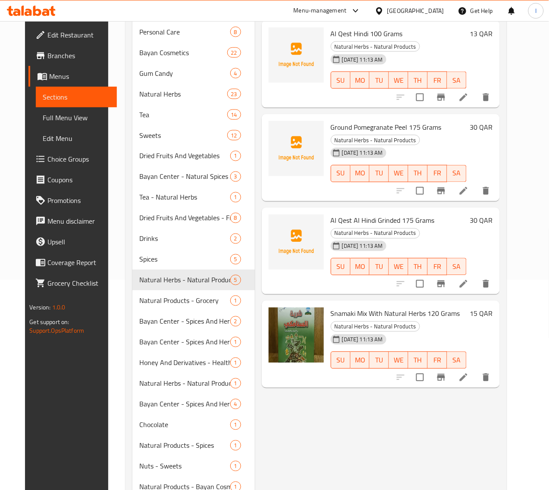
scroll to position [216, 0]
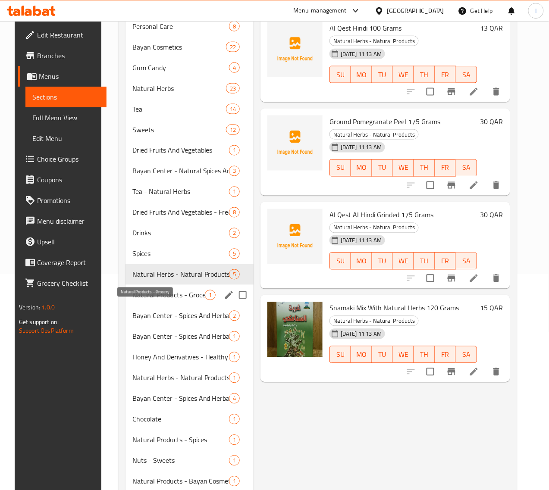
click at [162, 301] on span "Natural Products - Grocery" at bounding box center [168, 295] width 72 height 10
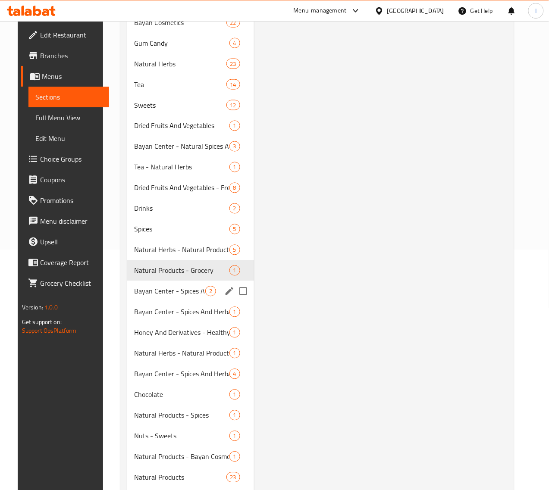
scroll to position [269, 0]
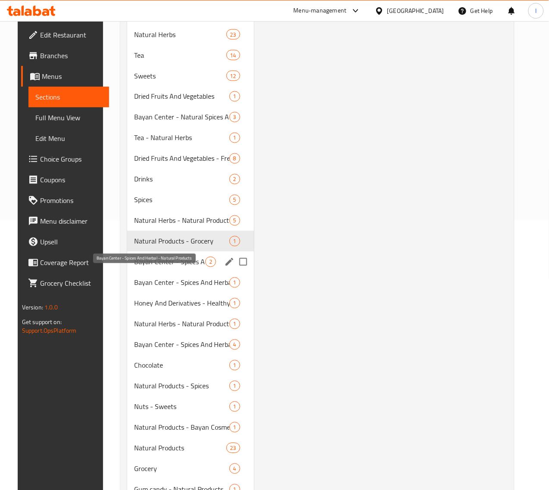
click at [149, 267] on span "Bayan Center - Spices And Herbal - Natural Products" at bounding box center [169, 262] width 71 height 10
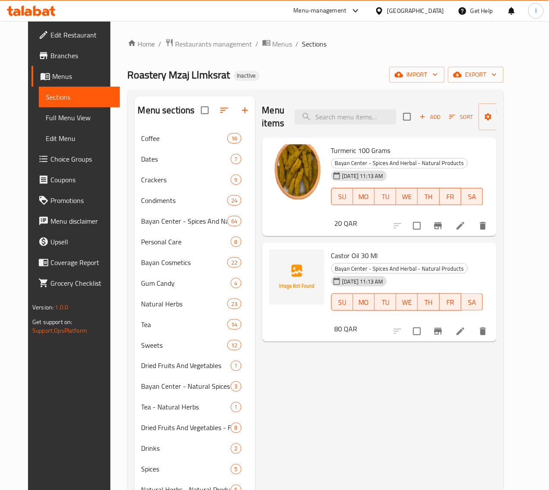
click at [331, 249] on span "Castor Oil 30 Ml" at bounding box center [354, 255] width 47 height 13
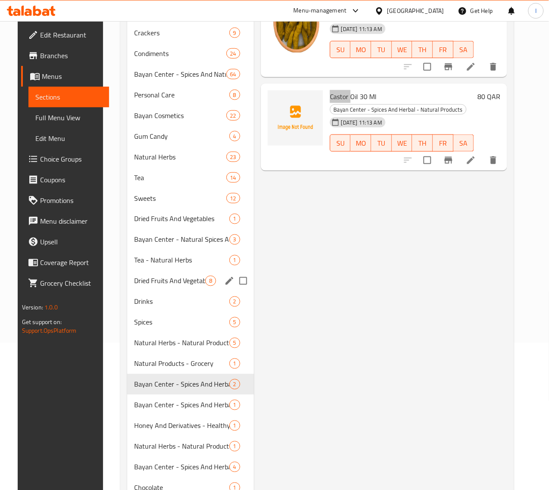
scroll to position [162, 0]
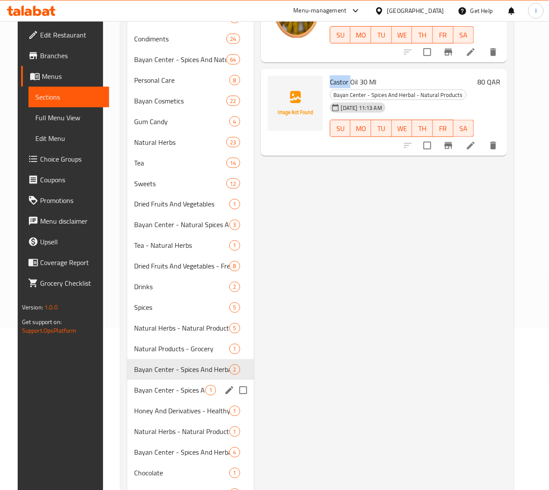
click at [157, 396] on span "Bayan Center - Spices And Herbal - Spices" at bounding box center [169, 390] width 71 height 10
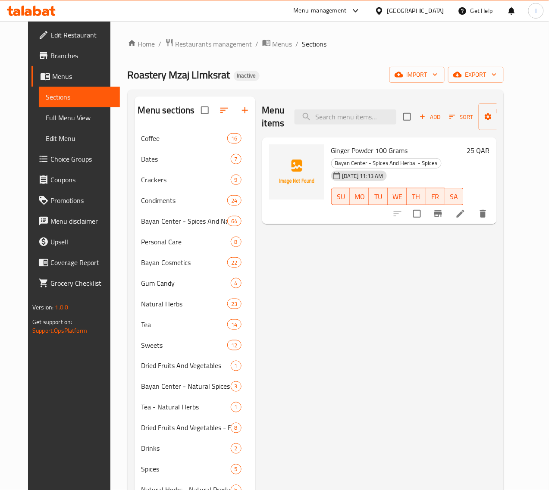
click at [331, 153] on span "Ginger Powder 100 Grams" at bounding box center [369, 150] width 77 height 13
click at [342, 111] on input "search" at bounding box center [346, 117] width 102 height 15
paste input "Naturel Ginger 100 grams"
type input "Naturel Ginger 100 grams"
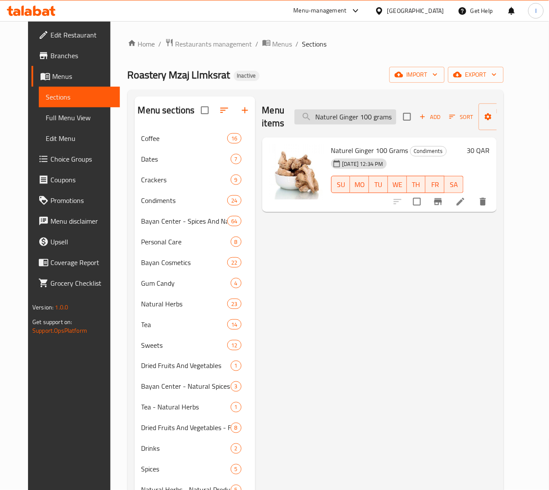
click at [363, 118] on input "Naturel Ginger 100 grams" at bounding box center [346, 117] width 102 height 15
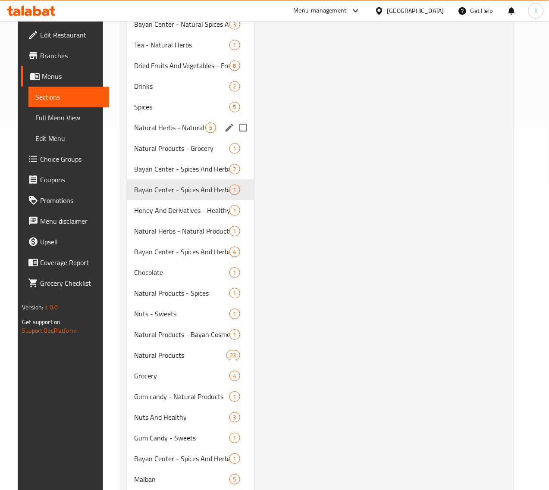
scroll to position [377, 0]
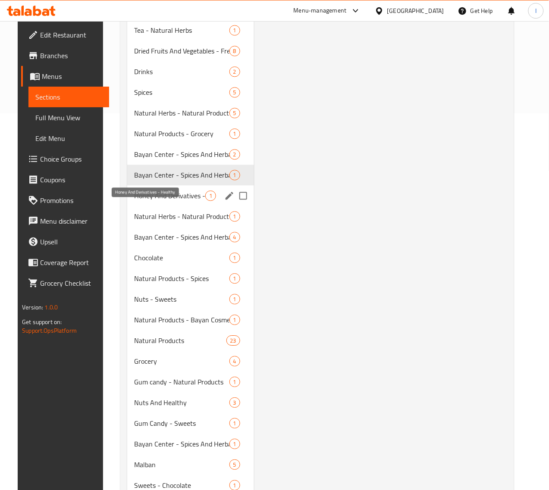
click at [160, 201] on span "Honey And Derivatives - Healthy" at bounding box center [169, 196] width 71 height 10
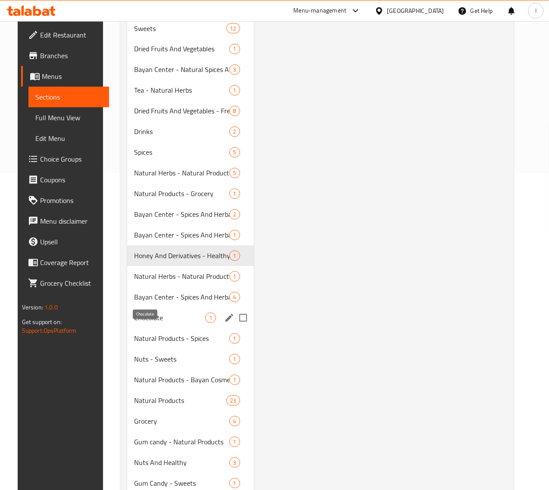
scroll to position [377, 0]
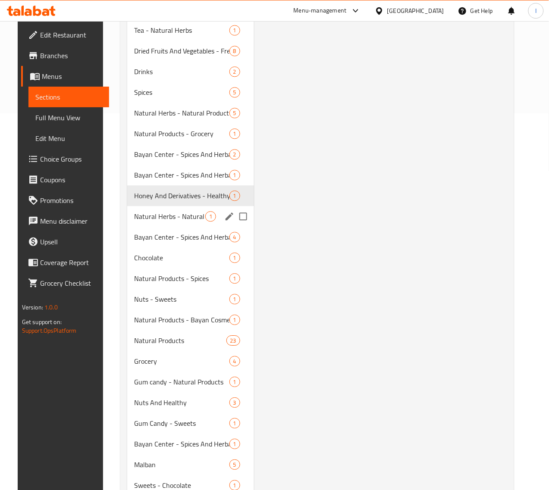
click at [155, 227] on div "Natural Herbs - Natural Products - Spices 1" at bounding box center [190, 216] width 127 height 21
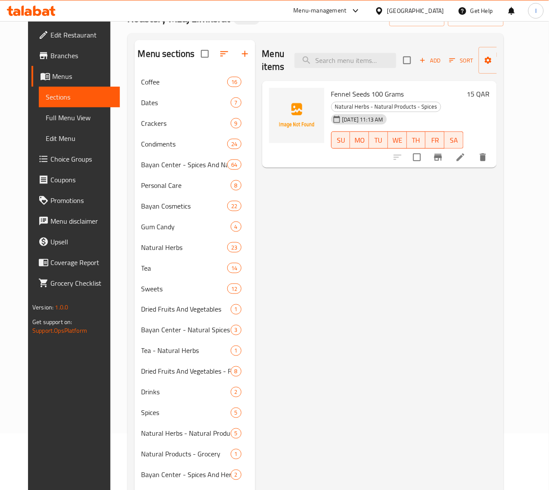
scroll to position [54, 0]
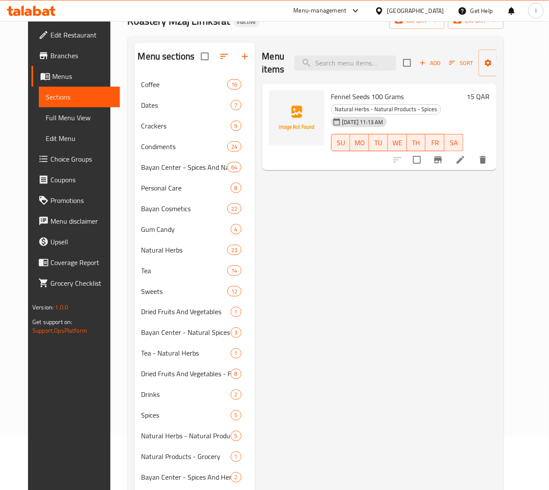
click at [331, 100] on span "Fennel Seeds 100 Grams" at bounding box center [367, 96] width 73 height 13
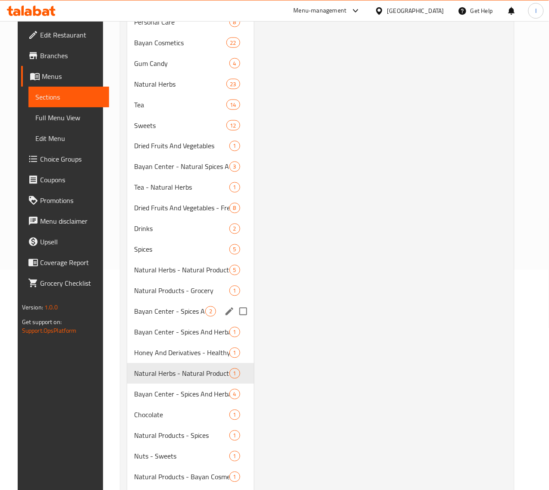
scroll to position [377, 0]
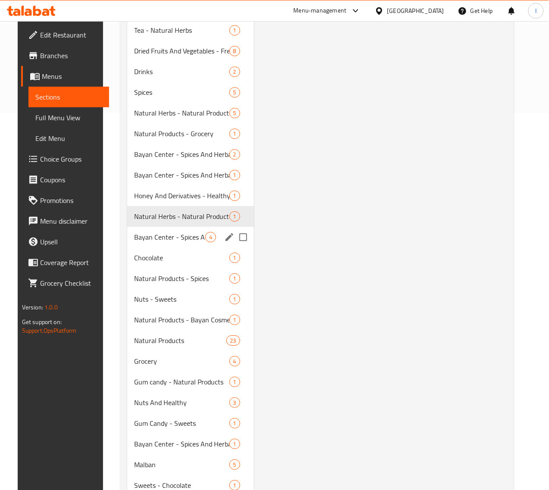
click at [158, 242] on span "Bayan Center - Spices And Herbal - Condiments" at bounding box center [169, 237] width 71 height 10
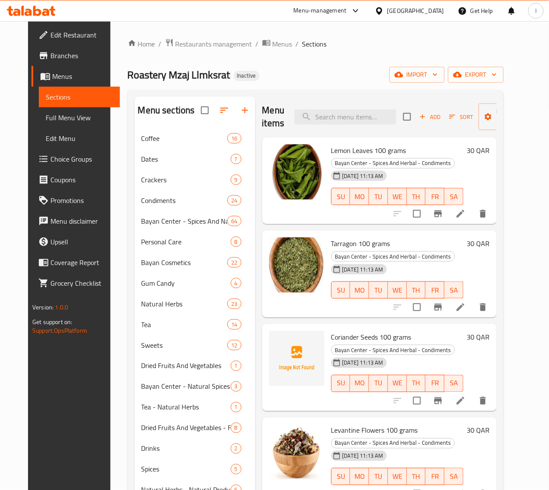
click at [331, 331] on span "Coriander Seeds 100 grams" at bounding box center [371, 337] width 80 height 13
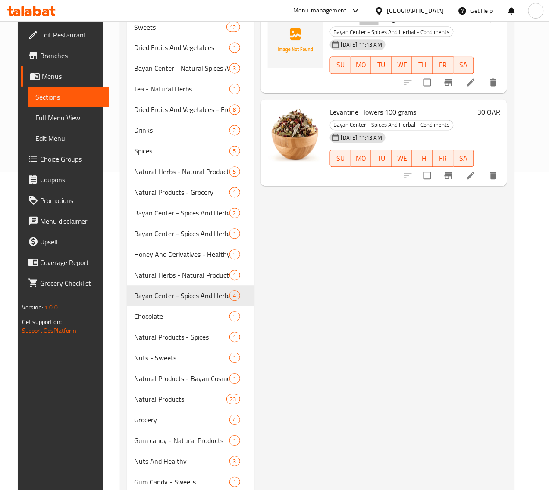
scroll to position [323, 0]
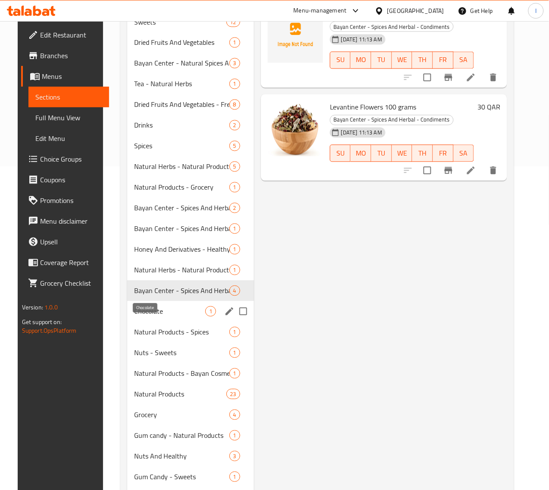
click at [145, 317] on span "Chocolate" at bounding box center [169, 312] width 71 height 10
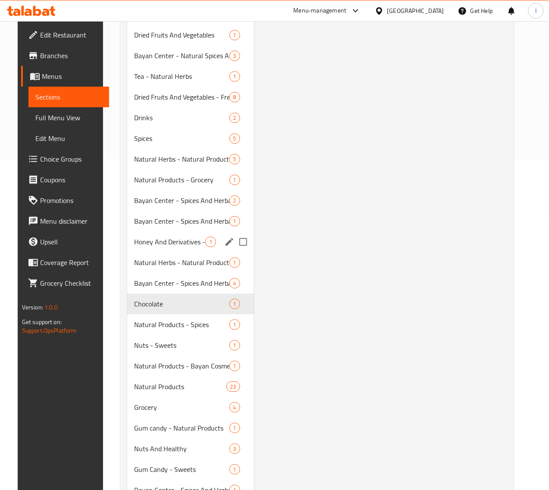
scroll to position [431, 0]
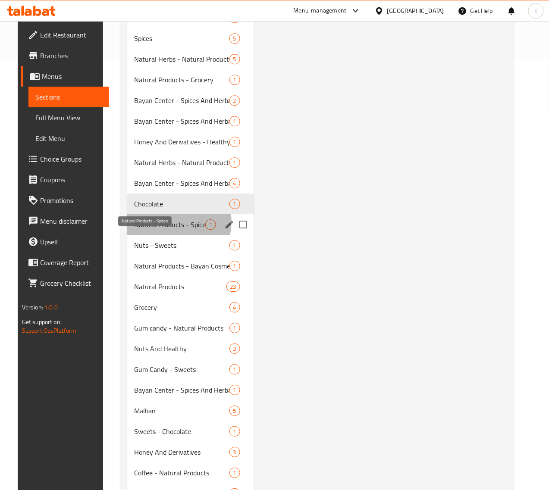
click at [155, 230] on span "Natural Products - Spices" at bounding box center [169, 224] width 71 height 10
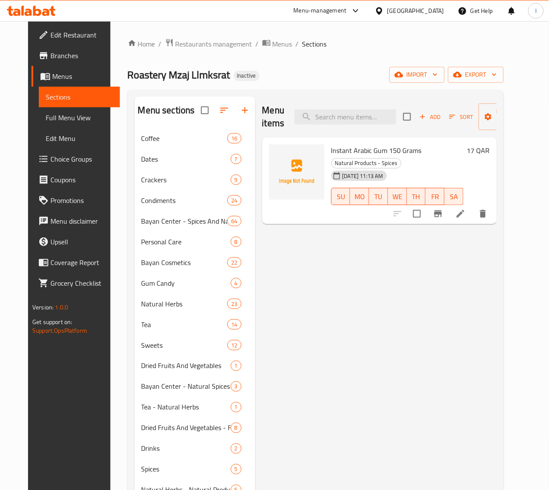
click at [331, 150] on span "Instant Arabic Gum 150 Grams" at bounding box center [376, 150] width 91 height 13
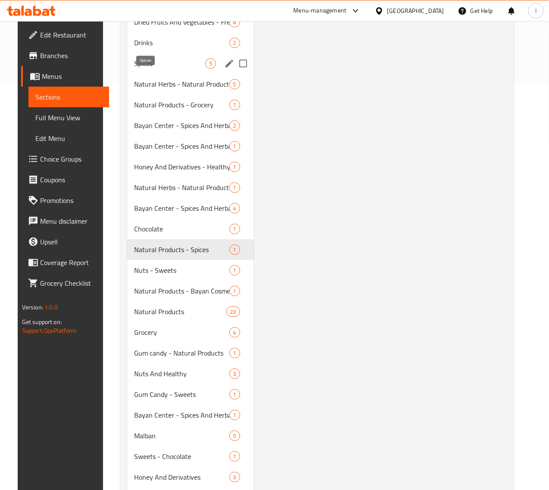
scroll to position [485, 0]
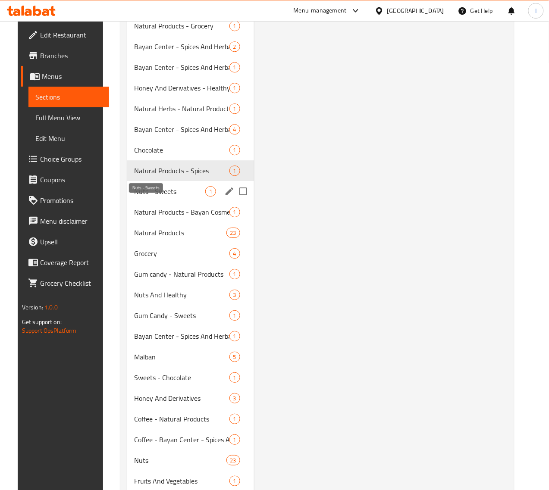
click at [154, 197] on span "Nuts - Sweets" at bounding box center [169, 191] width 71 height 10
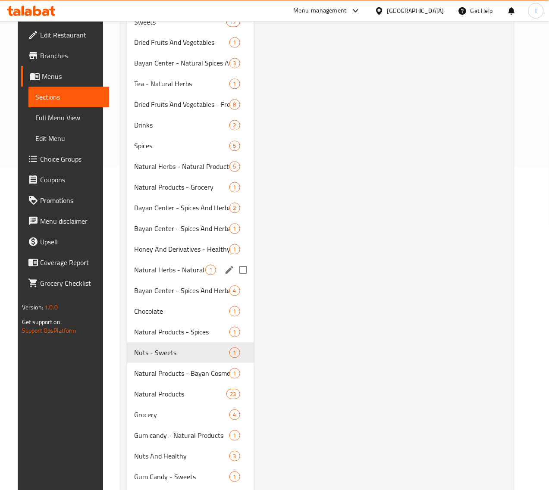
scroll to position [526, 0]
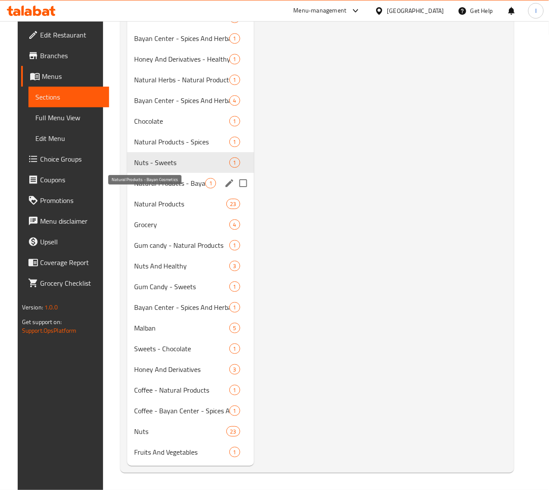
click at [152, 187] on span "Natural Products - Bayan Cosmetics" at bounding box center [169, 183] width 71 height 10
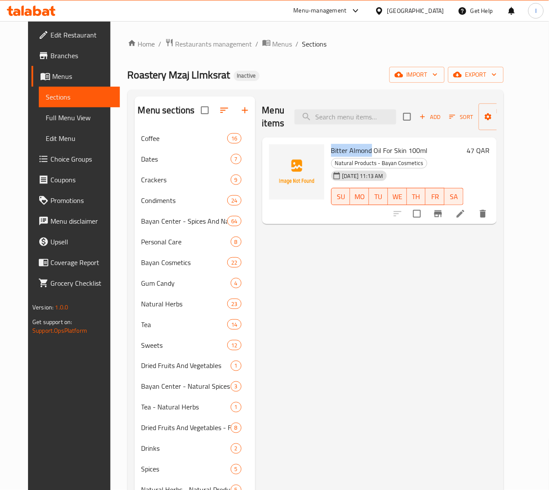
drag, startPoint x: 294, startPoint y: 151, endPoint x: 335, endPoint y: 151, distance: 41.0
click at [335, 151] on span "Bitter Almond Oil For Skin 100ml" at bounding box center [379, 150] width 97 height 13
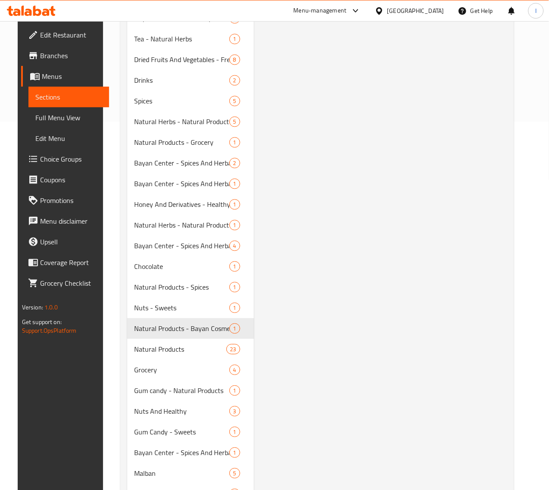
scroll to position [377, 0]
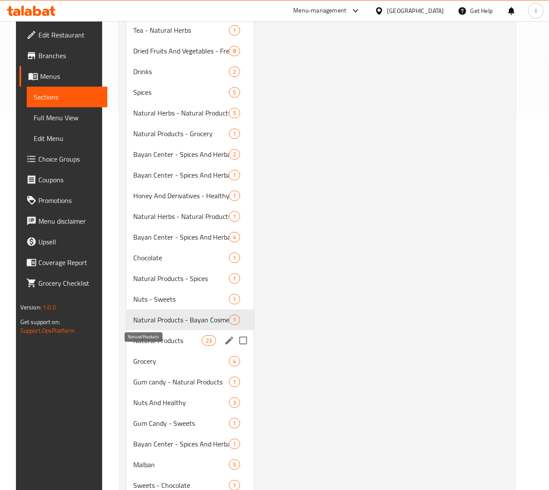
click at [151, 346] on span "Natural Products" at bounding box center [167, 340] width 69 height 10
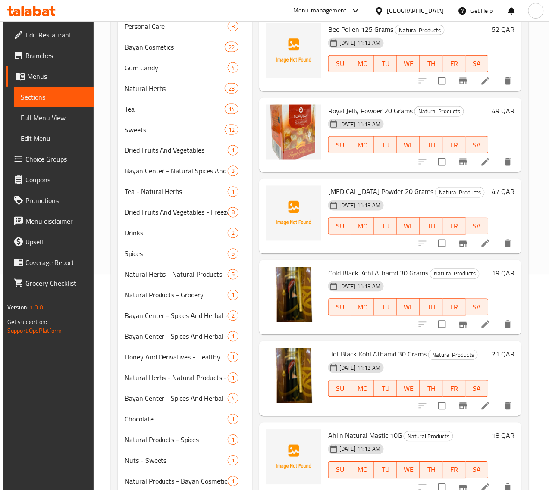
scroll to position [485, 0]
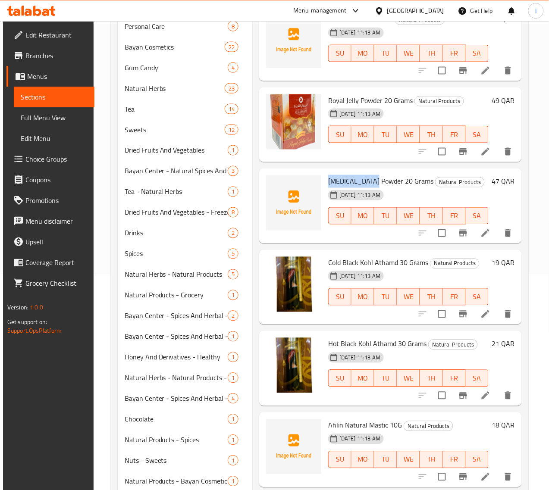
drag, startPoint x: 291, startPoint y: 179, endPoint x: 340, endPoint y: 183, distance: 48.9
click at [340, 183] on div "[MEDICAL_DATA] Powder 20 Grams Natural Products [DATE] 11:13 AM SU MO TU WE TH …" at bounding box center [408, 206] width 167 height 68
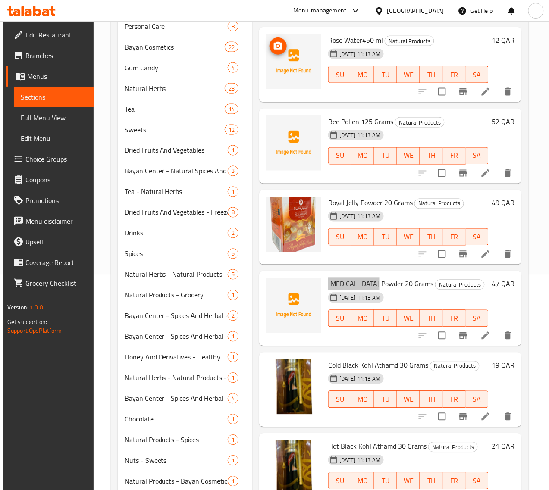
scroll to position [216, 0]
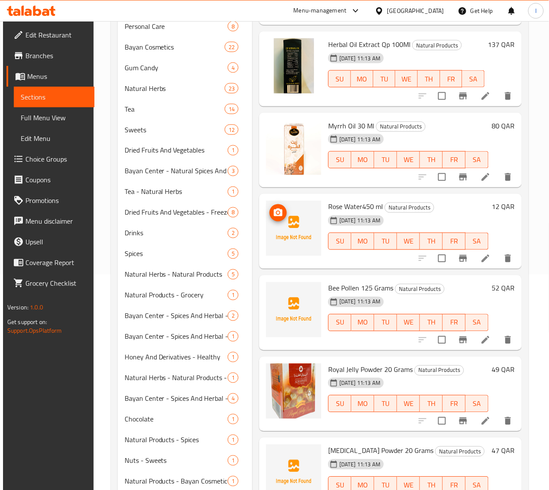
click at [328, 288] on span "Bee Pollen 125 Grams" at bounding box center [360, 288] width 65 height 13
click at [328, 207] on span "Rose Water450 ml" at bounding box center [355, 207] width 55 height 13
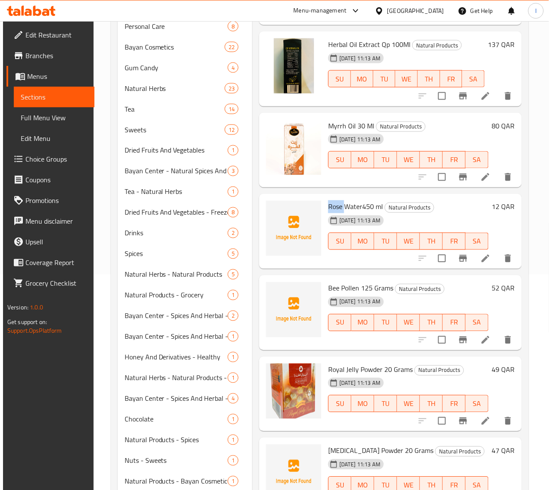
click at [328, 207] on span "Rose Water450 ml" at bounding box center [355, 207] width 55 height 13
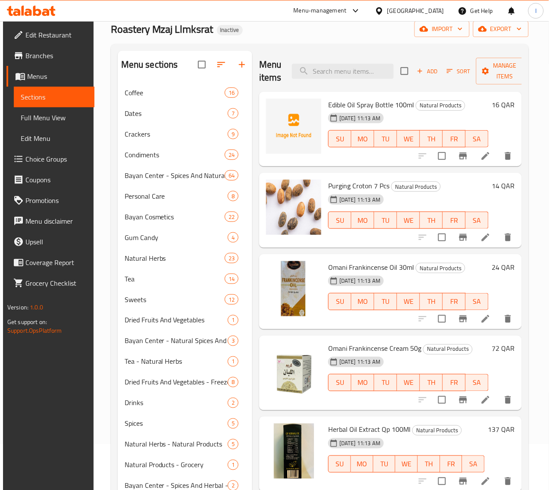
scroll to position [0, 0]
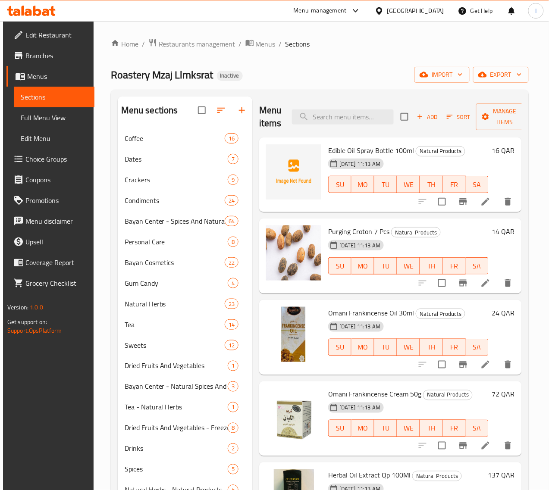
click at [328, 148] on span "Edible Oil Spray Bottle 100ml" at bounding box center [371, 150] width 86 height 13
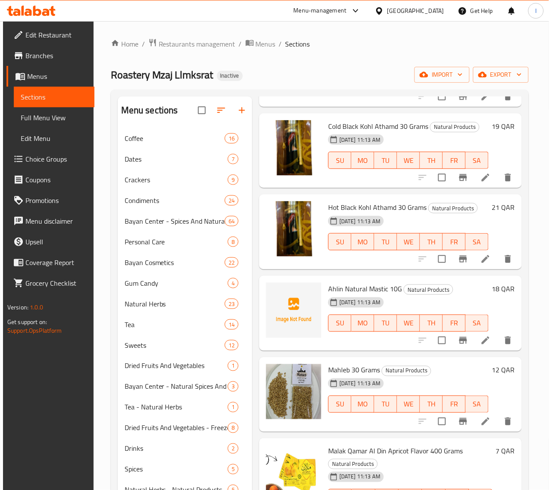
scroll to position [862, 0]
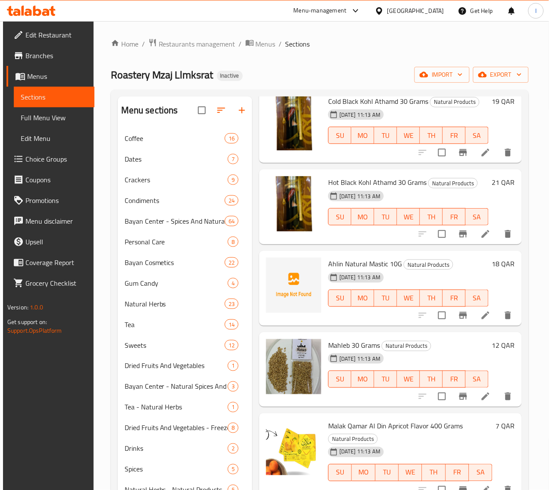
click at [328, 265] on span "Ahlin Natural Mastic 10G" at bounding box center [365, 263] width 74 height 13
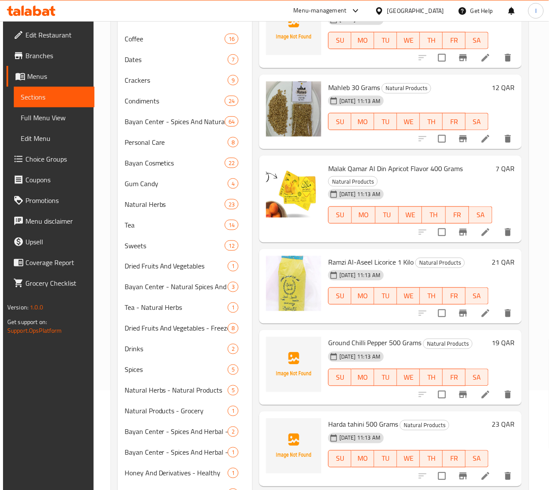
scroll to position [323, 0]
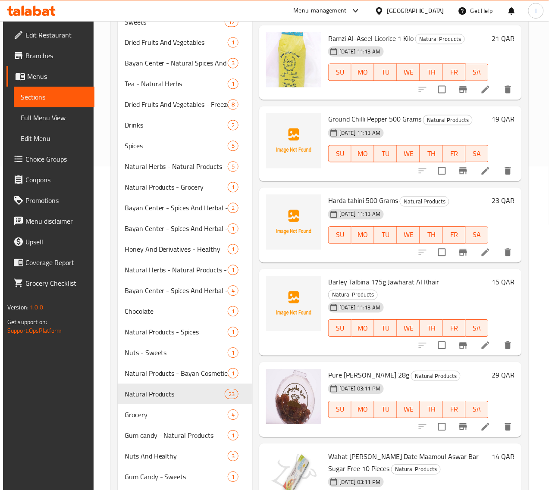
click at [328, 113] on span "Ground Chilli Pepper 500 Grams" at bounding box center [374, 119] width 93 height 13
click at [328, 194] on span "Harda tahini 500 Grams" at bounding box center [363, 200] width 70 height 13
click at [328, 276] on span "Barley Talbina 175g Jawharat Al Khair" at bounding box center [383, 282] width 111 height 13
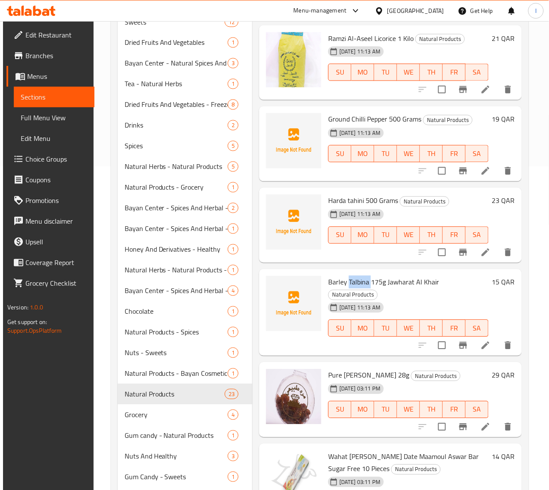
click at [328, 276] on span "Barley Talbina 175g Jawharat Al Khair" at bounding box center [383, 282] width 111 height 13
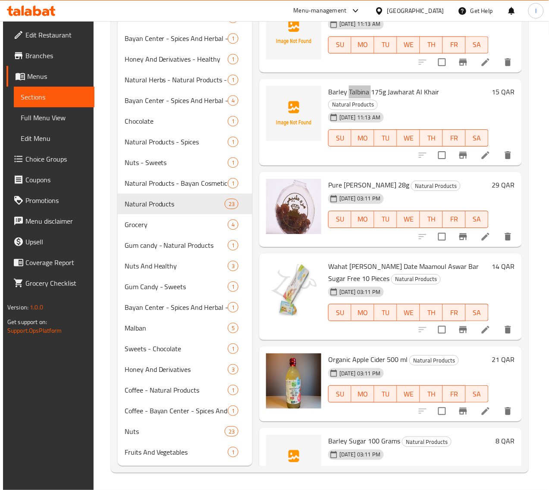
scroll to position [526, 0]
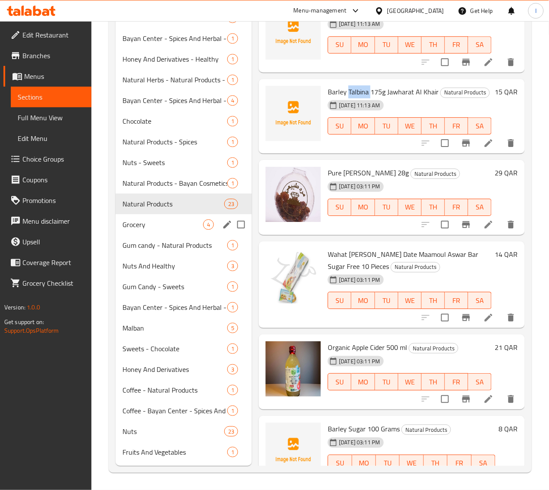
drag, startPoint x: 135, startPoint y: 228, endPoint x: 341, endPoint y: 224, distance: 206.1
click at [135, 228] on span "Grocery" at bounding box center [162, 224] width 81 height 10
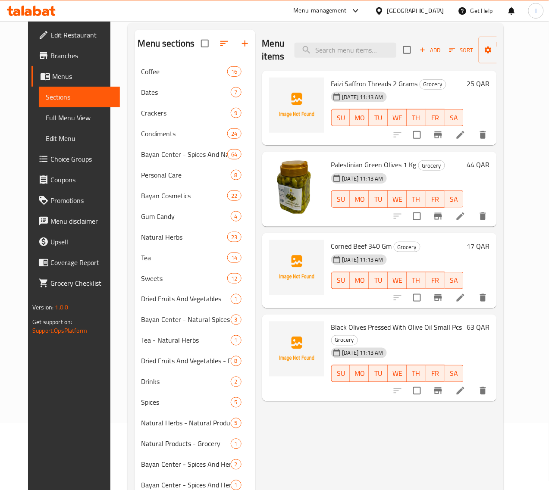
scroll to position [41, 0]
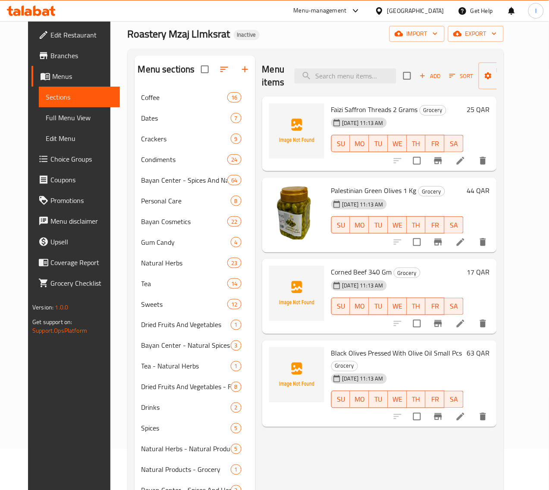
click at [331, 110] on span "Faizi Saffron Threads 2 Grams" at bounding box center [374, 109] width 87 height 13
click at [331, 271] on span "Corned Beef 340 Gm" at bounding box center [361, 272] width 61 height 13
click at [340, 351] on span "Black Olives Pressed With Olive Oil Small Pcs" at bounding box center [396, 353] width 131 height 13
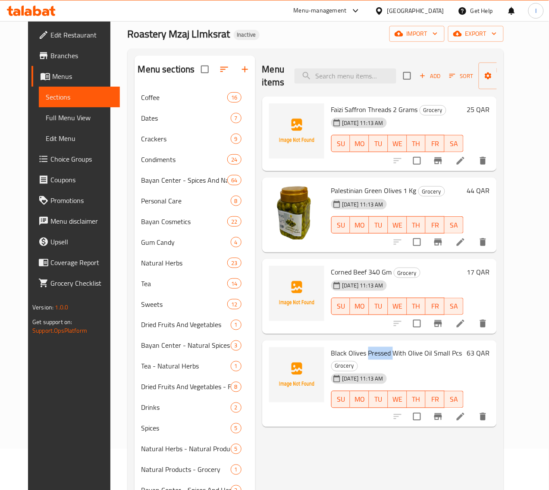
click at [340, 351] on span "Black Olives Pressed With Olive Oil Small Pcs" at bounding box center [396, 353] width 131 height 13
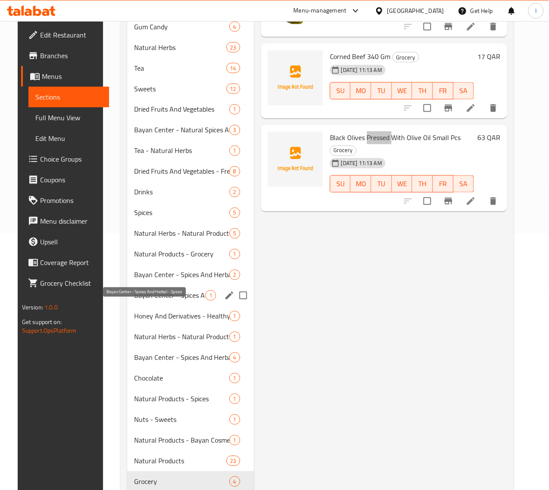
scroll to position [526, 0]
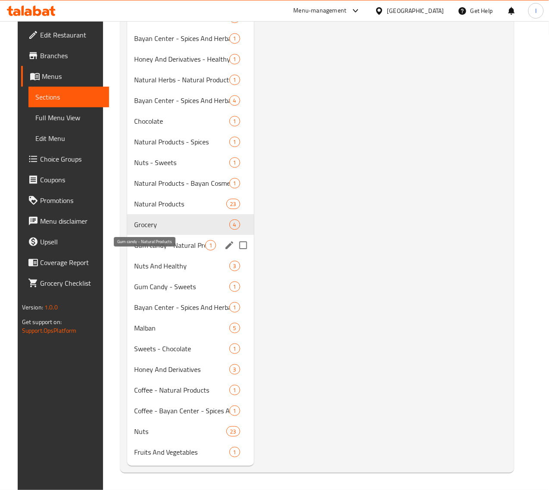
click at [143, 247] on span "Gum candy - Natural Products" at bounding box center [169, 245] width 71 height 10
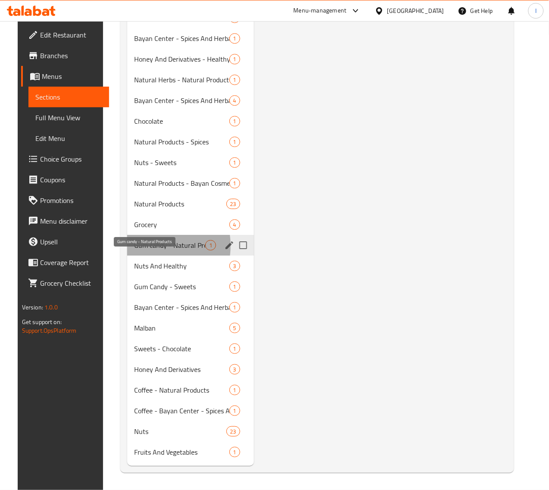
click at [139, 246] on span "Gum candy - Natural Products" at bounding box center [169, 245] width 71 height 10
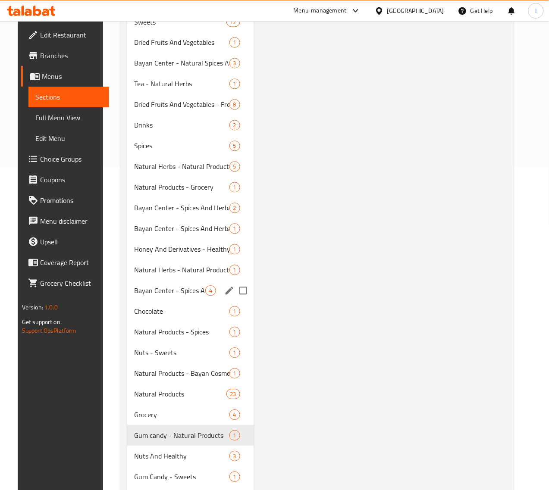
scroll to position [526, 0]
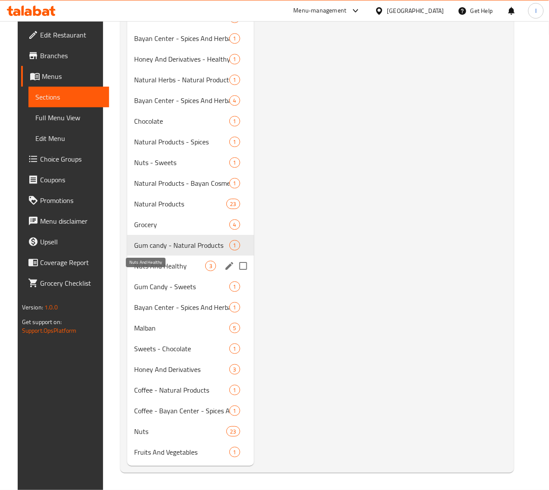
click at [151, 264] on span "Nuts And Healthy" at bounding box center [169, 266] width 71 height 10
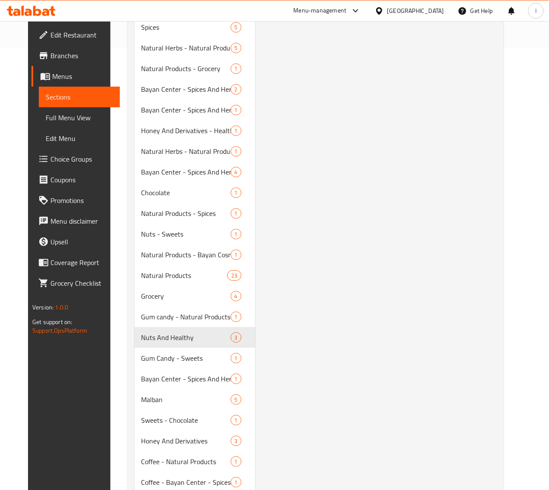
scroll to position [526, 0]
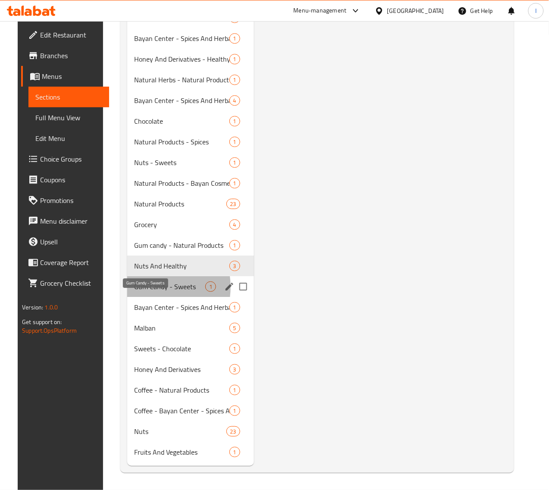
click at [138, 288] on span "Gum Candy - Sweets" at bounding box center [169, 287] width 71 height 10
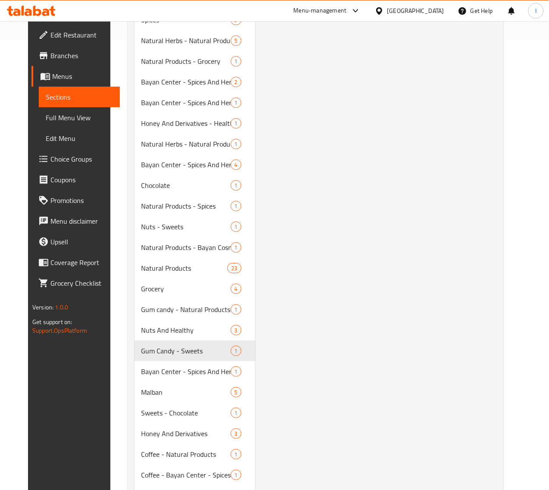
scroll to position [526, 0]
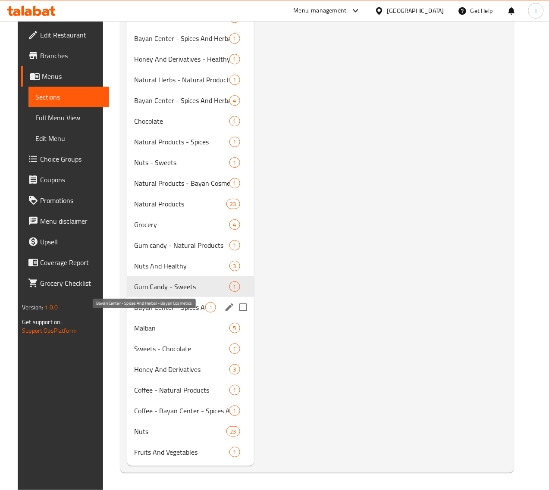
click at [138, 303] on span "Bayan Center - Spices And Herbal - Bayan Cosmetics" at bounding box center [169, 307] width 71 height 10
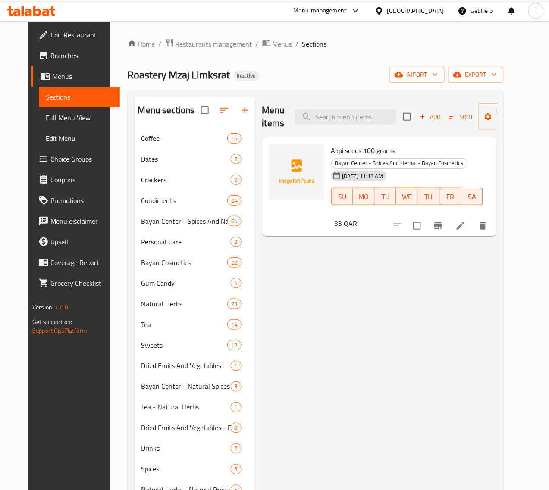
click at [331, 150] on span "Akpi seeds 100 grams" at bounding box center [363, 150] width 64 height 13
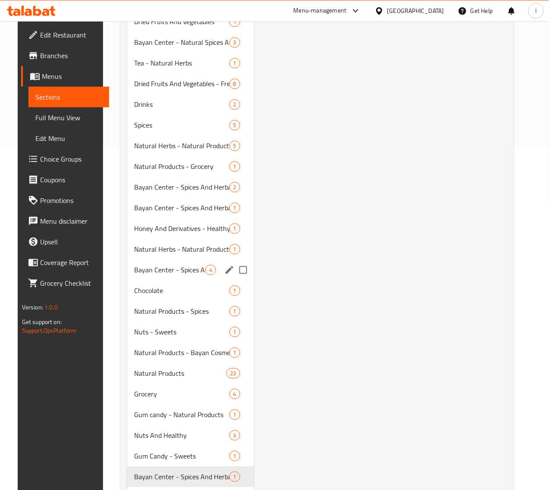
scroll to position [526, 0]
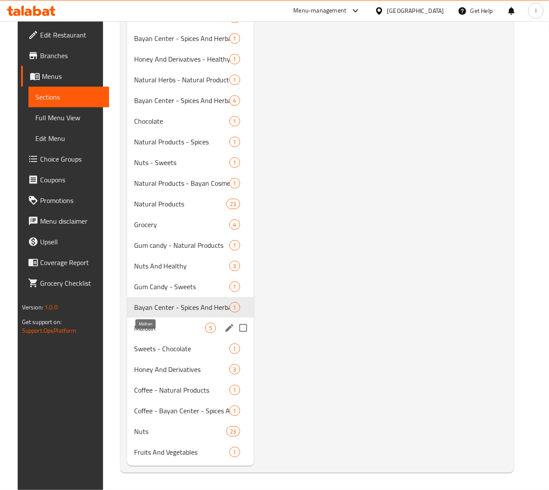
drag, startPoint x: 138, startPoint y: 327, endPoint x: 143, endPoint y: 327, distance: 4.7
click at [138, 327] on span "Malban" at bounding box center [169, 328] width 71 height 10
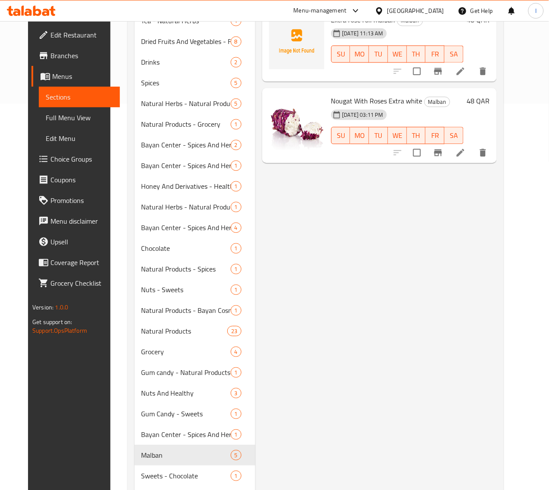
scroll to position [203, 0]
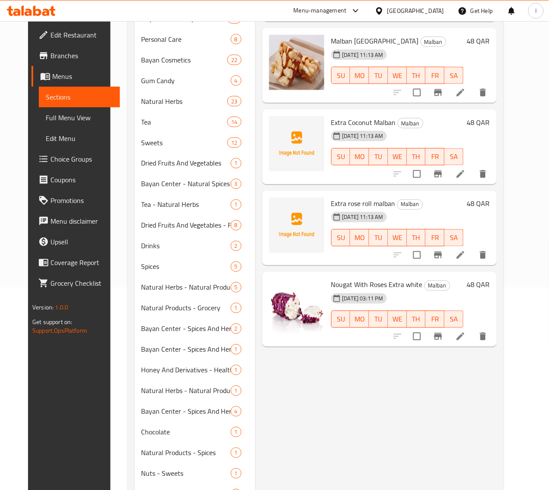
click at [344, 116] on span "Extra Coconut Malban" at bounding box center [363, 122] width 65 height 13
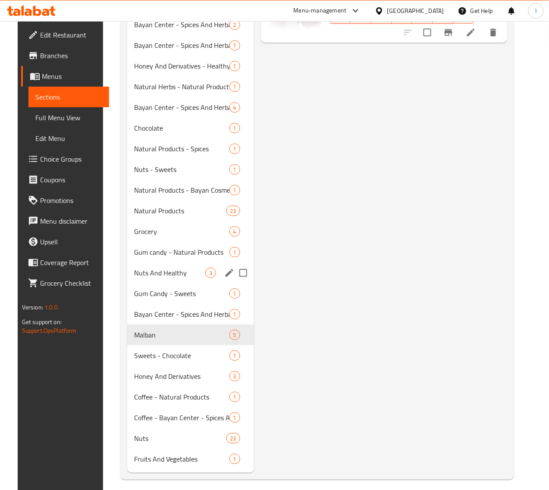
scroll to position [526, 0]
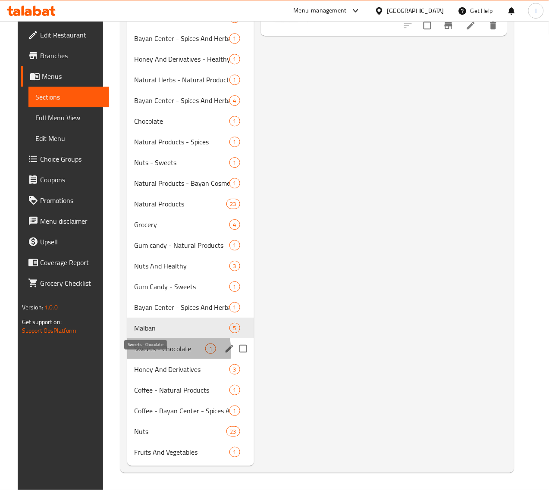
click at [141, 351] on span "Sweets - Chocolate" at bounding box center [169, 349] width 71 height 10
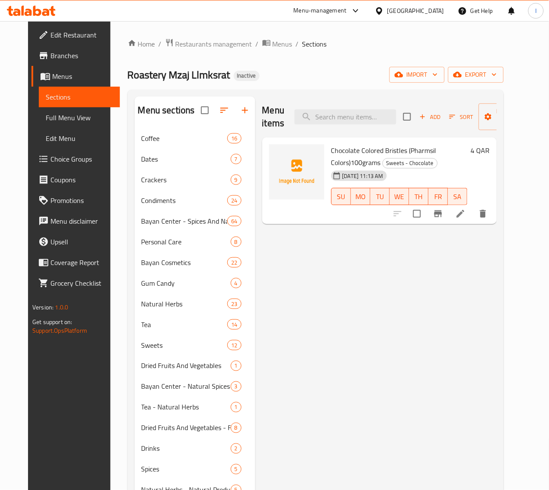
click at [354, 152] on span "Chocolate Colored Bristles (Pharmsil Colors)100grams" at bounding box center [383, 156] width 105 height 25
click at [337, 151] on span "Chocolate Colored Bristles (Pharmsil Colors)100grams" at bounding box center [383, 156] width 105 height 25
click at [389, 150] on span "Chocolate Colored Bristles (Pharmsil Colors)100grams" at bounding box center [383, 156] width 105 height 25
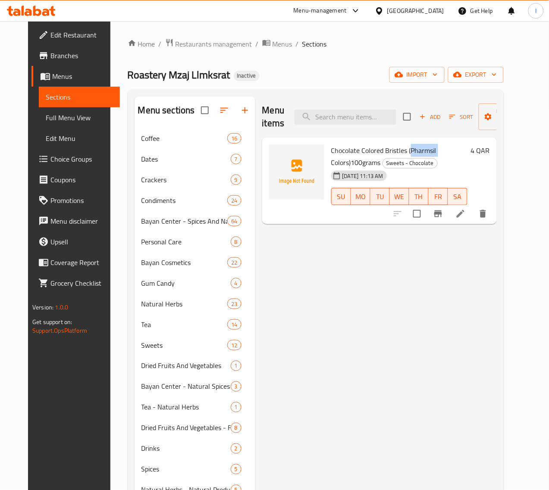
click at [389, 150] on span "Chocolate Colored Bristles (Pharmsil Colors)100grams" at bounding box center [383, 156] width 105 height 25
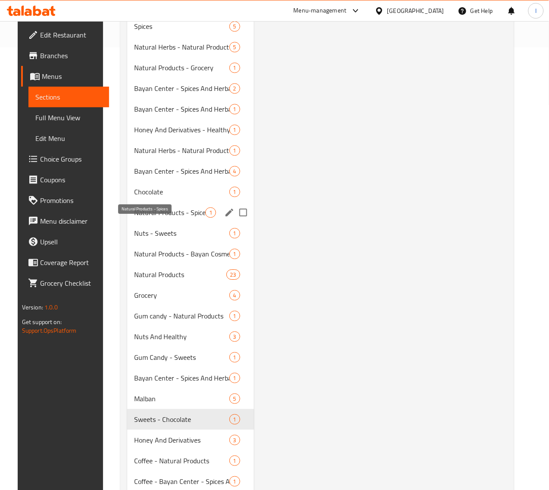
scroll to position [526, 0]
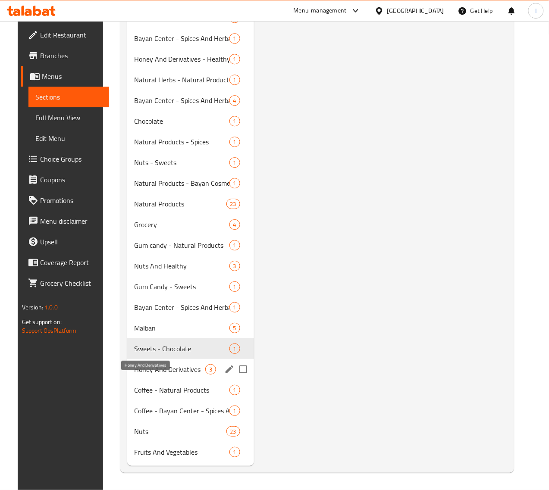
click at [157, 372] on span "Honey And Derivatives" at bounding box center [169, 369] width 71 height 10
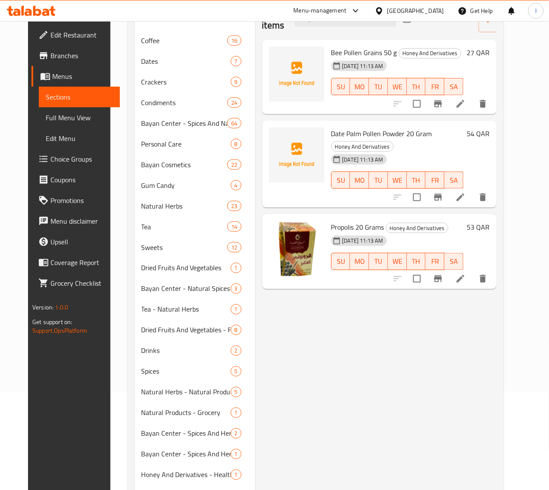
scroll to position [95, 0]
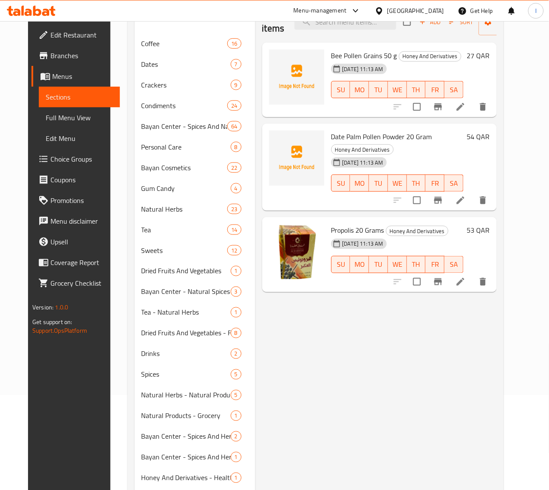
click at [331, 136] on span "Date Palm Pollen Powder 20 Gram" at bounding box center [381, 136] width 101 height 13
click at [331, 135] on span "Date Palm Pollen Powder 20 Gram" at bounding box center [381, 136] width 101 height 13
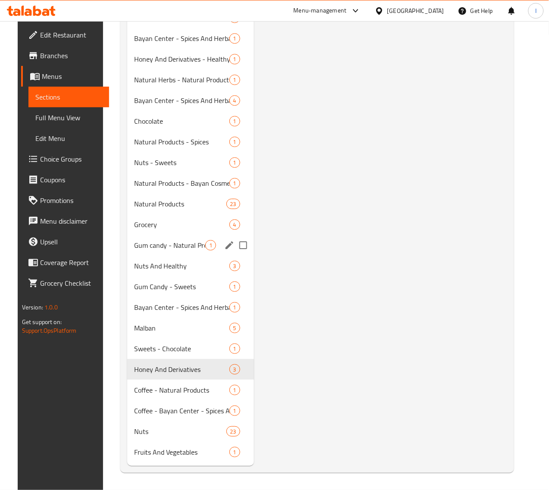
scroll to position [526, 0]
click at [143, 389] on span "Coffee - Natural Products" at bounding box center [169, 390] width 71 height 10
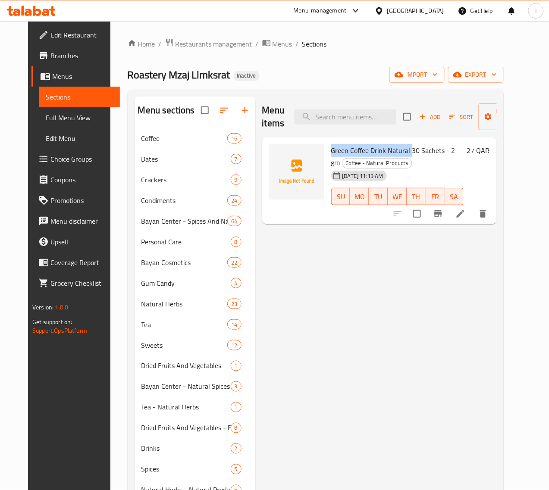
drag, startPoint x: 372, startPoint y: 148, endPoint x: 295, endPoint y: 150, distance: 76.8
click at [331, 150] on span "Green Coffee Drink Natural 30 Sachets - 2 gm" at bounding box center [393, 156] width 124 height 25
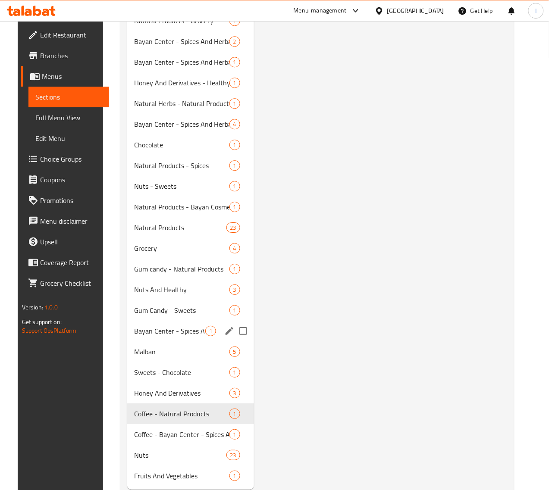
scroll to position [526, 0]
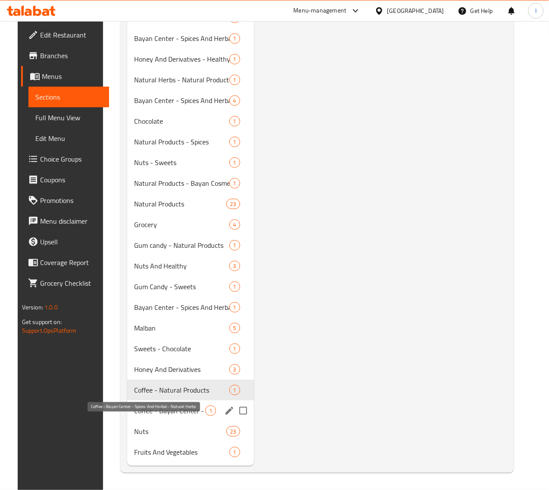
click at [158, 410] on span "Coffee - Bayan Center - Spices And Herbal - Natural Herbs" at bounding box center [169, 411] width 71 height 10
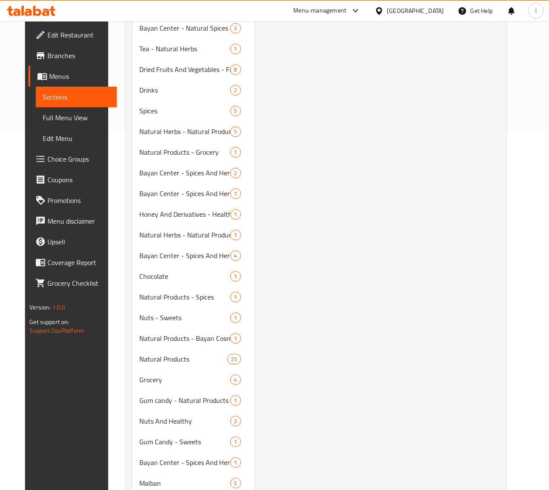
scroll to position [95, 0]
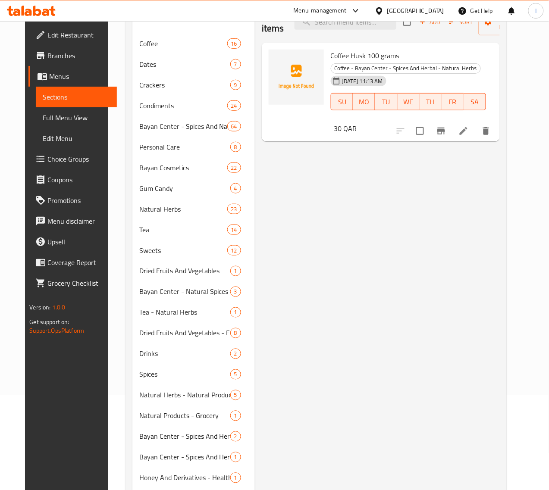
click at [331, 56] on span "Coffee Husk 100 grams" at bounding box center [365, 55] width 69 height 13
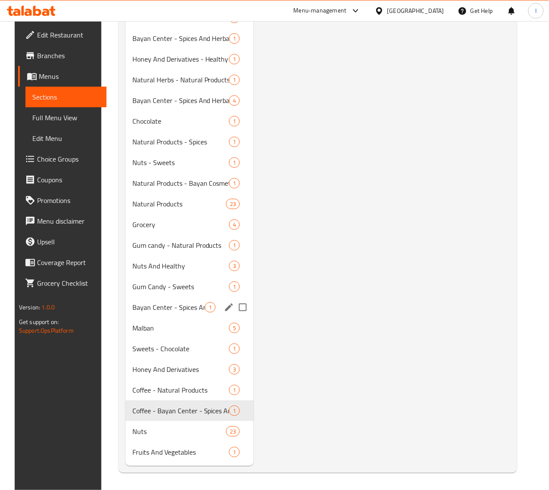
scroll to position [526, 0]
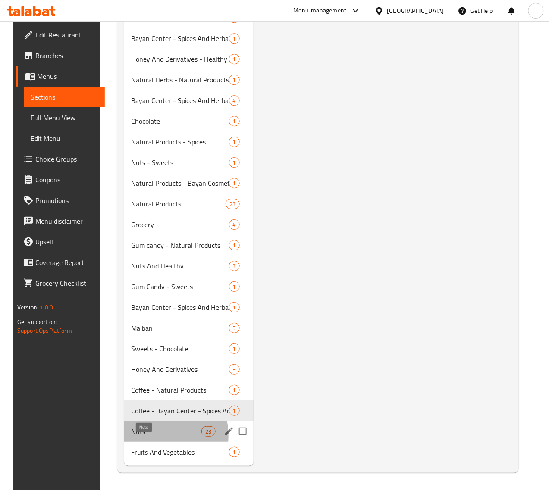
click at [136, 436] on span "Nuts" at bounding box center [166, 431] width 70 height 10
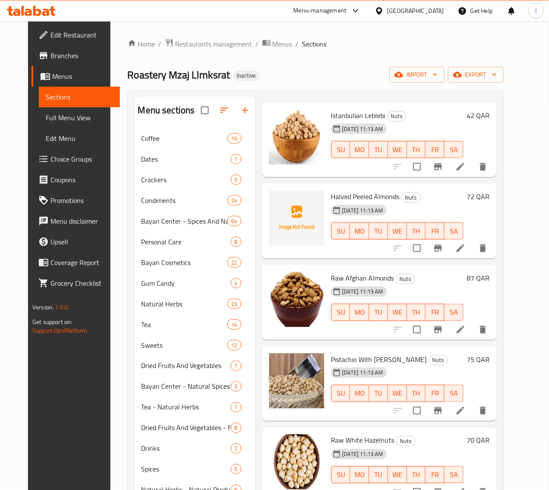
scroll to position [54, 0]
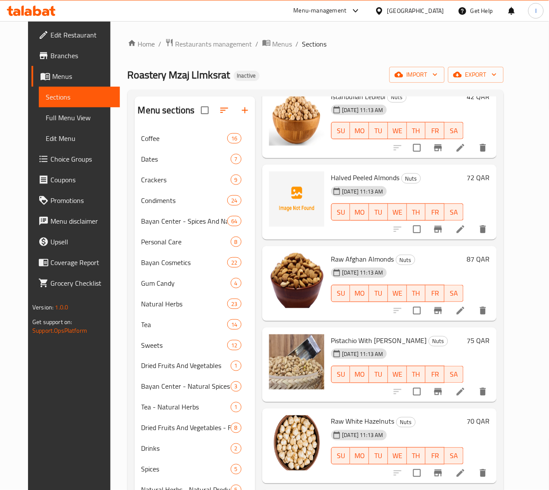
click at [331, 177] on span "Halved Peeled Almonds" at bounding box center [365, 177] width 69 height 13
click at [466, 230] on icon at bounding box center [460, 229] width 10 height 10
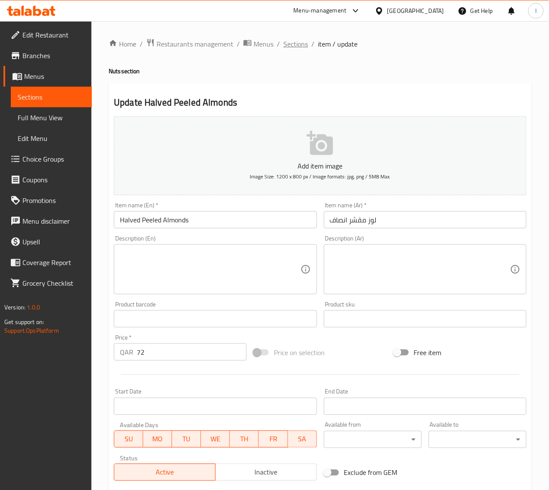
click at [302, 46] on span "Sections" at bounding box center [295, 44] width 25 height 10
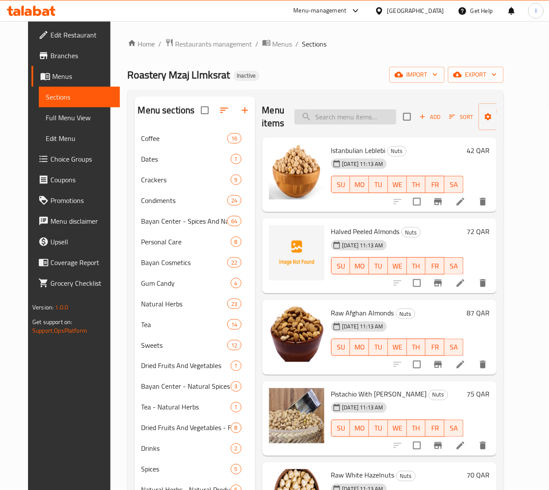
click at [309, 119] on input "search" at bounding box center [346, 117] width 102 height 15
paste input "Sliced Peeled Almonds"
type input "Sliced Peeled Almonds"
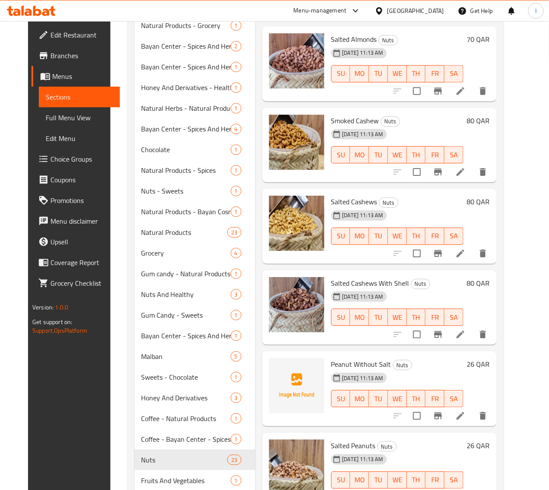
scroll to position [526, 0]
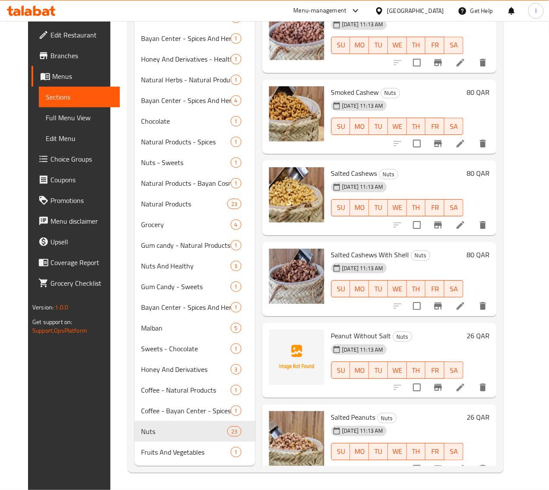
click at [331, 329] on span "Peanut Without Salt" at bounding box center [361, 335] width 60 height 13
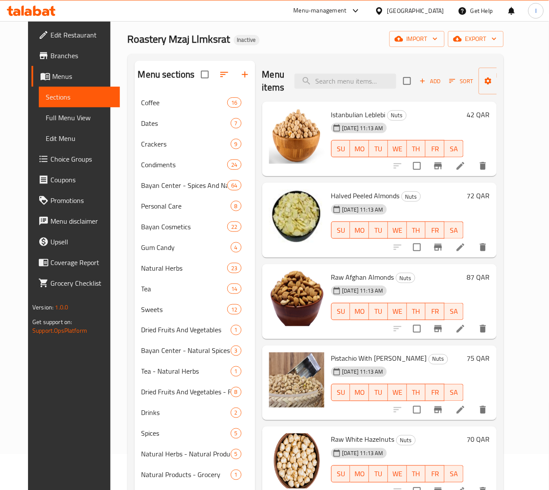
scroll to position [0, 0]
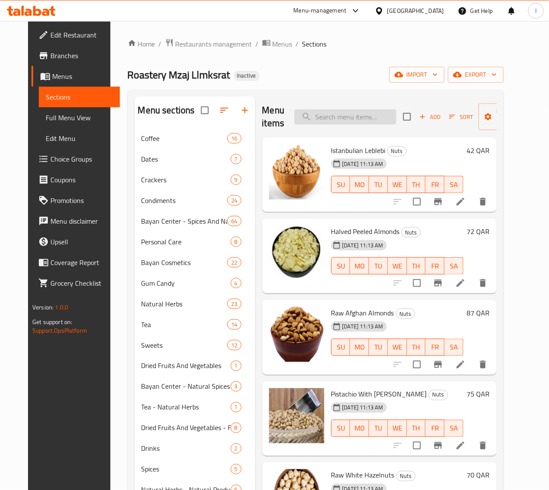
click at [332, 113] on input "search" at bounding box center [346, 117] width 102 height 15
paste input "Peanut"
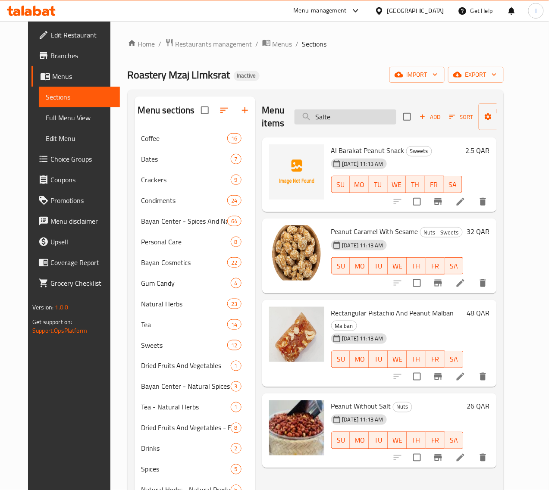
type input "Salted"
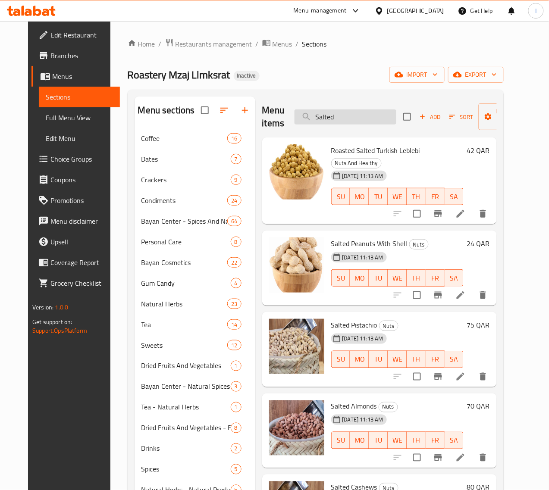
click at [325, 121] on input "Salted" at bounding box center [346, 117] width 102 height 15
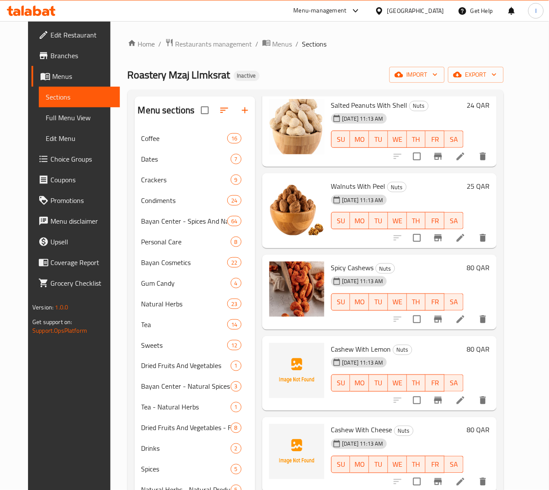
scroll to position [539, 0]
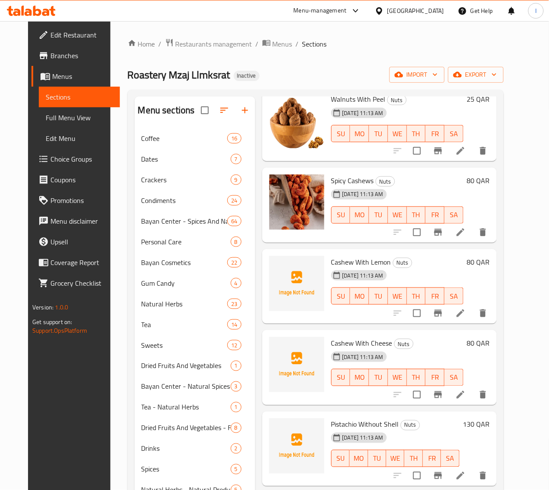
click at [331, 261] on span "Cashew With Lemon" at bounding box center [361, 262] width 60 height 13
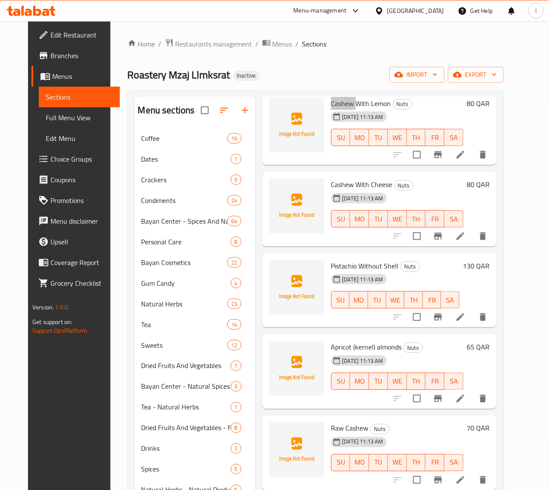
scroll to position [701, 0]
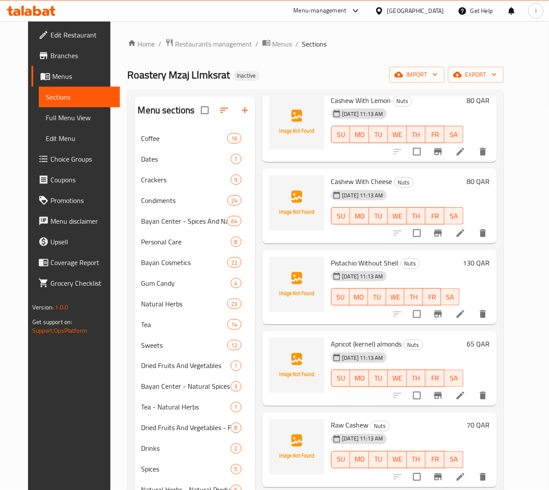
click at [331, 259] on span "Pistachio Without Shell" at bounding box center [365, 263] width 68 height 13
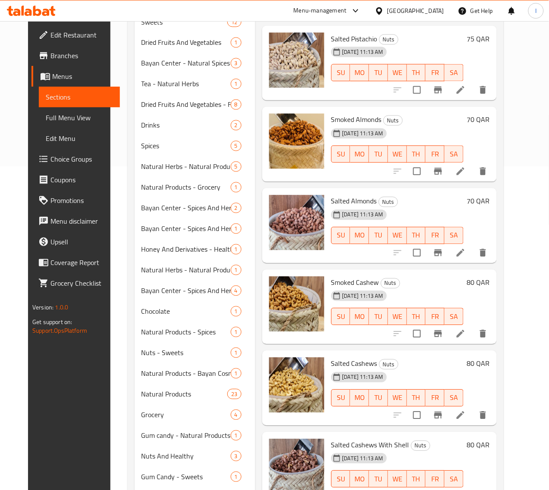
scroll to position [526, 0]
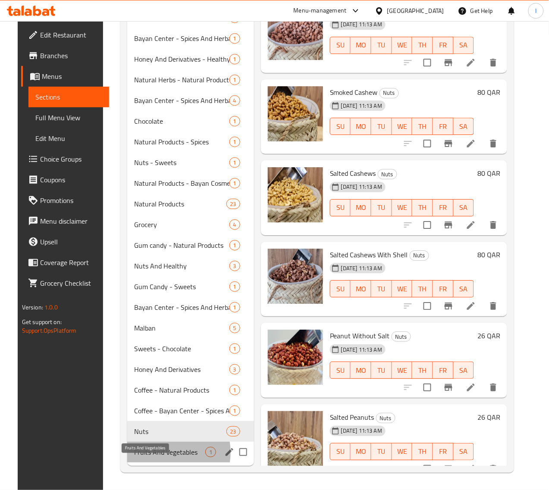
click at [150, 453] on span "Fruits And Vegetables" at bounding box center [169, 452] width 71 height 10
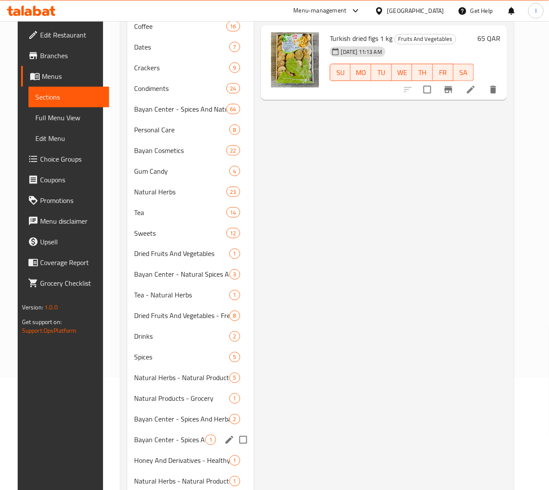
scroll to position [216, 0]
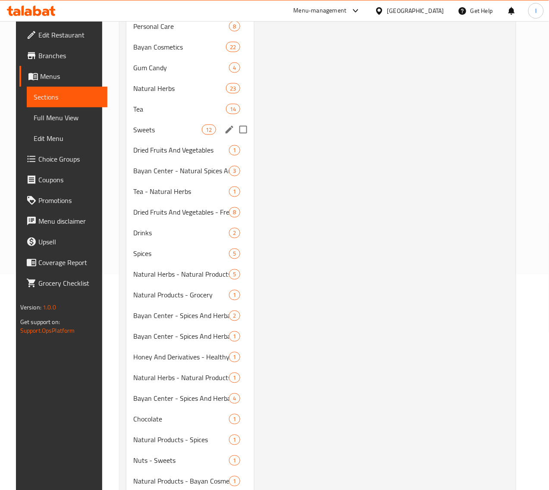
click at [139, 135] on span "Sweets" at bounding box center [167, 130] width 69 height 10
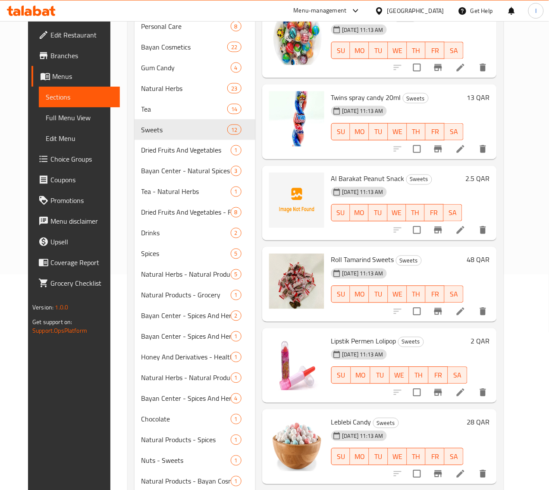
click at [331, 178] on span "Al Barakat Peanut Snack" at bounding box center [367, 178] width 73 height 13
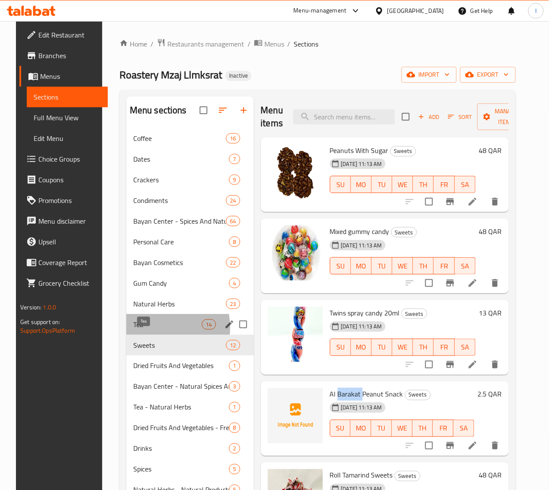
click at [146, 330] on span "Tea" at bounding box center [167, 325] width 69 height 10
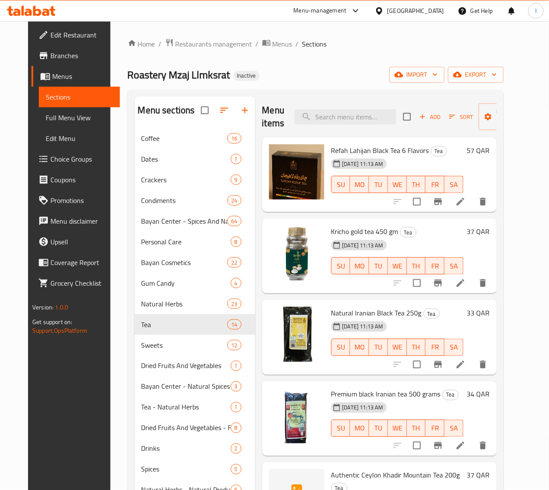
scroll to position [289, 0]
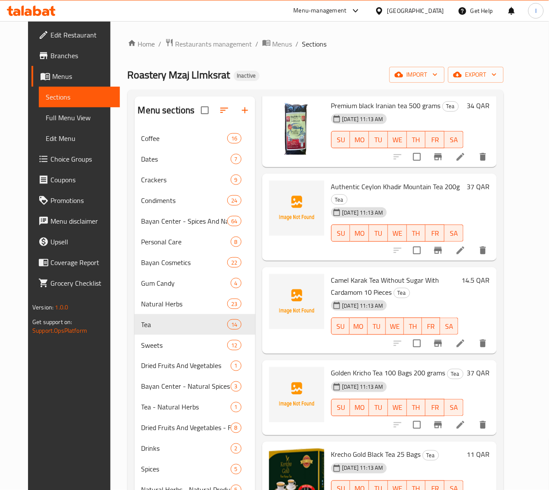
click at [331, 274] on span "Camel Karak Tea Without Sugar With Cardamom 10 Pieces" at bounding box center [385, 286] width 108 height 25
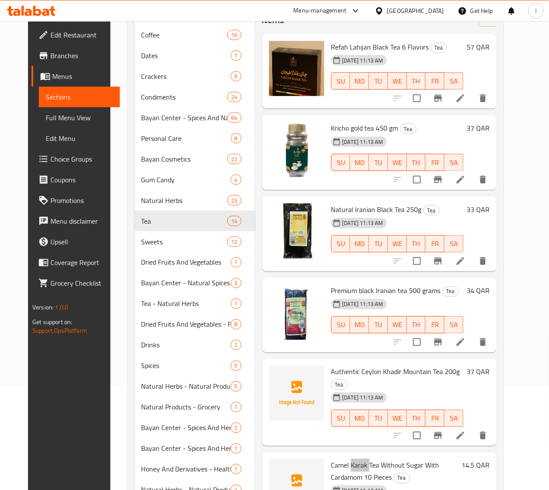
scroll to position [0, 0]
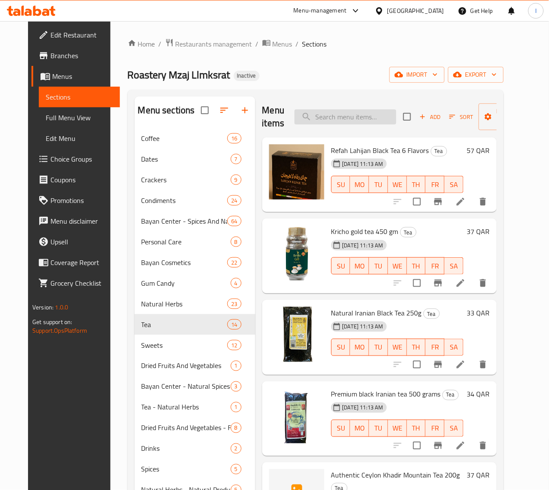
click at [328, 116] on input "search" at bounding box center [346, 117] width 102 height 15
paste input "Karak"
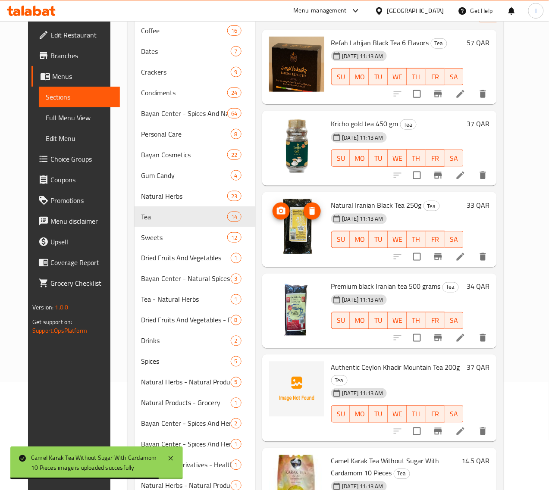
scroll to position [162, 0]
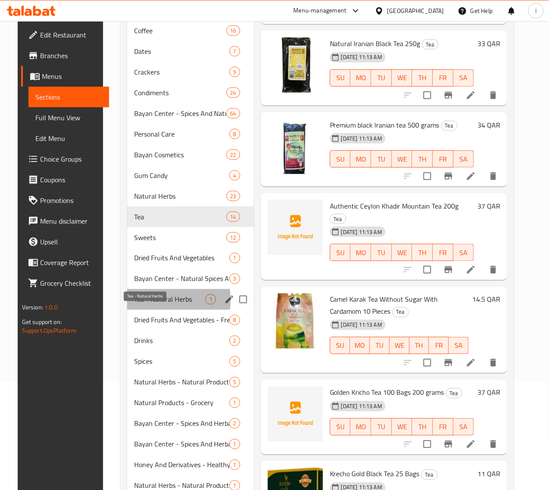
click at [143, 305] on span "Tea - Natural Herbs" at bounding box center [169, 300] width 71 height 10
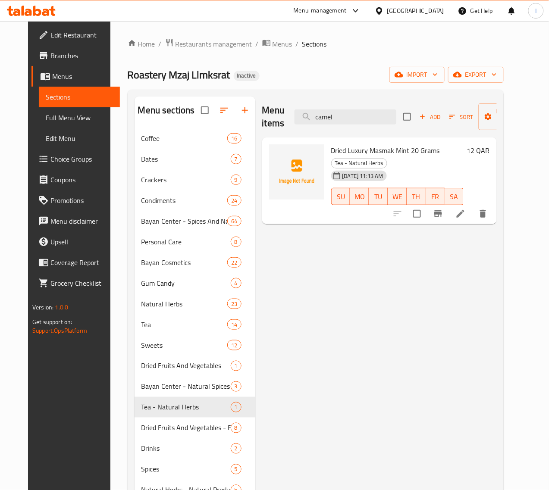
click at [331, 153] on span "Dried Luxury Masmak Mint 20 Grams" at bounding box center [385, 150] width 109 height 13
click at [345, 152] on span "Dried Luxury Masmak Mint 20 Grams" at bounding box center [385, 150] width 109 height 13
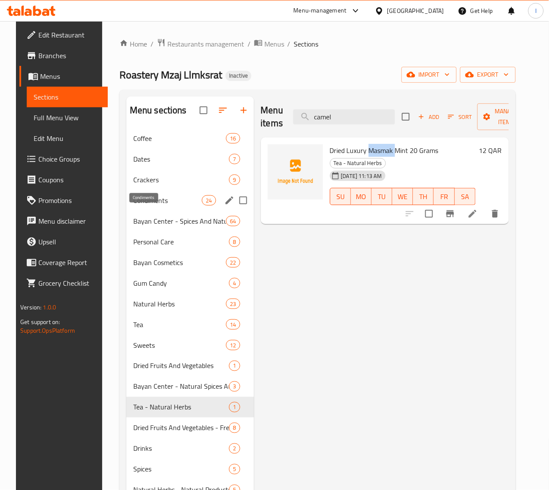
click at [142, 206] on span "Condiments" at bounding box center [167, 200] width 69 height 10
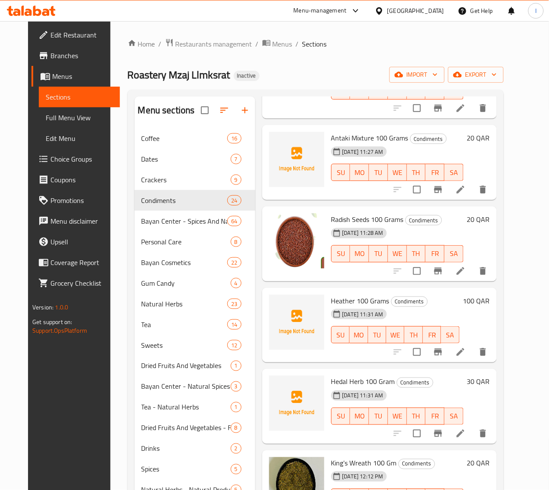
scroll to position [162, 0]
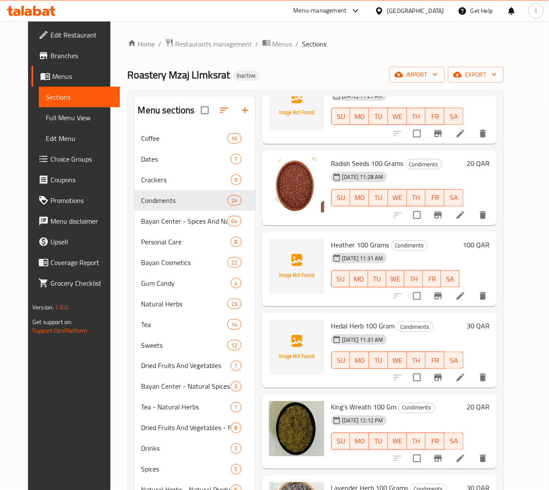
click at [331, 238] on span "Heather 100 Grams" at bounding box center [360, 244] width 58 height 13
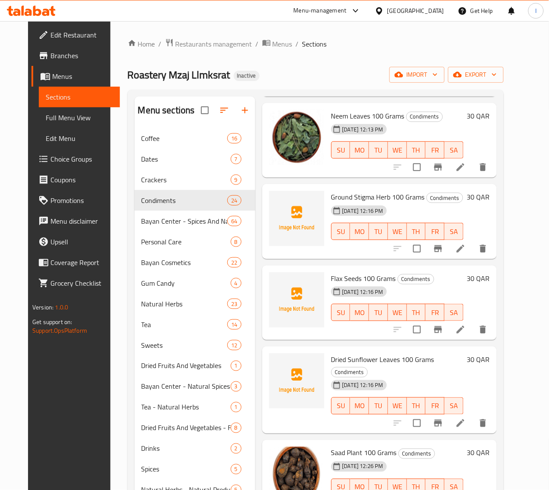
scroll to position [701, 0]
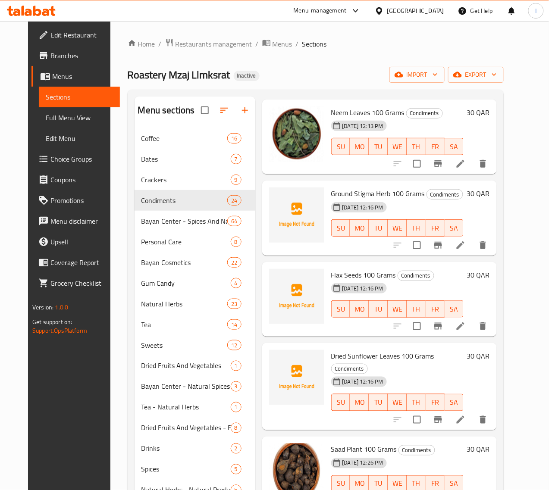
click at [346, 187] on span "Ground Stigma Herb 100 Grams" at bounding box center [378, 193] width 94 height 13
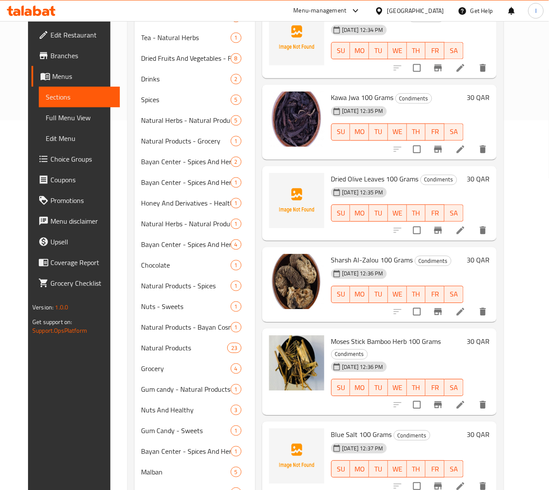
scroll to position [526, 0]
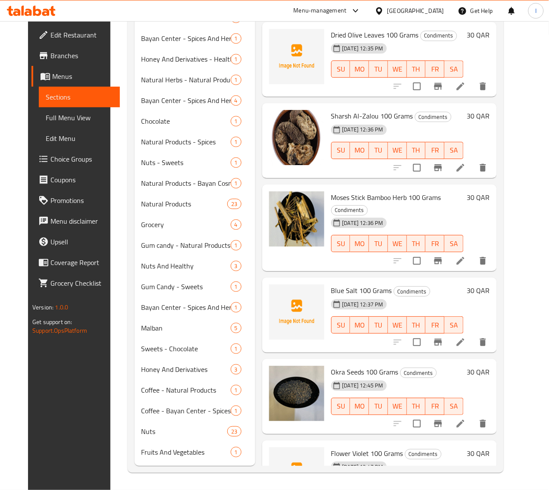
click at [331, 284] on span "Blue Salt 100 Grams" at bounding box center [361, 290] width 61 height 13
click at [328, 458] on div "[DATE] 12:47 PM" at bounding box center [345, 466] width 35 height 17
click at [331, 447] on span "Flower Violet 100 Grams" at bounding box center [367, 453] width 72 height 13
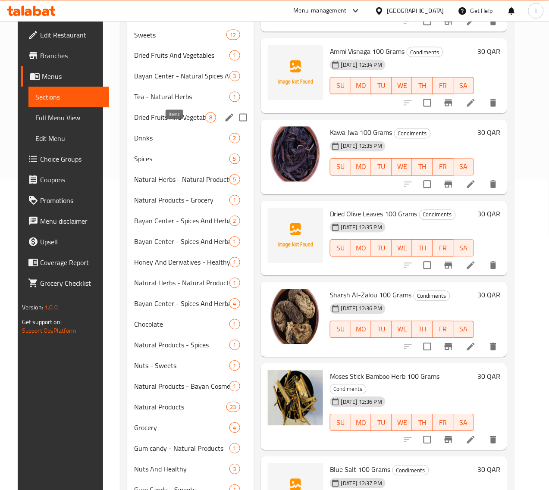
scroll to position [95, 0]
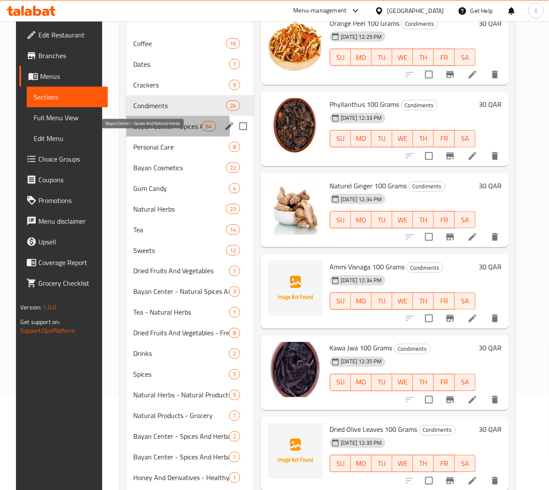
click at [154, 132] on span "Bayan Center - Spices And Natural Herbs" at bounding box center [167, 126] width 69 height 10
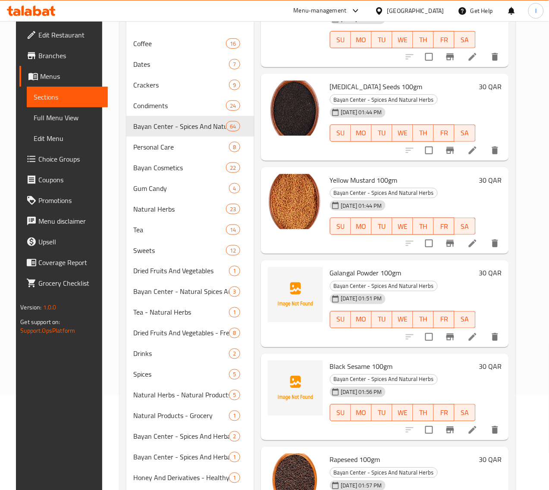
click at [330, 267] on span "Galangal Powder 100gm" at bounding box center [366, 273] width 72 height 13
click at [330, 360] on span "Black Sesame 100gm" at bounding box center [361, 366] width 63 height 13
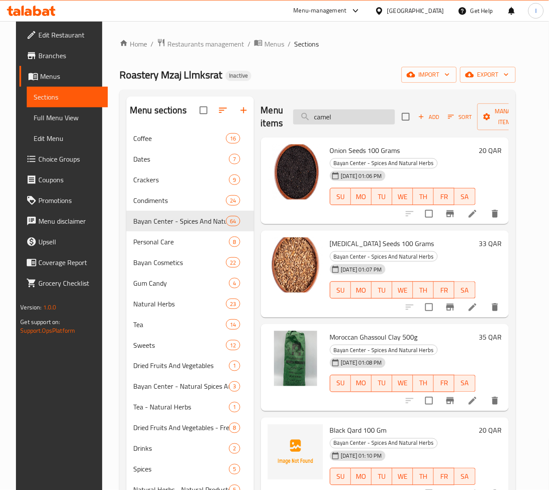
click at [345, 123] on input "camel" at bounding box center [344, 117] width 102 height 15
paste input "Sesame"
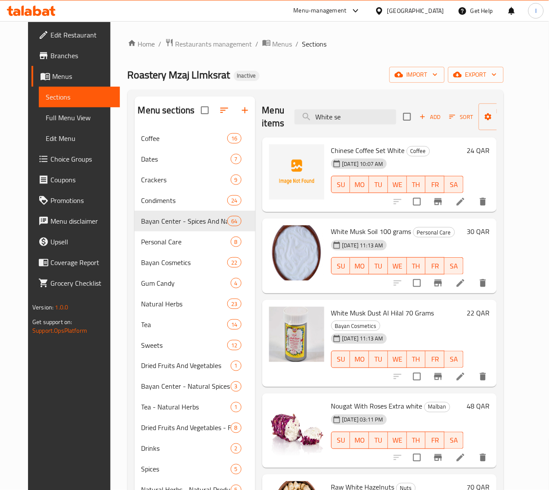
type input "White ses"
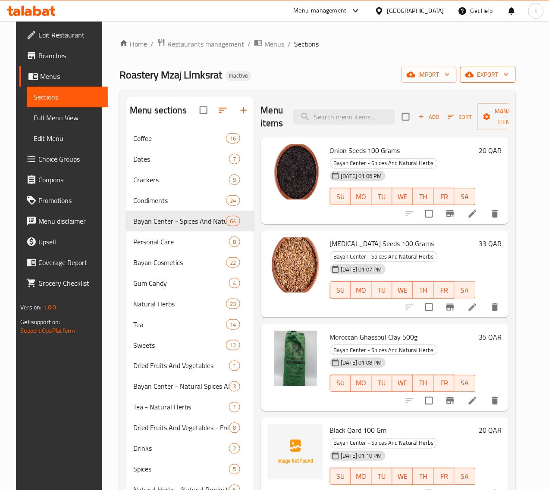
click at [512, 81] on button "export" at bounding box center [488, 75] width 56 height 16
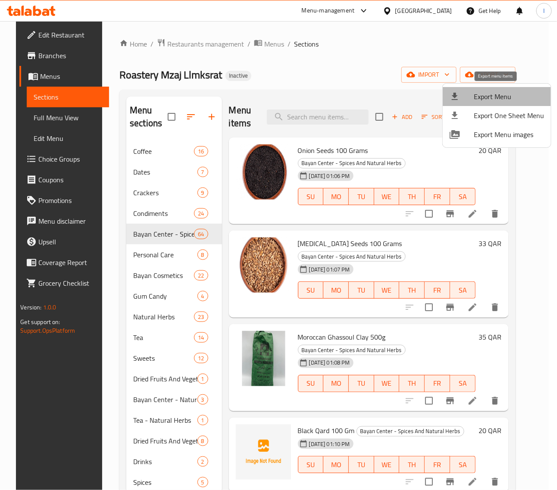
click at [504, 101] on span "Export Menu" at bounding box center [509, 96] width 70 height 10
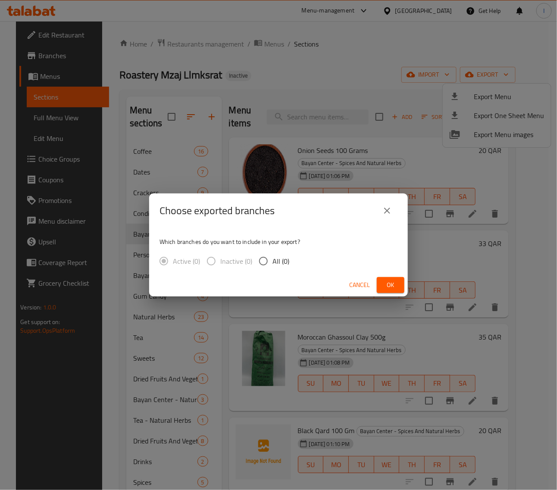
click at [268, 265] on input "All (0)" at bounding box center [263, 261] width 18 height 18
radio input "true"
click at [378, 281] on button "Ok" at bounding box center [391, 285] width 28 height 16
click at [391, 285] on span "Ok" at bounding box center [391, 285] width 14 height 11
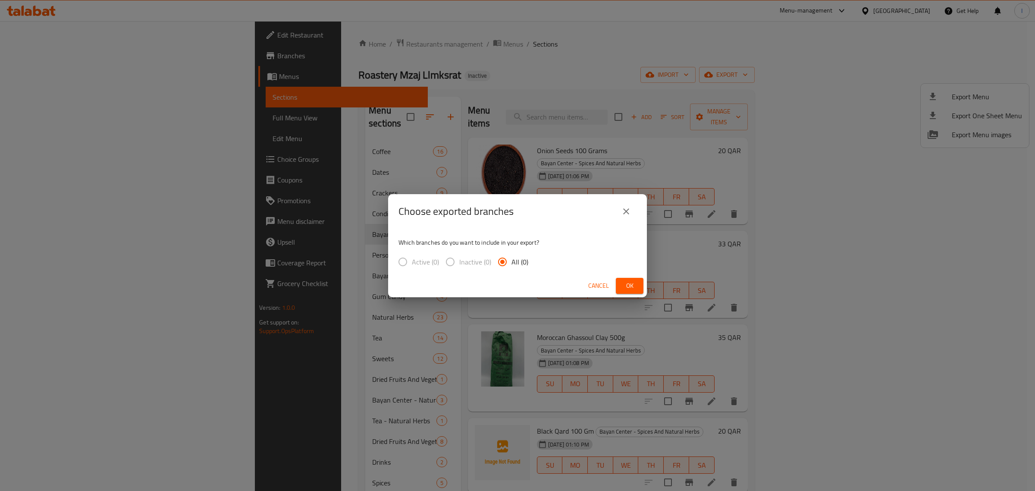
click at [630, 281] on span "Ok" at bounding box center [630, 285] width 14 height 11
click at [628, 212] on icon "close" at bounding box center [626, 211] width 10 height 10
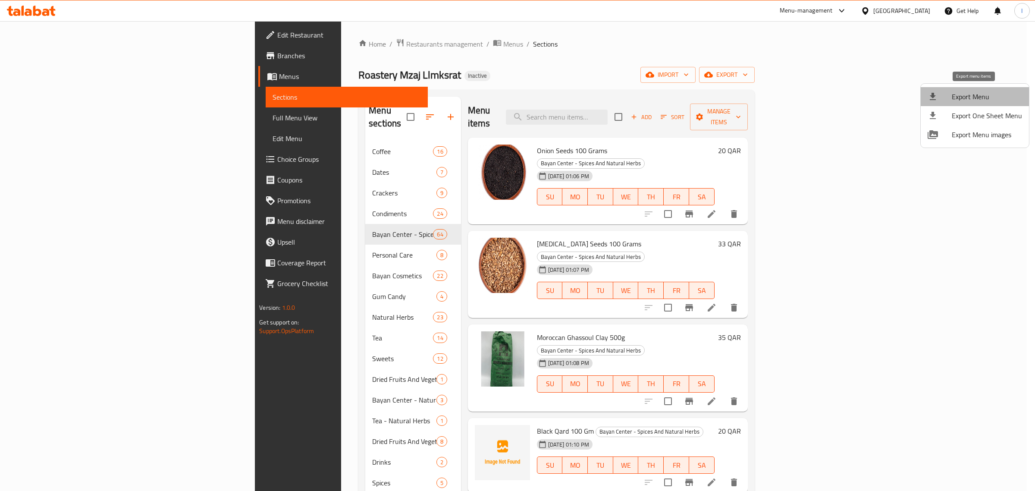
click at [979, 96] on span "Export Menu" at bounding box center [987, 96] width 70 height 10
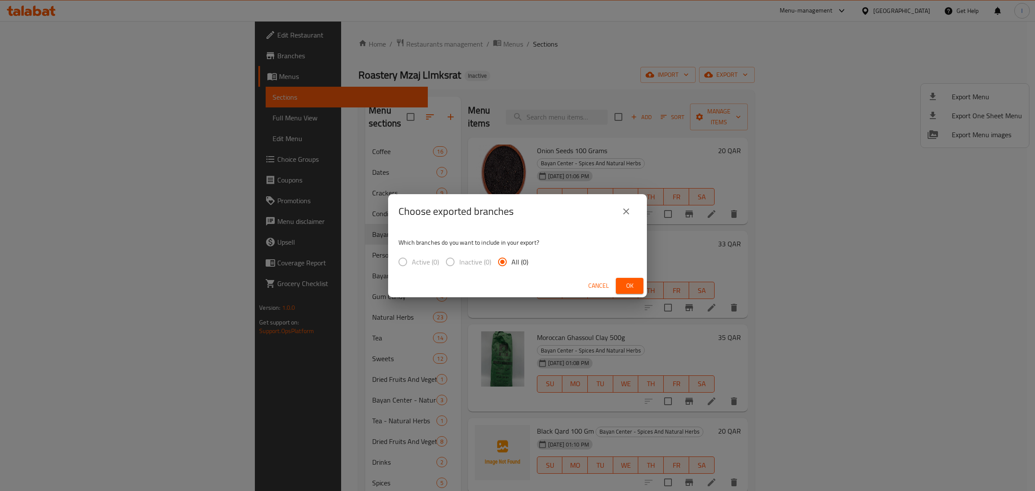
click at [621, 282] on button "Ok" at bounding box center [630, 286] width 28 height 16
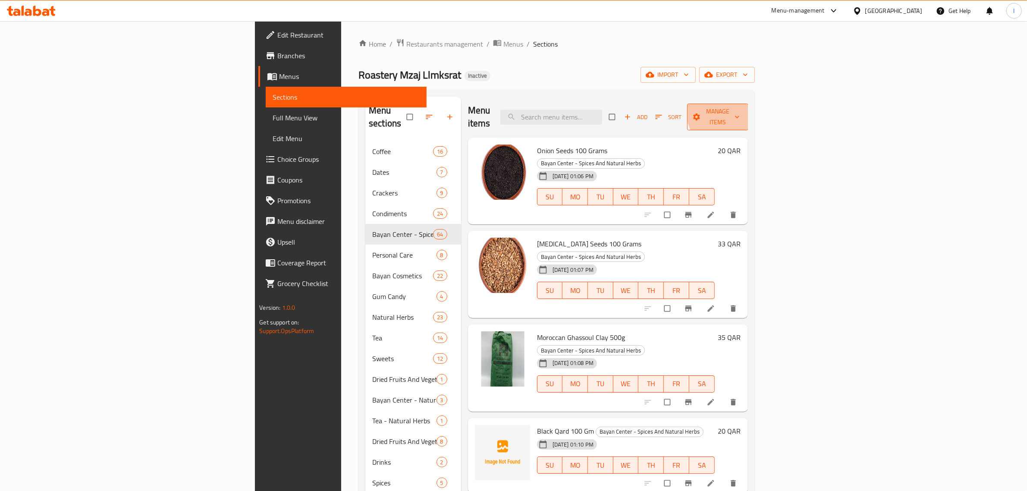
click at [741, 110] on span "Manage items" at bounding box center [717, 117] width 47 height 22
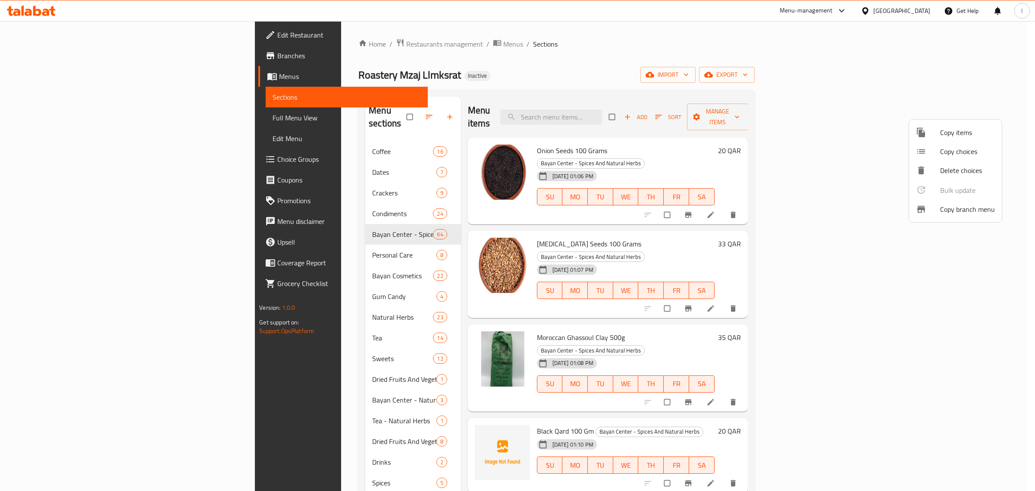
click at [1003, 69] on div at bounding box center [517, 245] width 1035 height 491
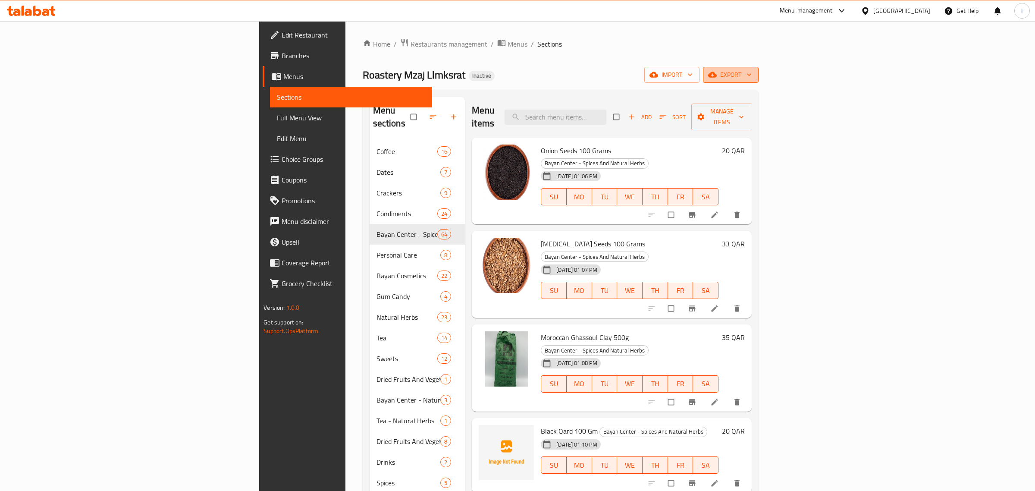
click at [753, 72] on icon "button" at bounding box center [749, 74] width 9 height 9
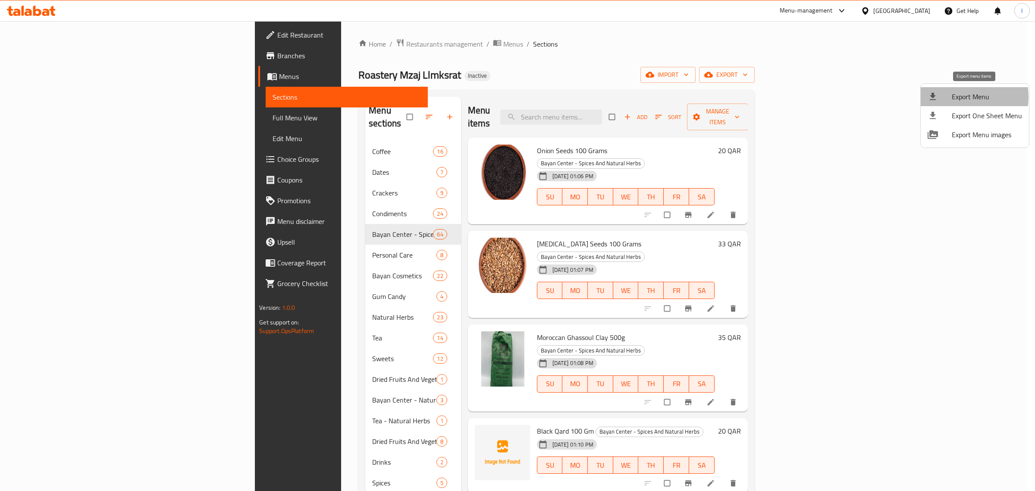
click at [956, 97] on span "Export Menu" at bounding box center [987, 96] width 70 height 10
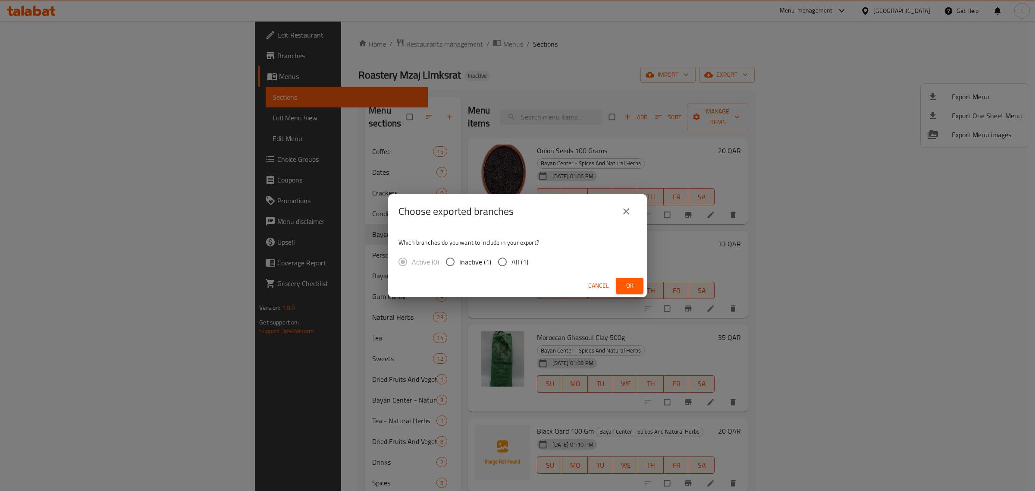
click at [529, 257] on div "Active (0) Inactive (1) All (1)" at bounding box center [466, 262] width 137 height 18
click at [525, 259] on span "All (1)" at bounding box center [519, 262] width 17 height 10
click at [511, 259] on input "All (1)" at bounding box center [502, 262] width 18 height 18
radio input "true"
click at [640, 287] on button "Ok" at bounding box center [630, 286] width 28 height 16
